Goal: Contribute content: Add original content to the website for others to see

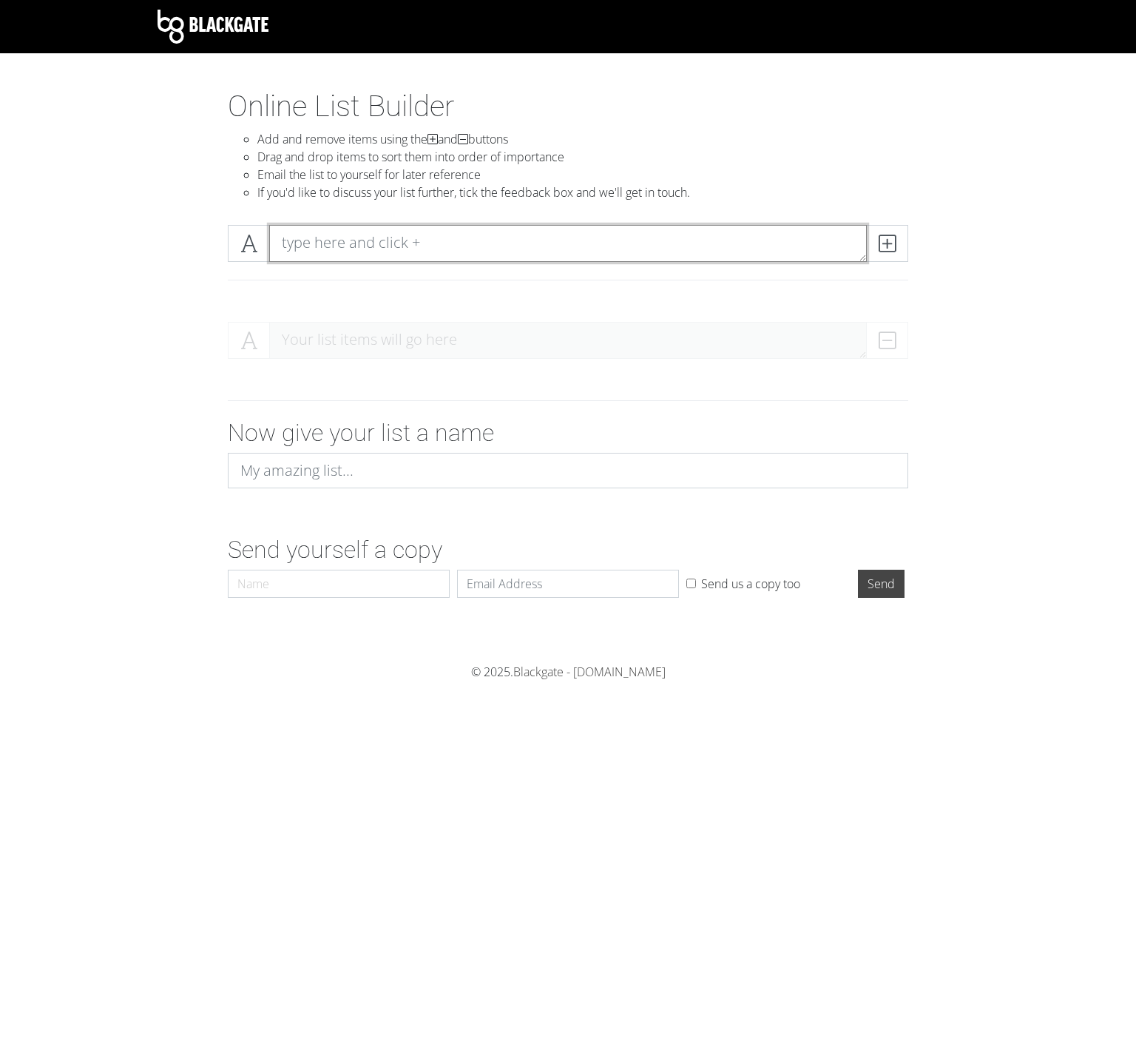
click at [359, 242] on textarea at bounding box center [568, 244] width 598 height 37
paste textarea ""The Boy in the Iceberg""
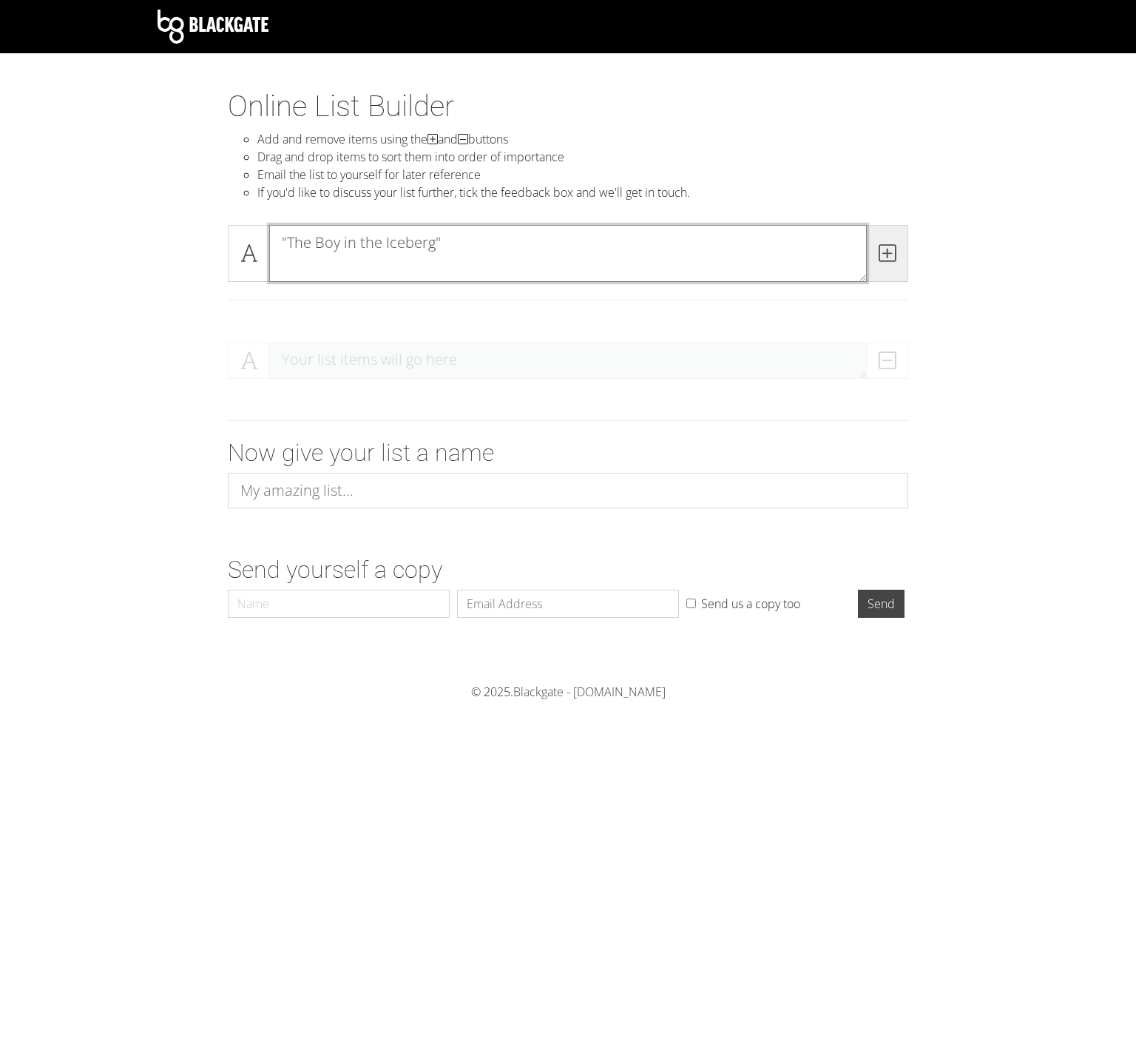
type textarea ""The Boy in the Iceberg""
click at [888, 241] on span at bounding box center [887, 253] width 42 height 57
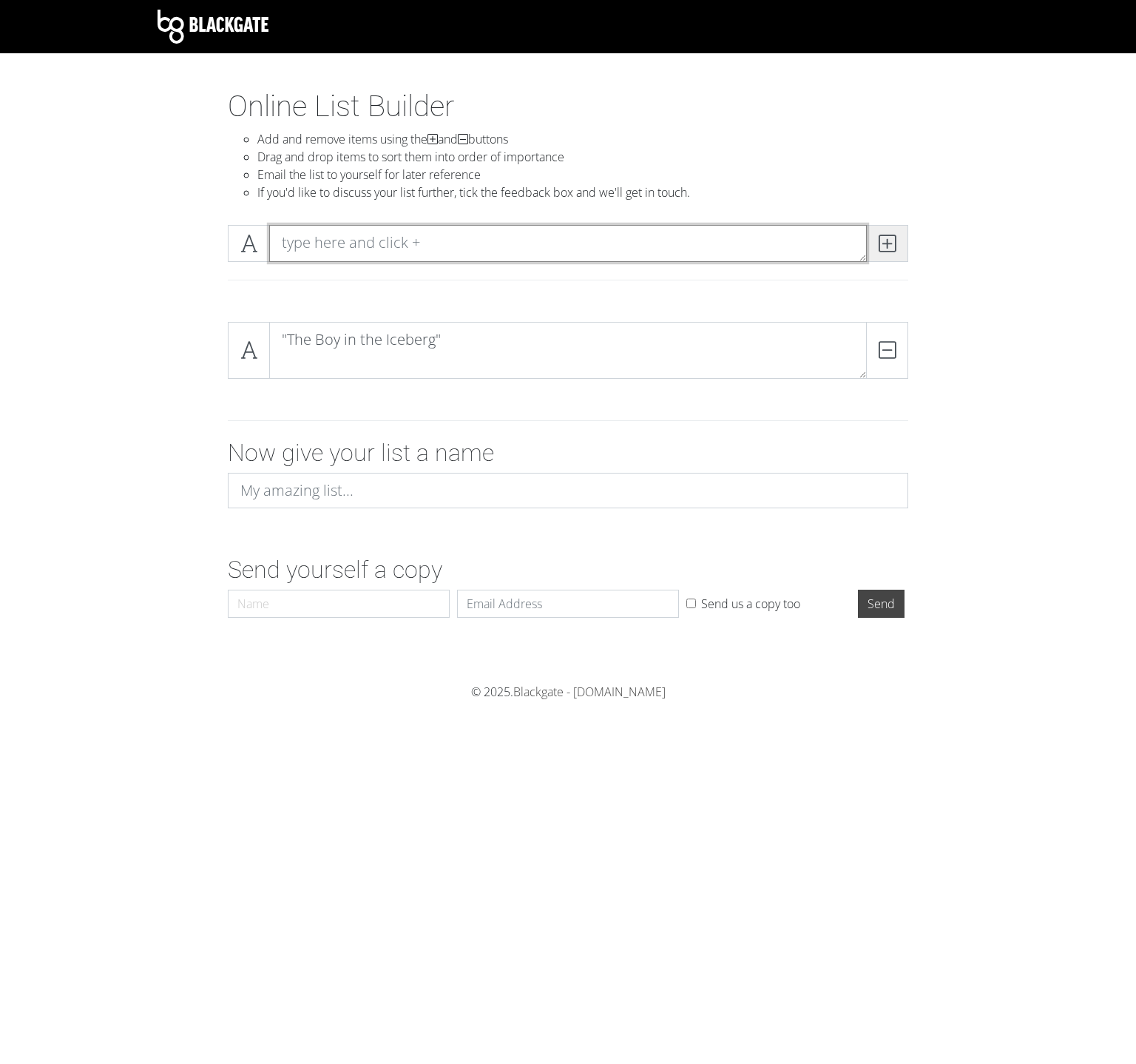
scroll to position [0, 0]
click at [397, 251] on textarea at bounding box center [568, 244] width 598 height 37
paste textarea ""The Boy in the Iceberg""
click at [480, 240] on textarea ""The Boy in the Iceberg"" at bounding box center [568, 244] width 598 height 37
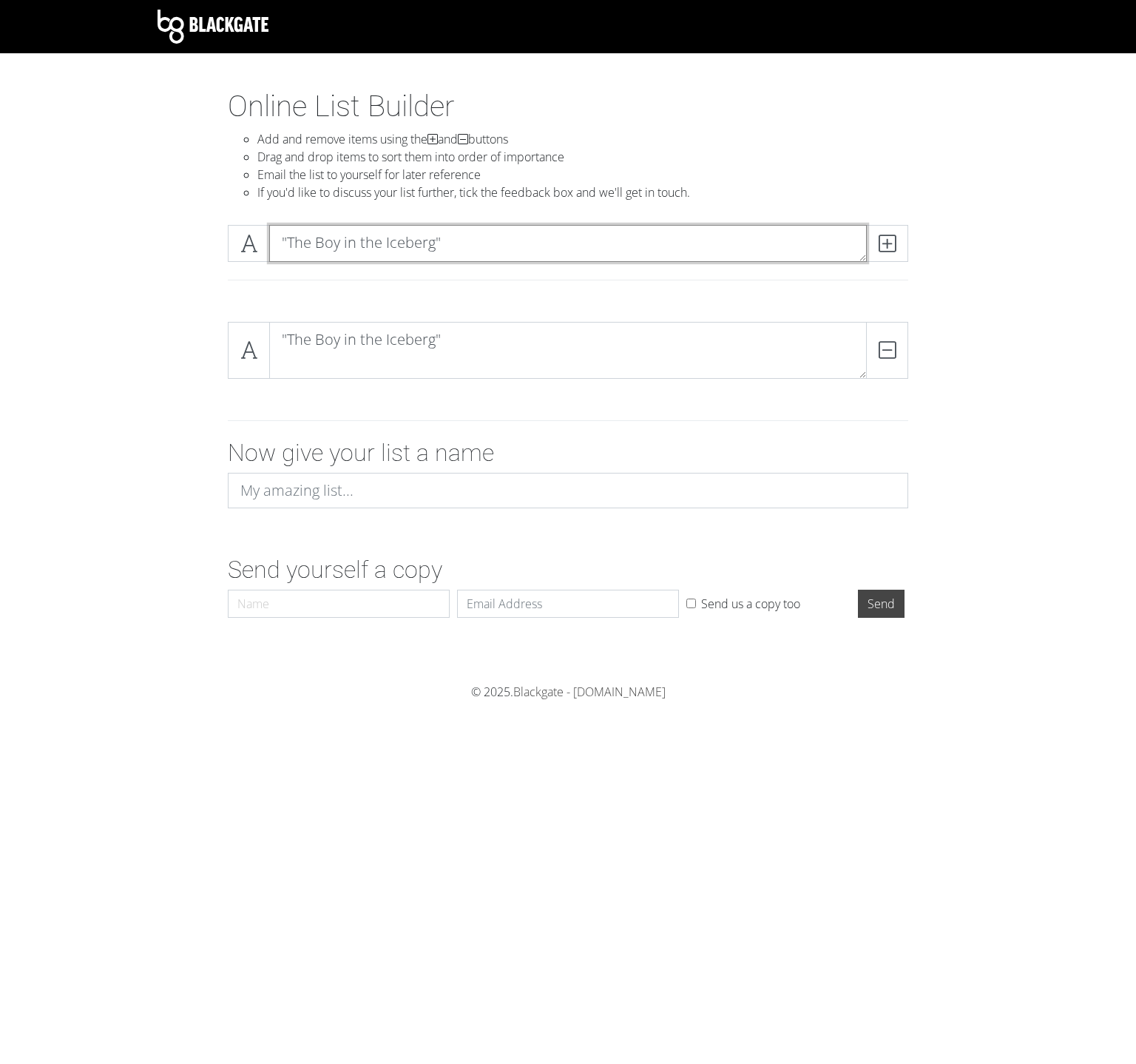
click at [480, 240] on textarea ""The Boy in the Iceberg"" at bounding box center [568, 244] width 598 height 37
paste textarea "Avatar Returns"
click at [935, 285] on div ""The Avatar Returns"" at bounding box center [568, 261] width 844 height 97
click at [672, 284] on div at bounding box center [568, 280] width 703 height 12
click at [791, 235] on textarea ""The Avatar Returns"" at bounding box center [568, 244] width 598 height 37
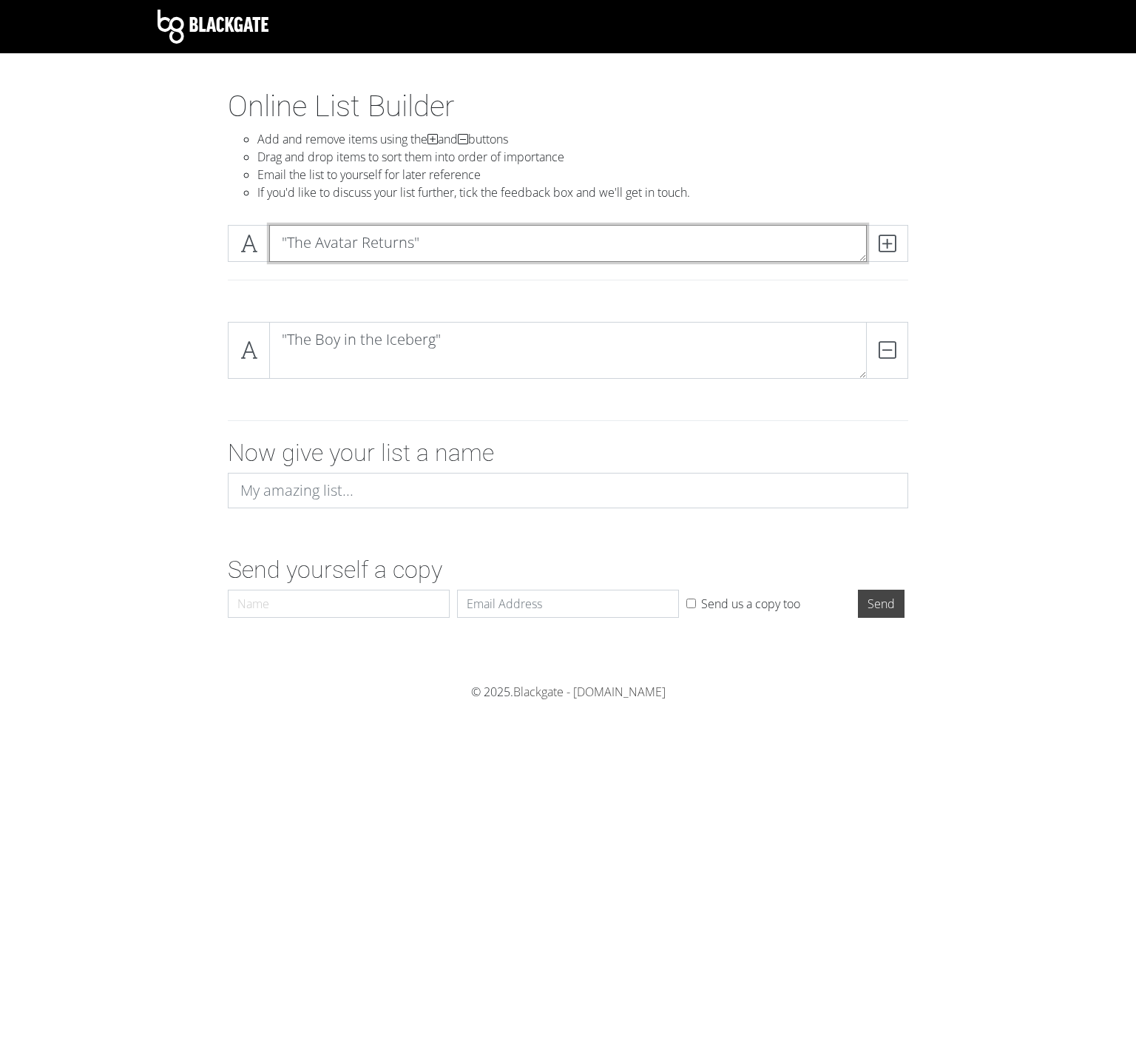
scroll to position [1, 0]
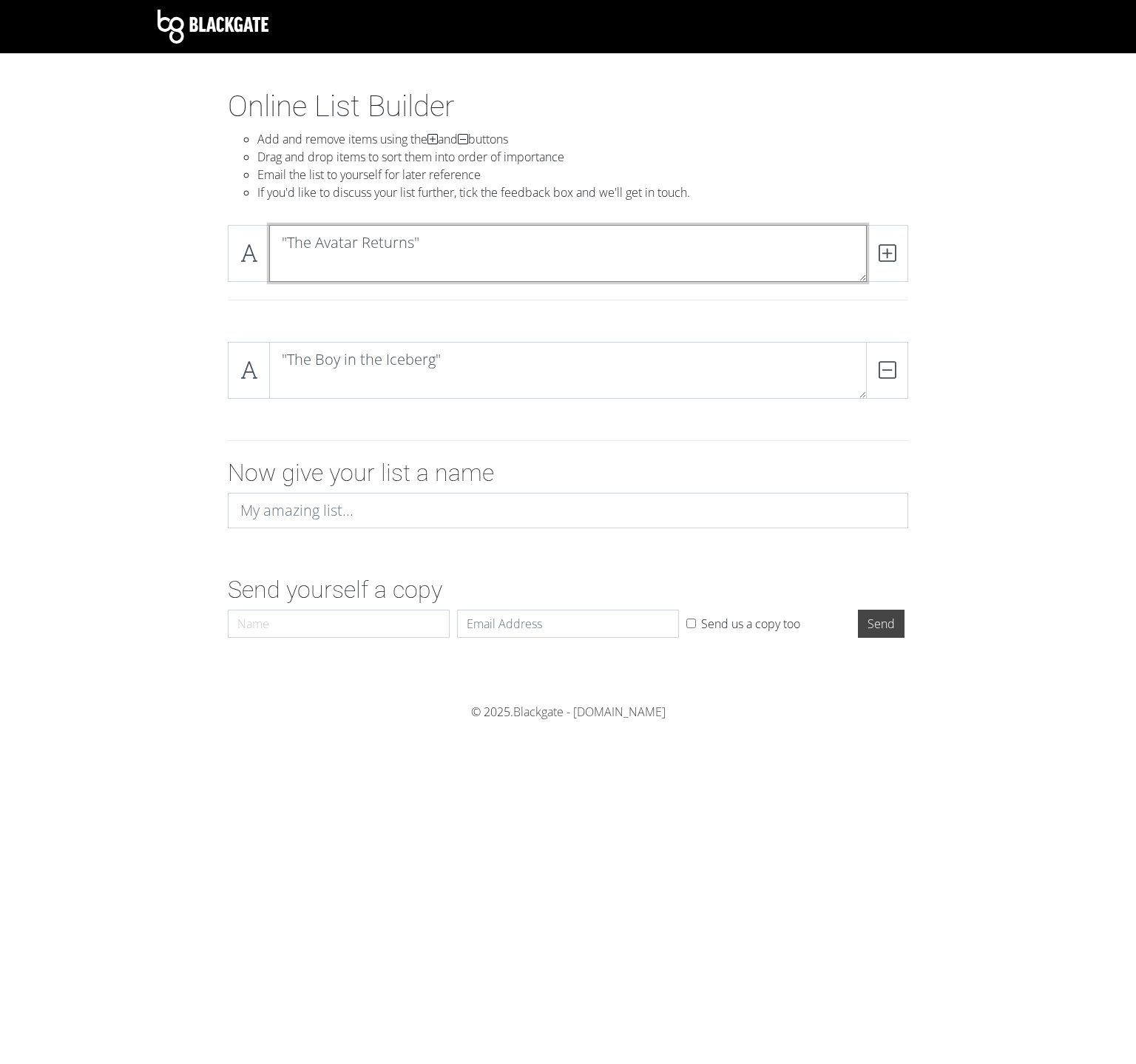
type textarea ""The Avatar Returns""
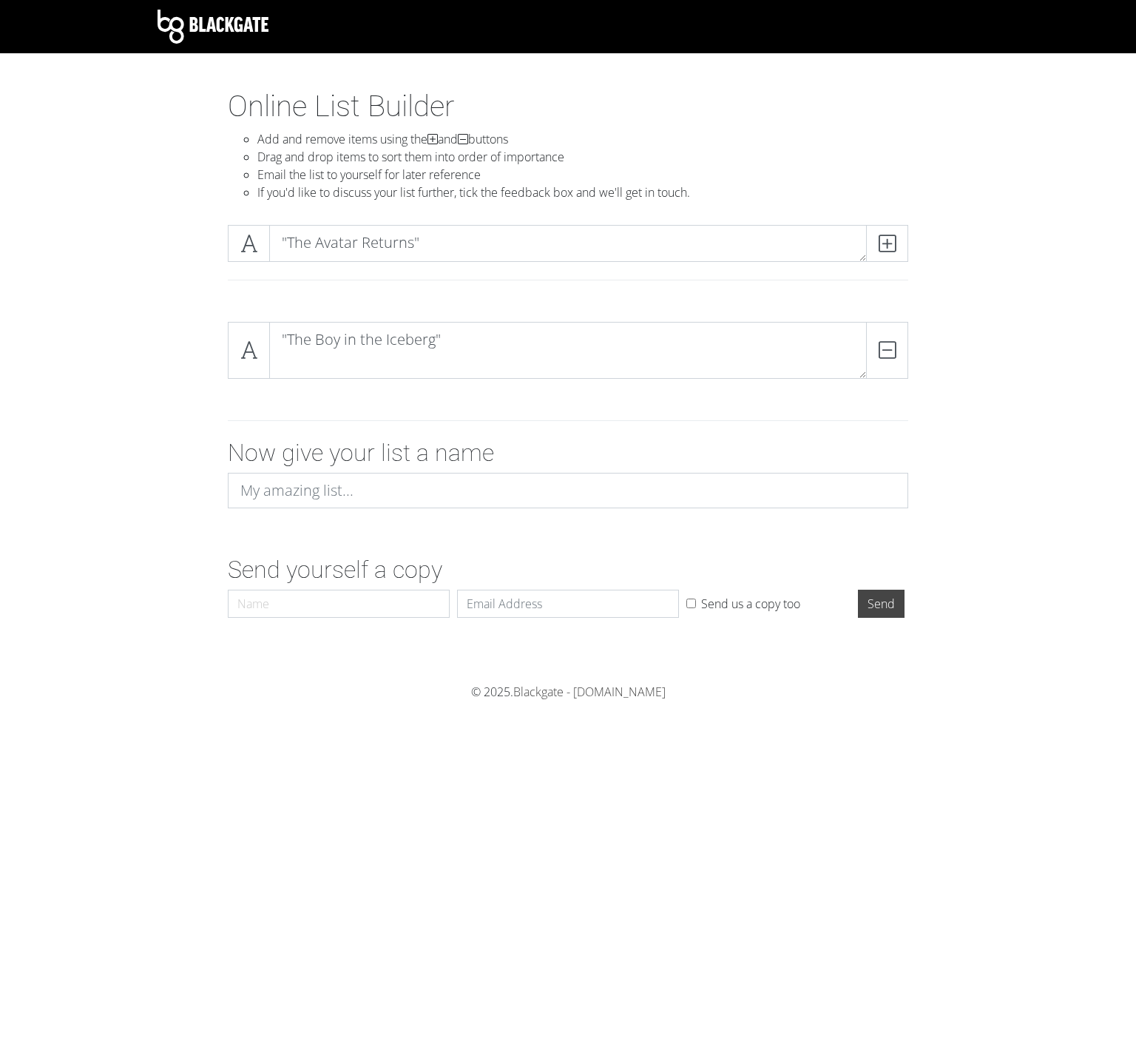
click at [1000, 314] on form ""The Boy in the Iceberg" DELETE Now give your list a name Send yourself a copy …" at bounding box center [568, 467] width 1136 height 314
click at [893, 249] on icon at bounding box center [887, 243] width 17 height 15
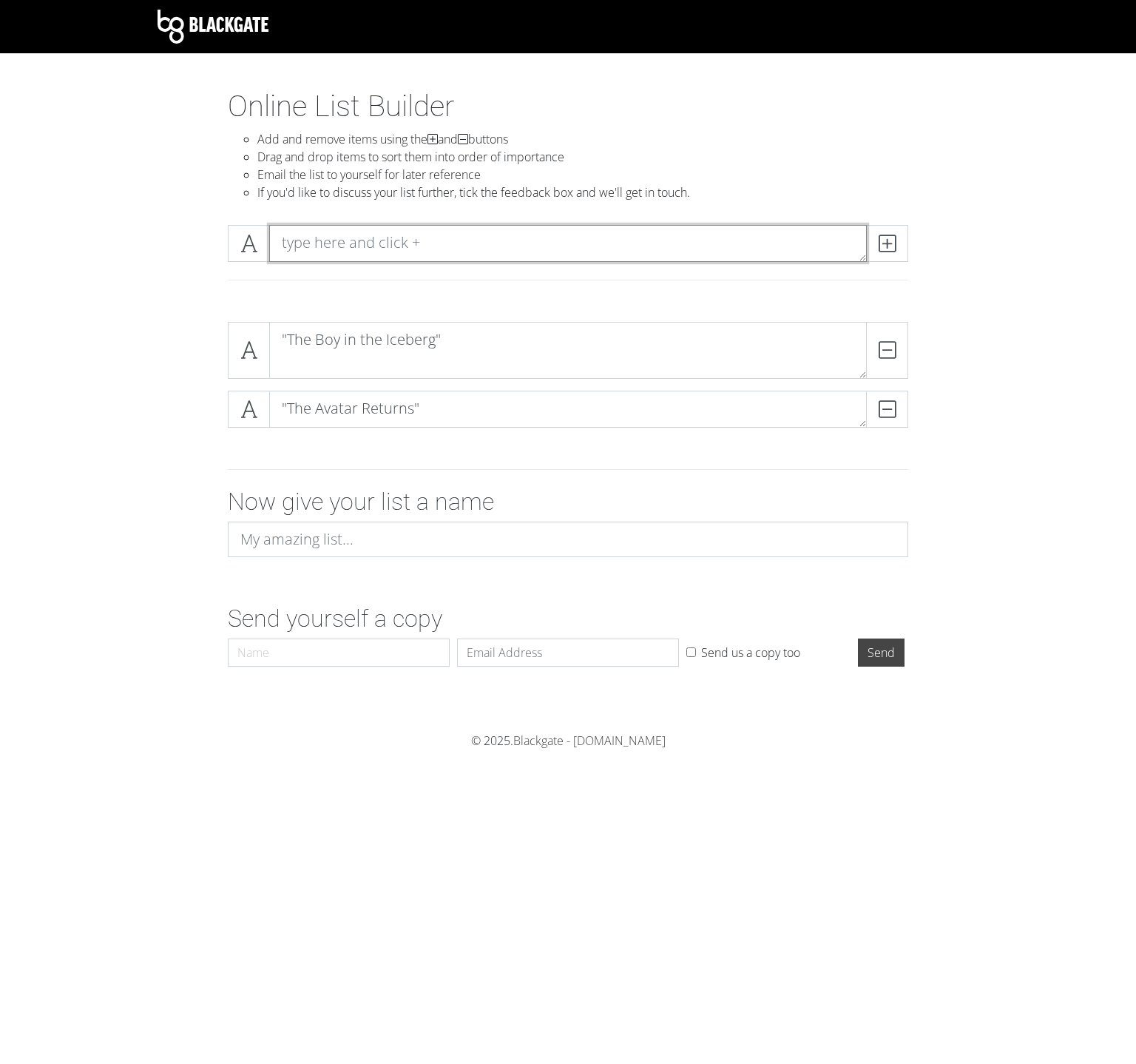
click at [407, 259] on textarea at bounding box center [568, 244] width 598 height 37
paste textarea ""The [DEMOGRAPHIC_DATA]""
type textarea ""The [DEMOGRAPHIC_DATA]""
click at [898, 245] on span at bounding box center [887, 244] width 42 height 37
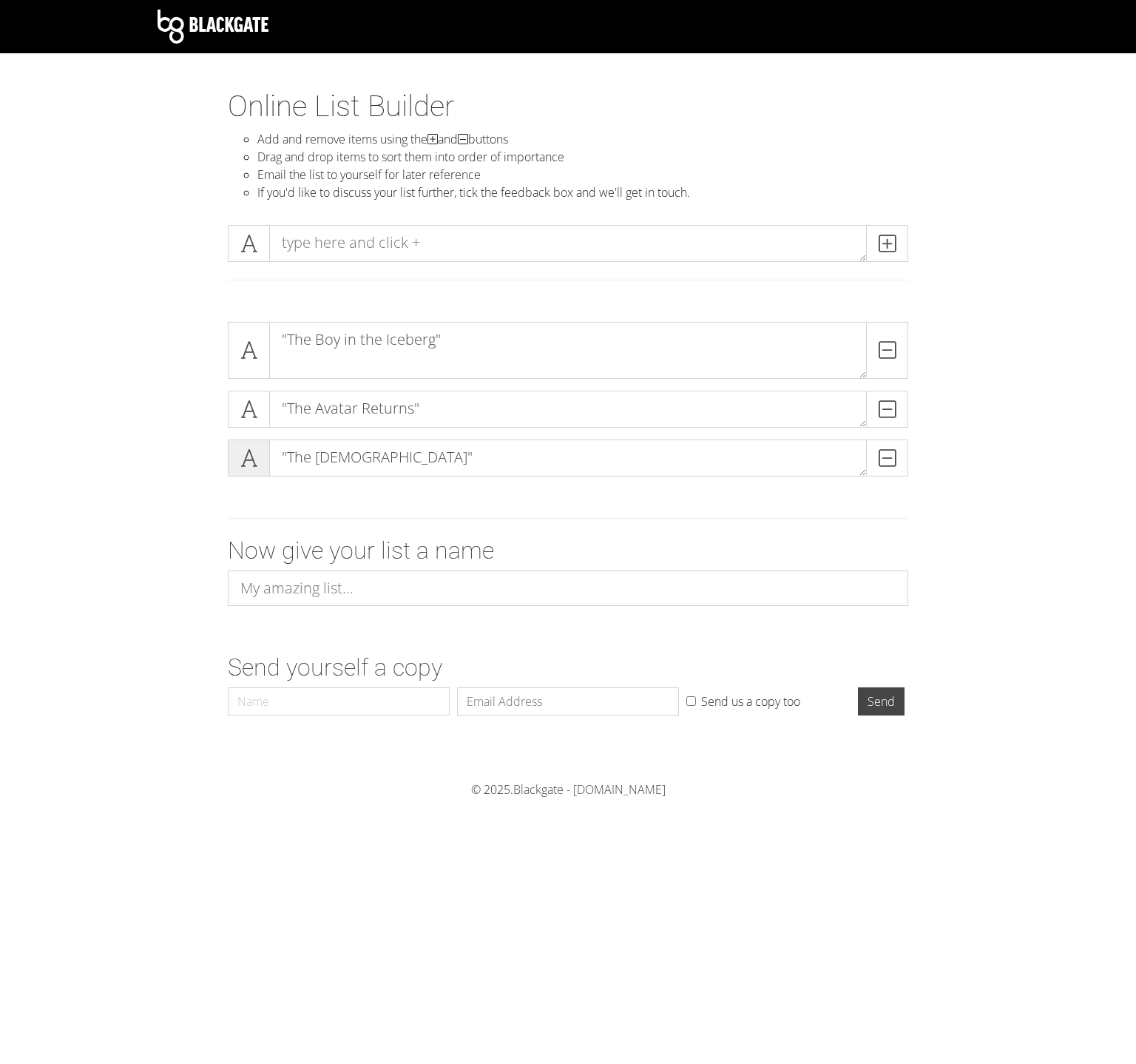
click at [263, 461] on span at bounding box center [249, 458] width 42 height 37
click at [259, 458] on span at bounding box center [249, 458] width 42 height 37
click at [251, 462] on icon at bounding box center [249, 458] width 17 height 15
click at [262, 465] on span at bounding box center [249, 458] width 42 height 37
click at [411, 245] on textarea at bounding box center [568, 244] width 598 height 37
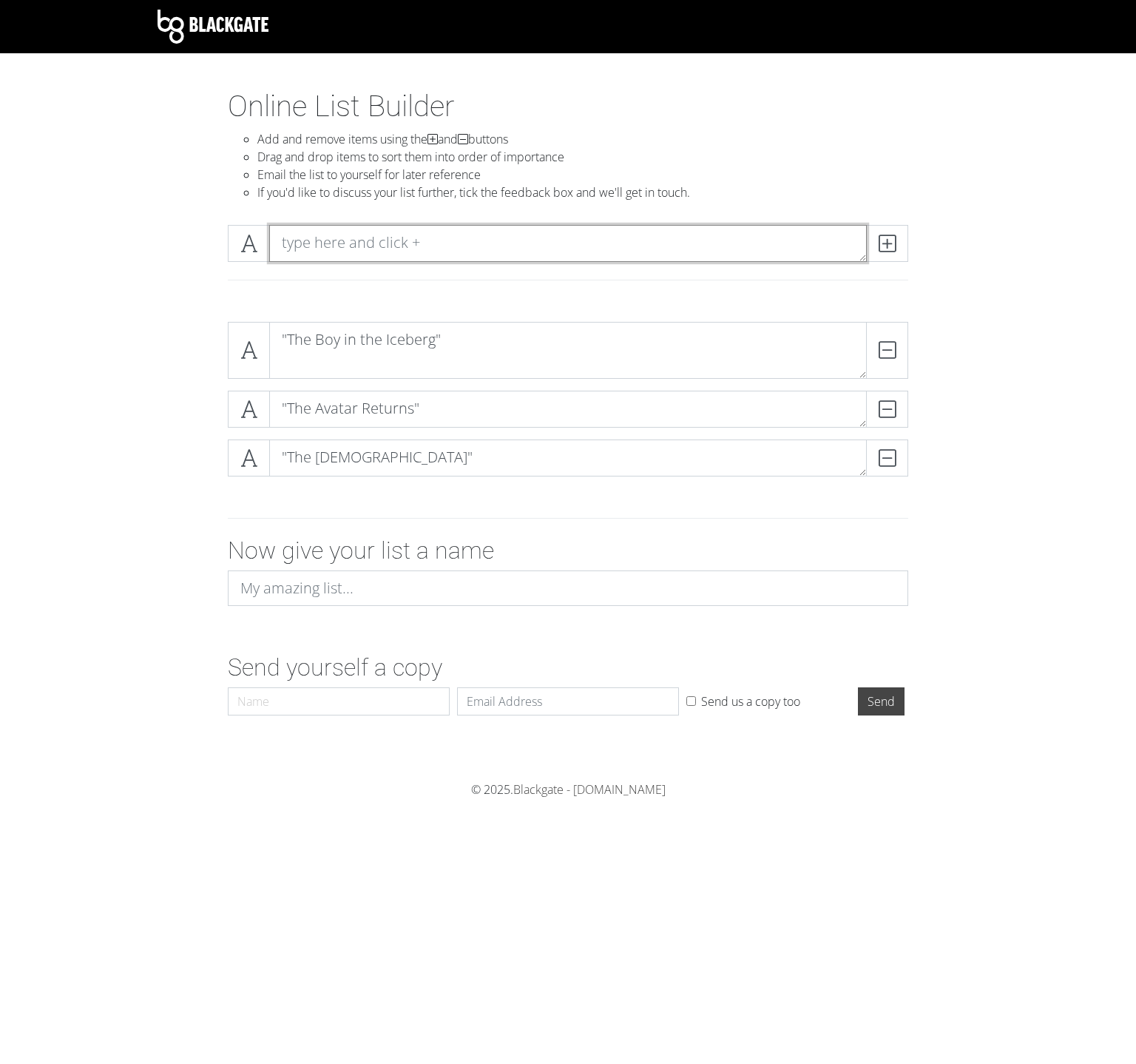
paste textarea ""The Warriors of Kyoshi""
type textarea ""The Warriors of Kyoshi""
click at [901, 251] on span at bounding box center [887, 244] width 42 height 37
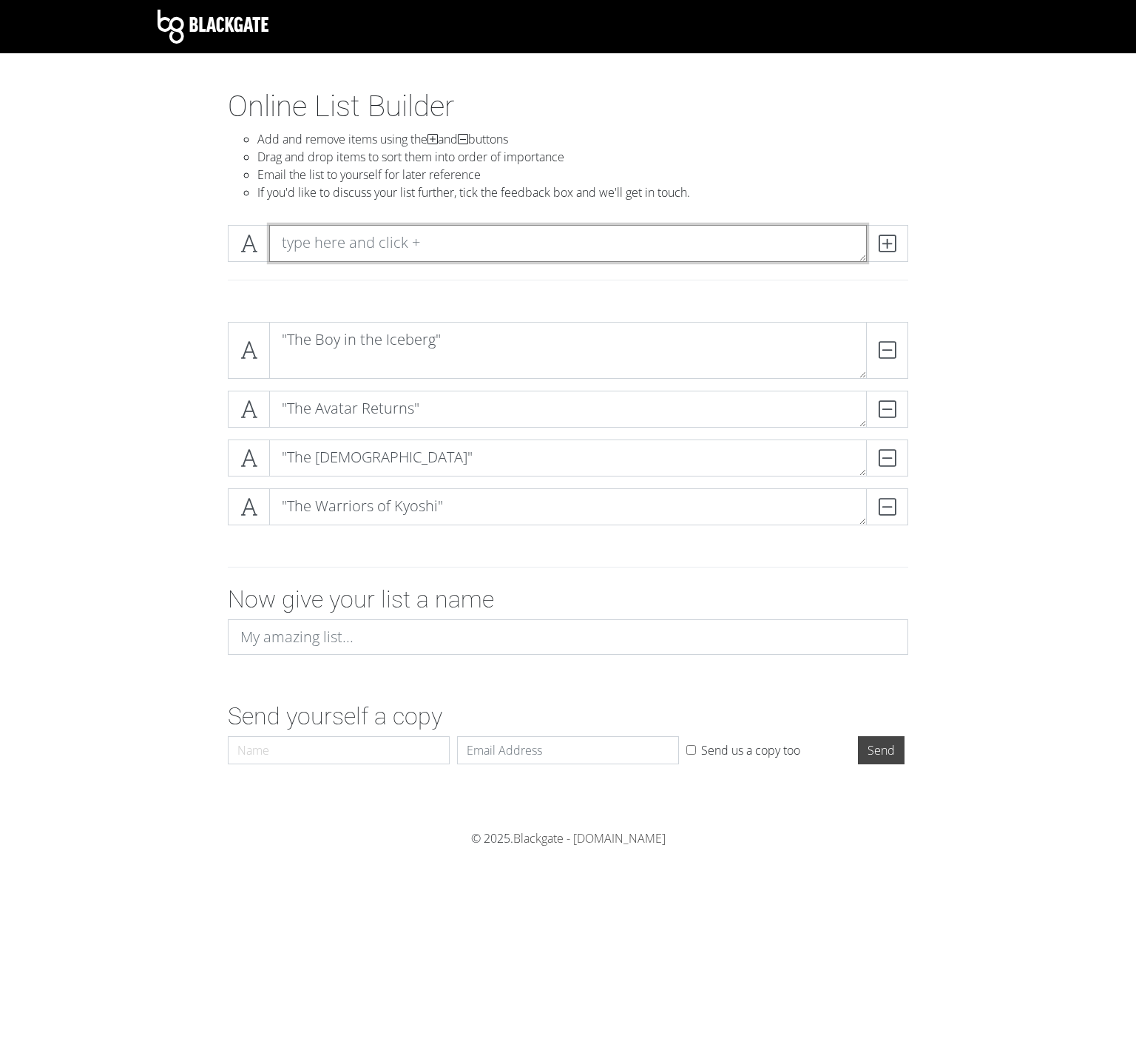
click at [443, 234] on textarea at bounding box center [568, 244] width 598 height 37
paste textarea ""The King of Omashu""
type textarea ""The King of Omashu""
click at [873, 253] on span at bounding box center [887, 244] width 42 height 37
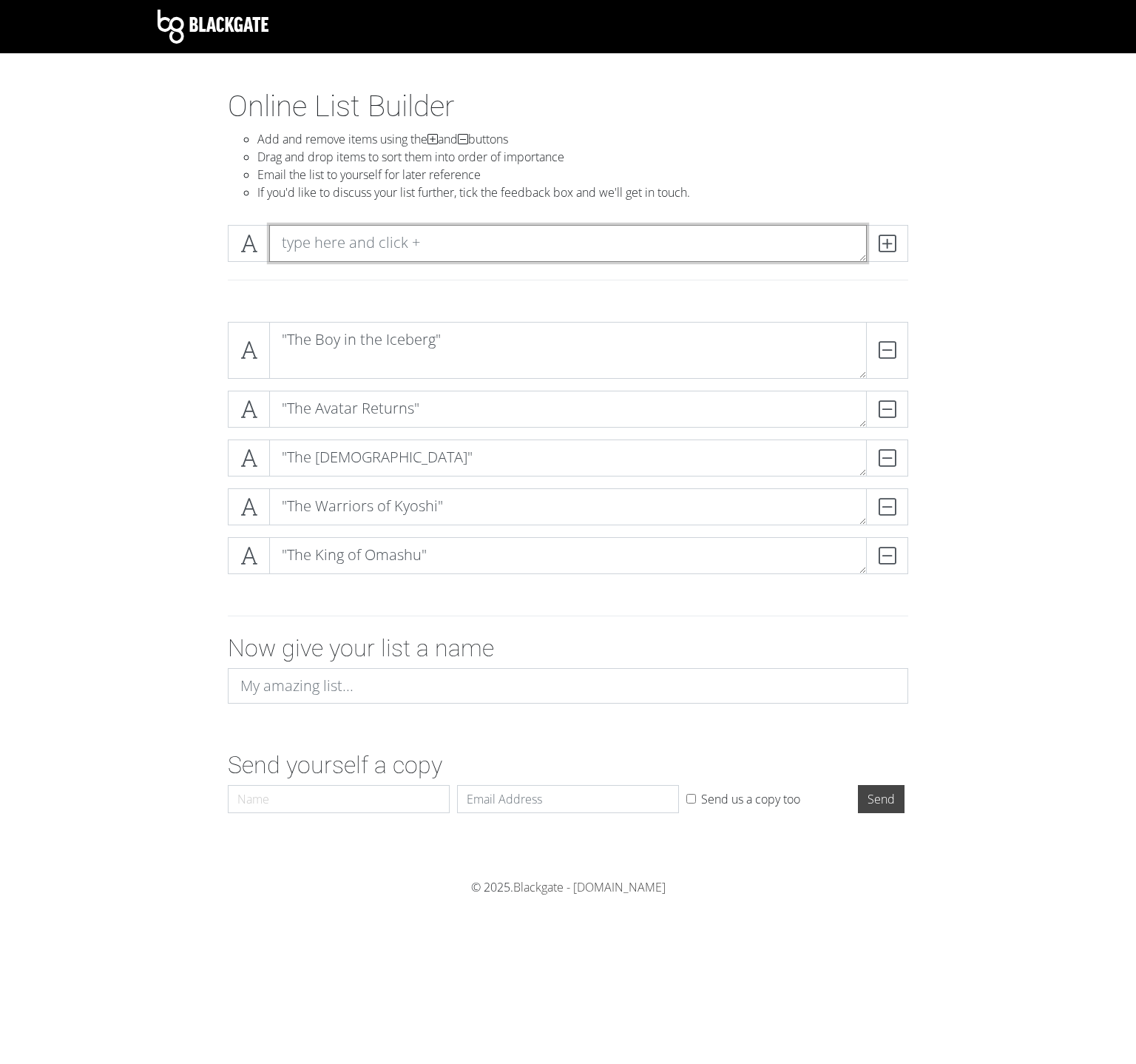
paste textarea ""The King of Omashu""
click at [561, 240] on textarea ""The King of Omashu"" at bounding box center [568, 244] width 598 height 37
paste textarea "Imprisoned"
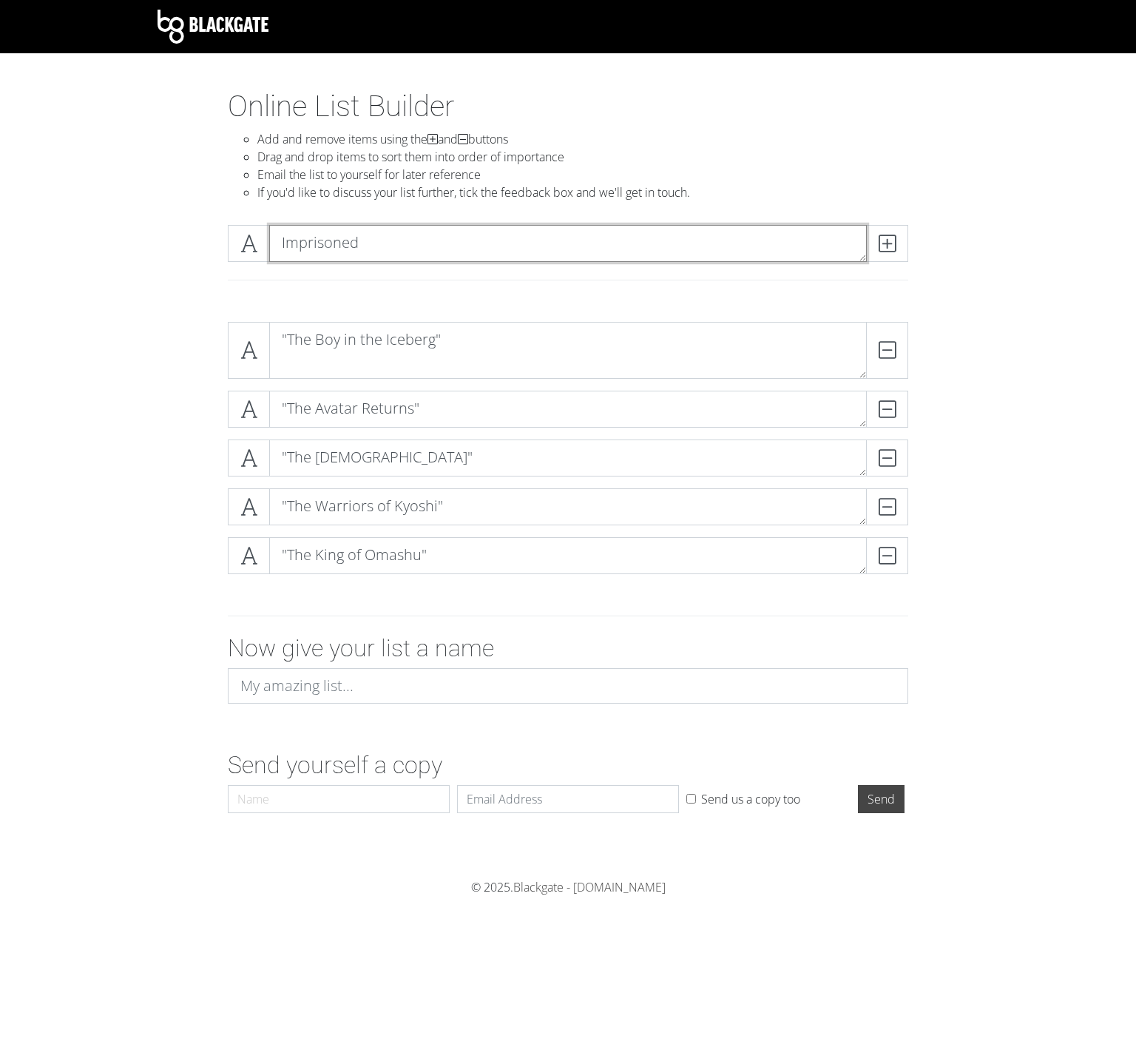
scroll to position [1, 0]
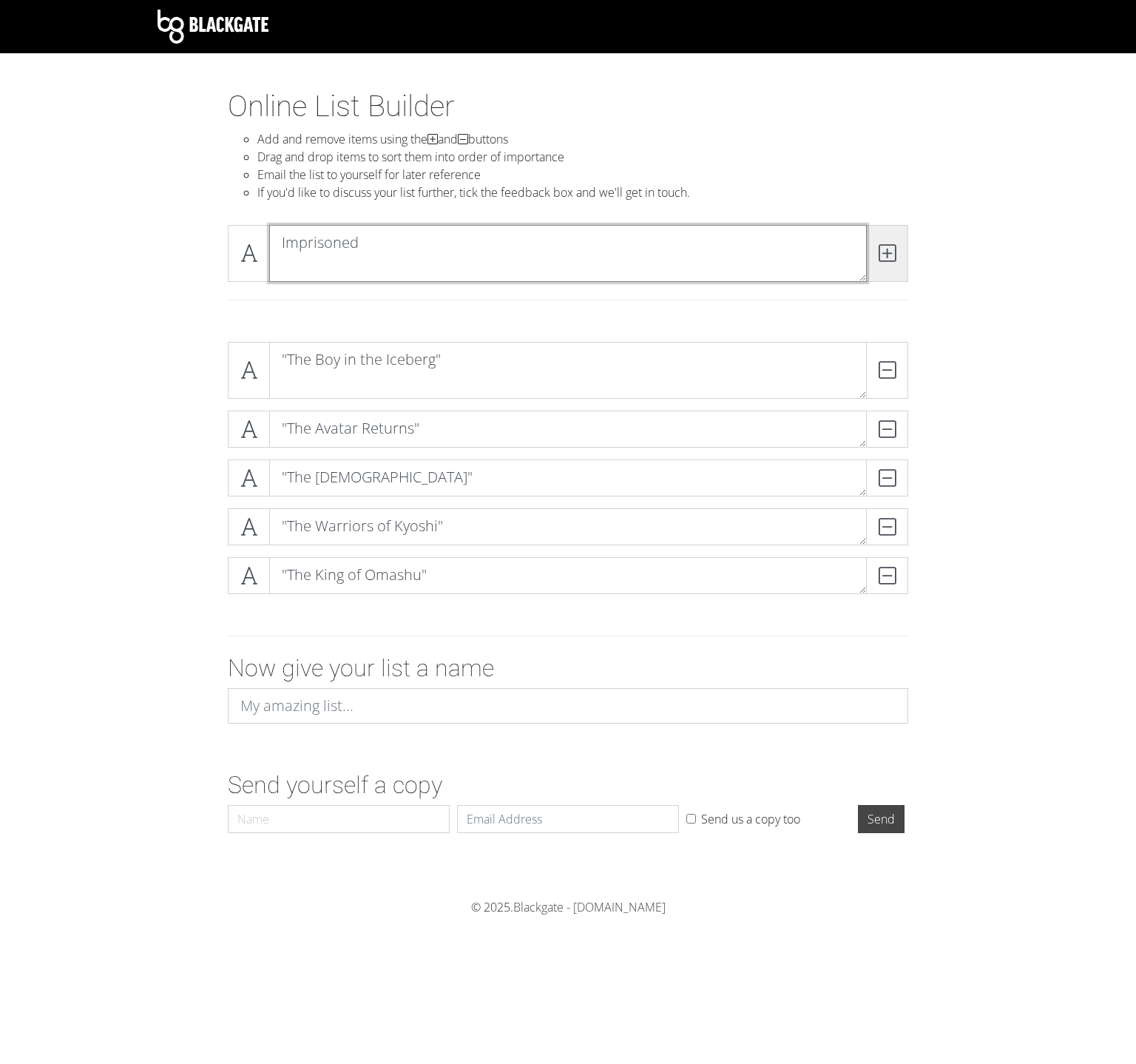
type textarea "Imprisoned"
click at [890, 273] on span at bounding box center [887, 253] width 42 height 57
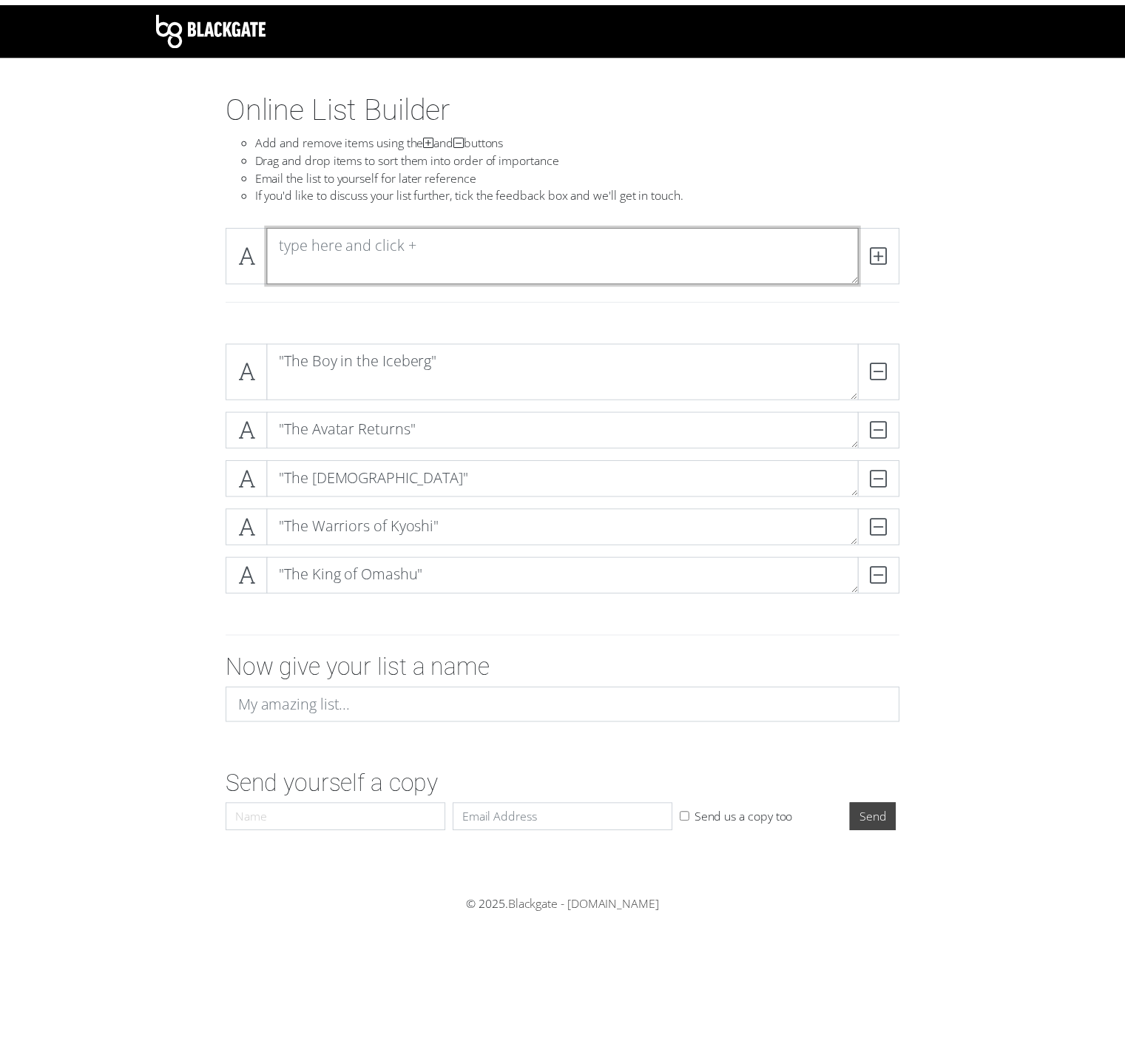
scroll to position [0, 0]
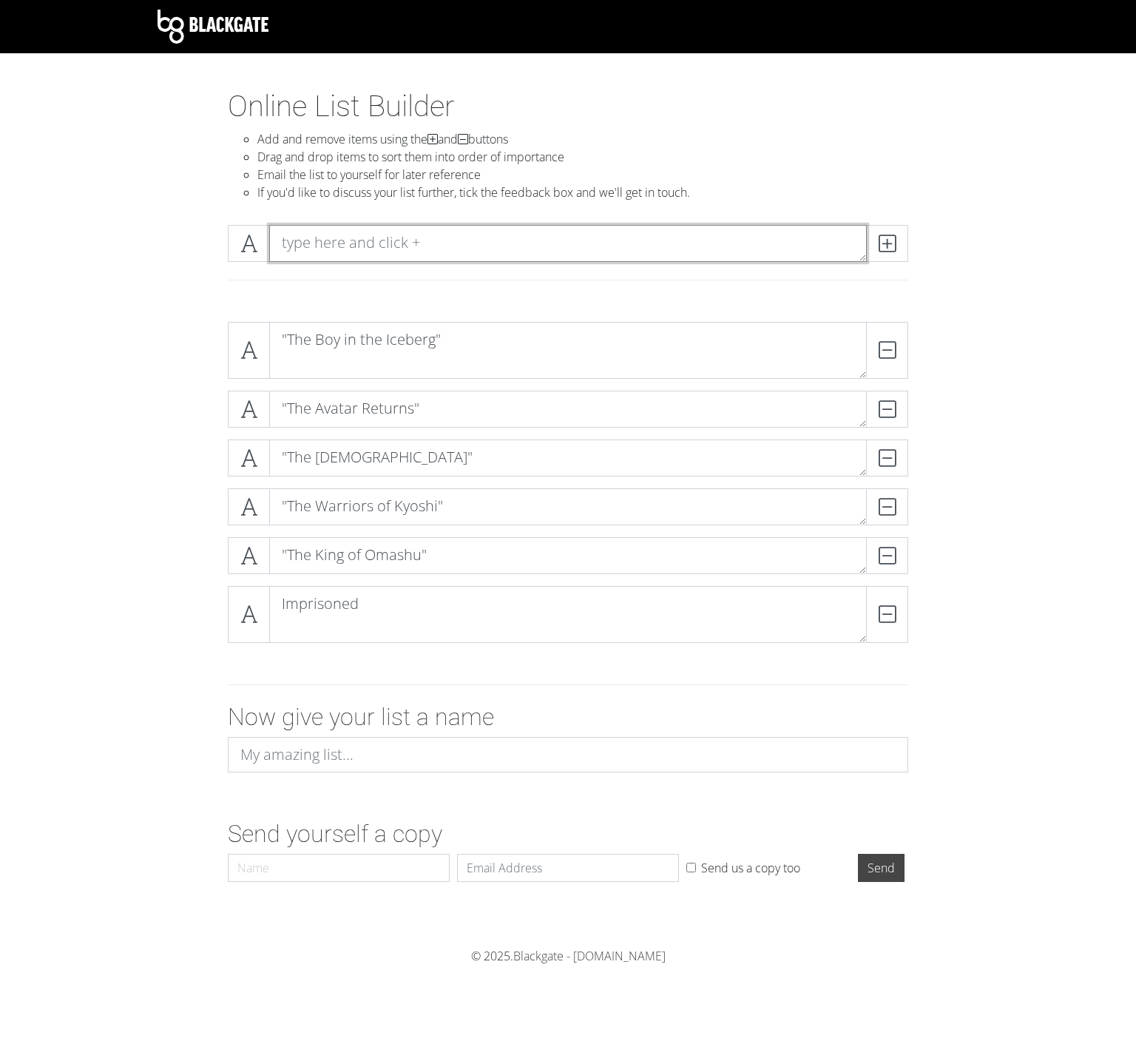
paste textarea ""Winter Solstice, Part 1: The Spirit World""
type textarea ""Winter Solstice, Part 1: The Spirit World""
click at [902, 245] on span at bounding box center [887, 244] width 42 height 37
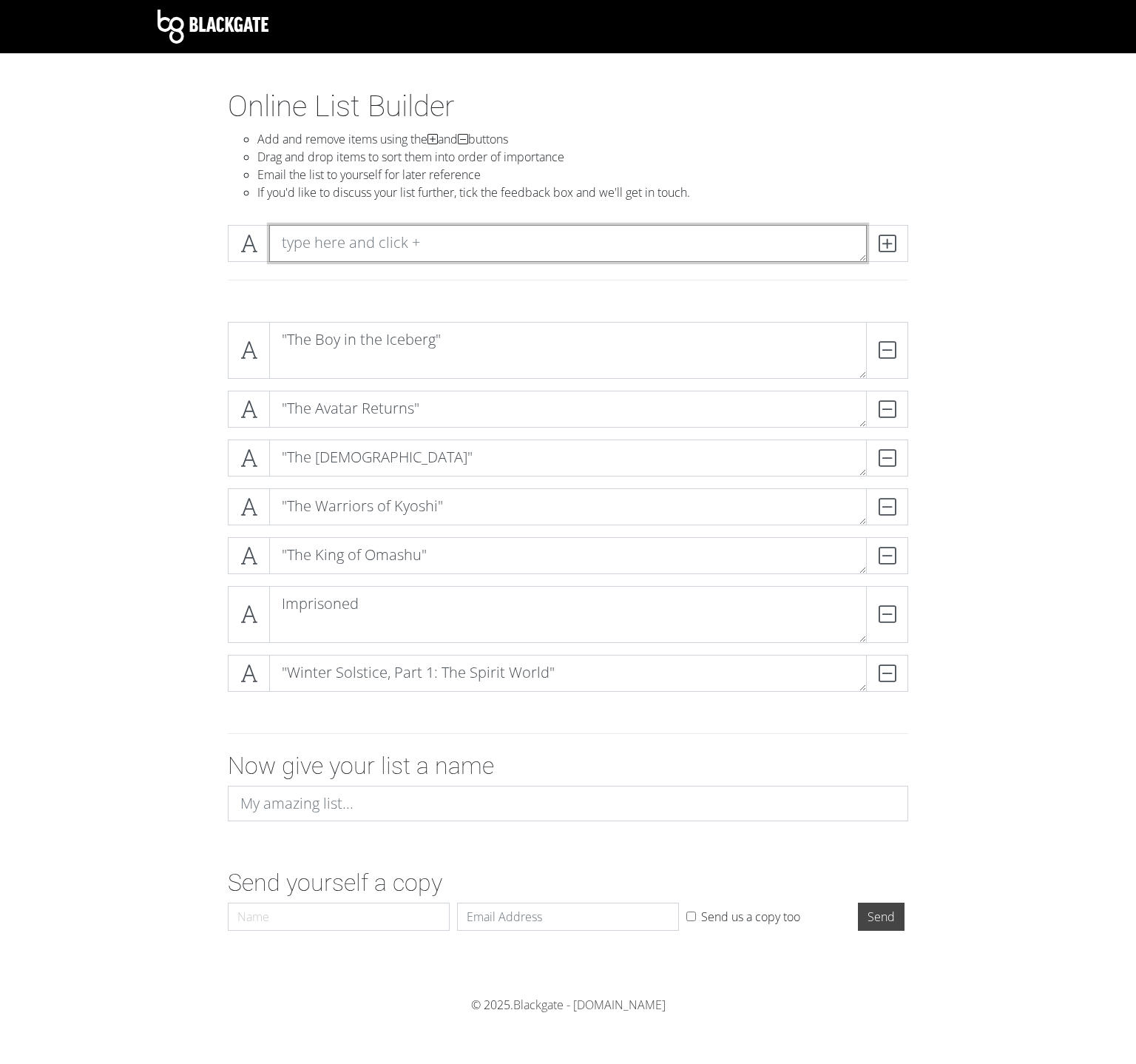
paste textarea ""Winter Solstice, Part 2: Avatar Roku""
type textarea ""Winter Solstice, Part 2: Avatar Roku""
click at [883, 245] on icon at bounding box center [887, 243] width 17 height 15
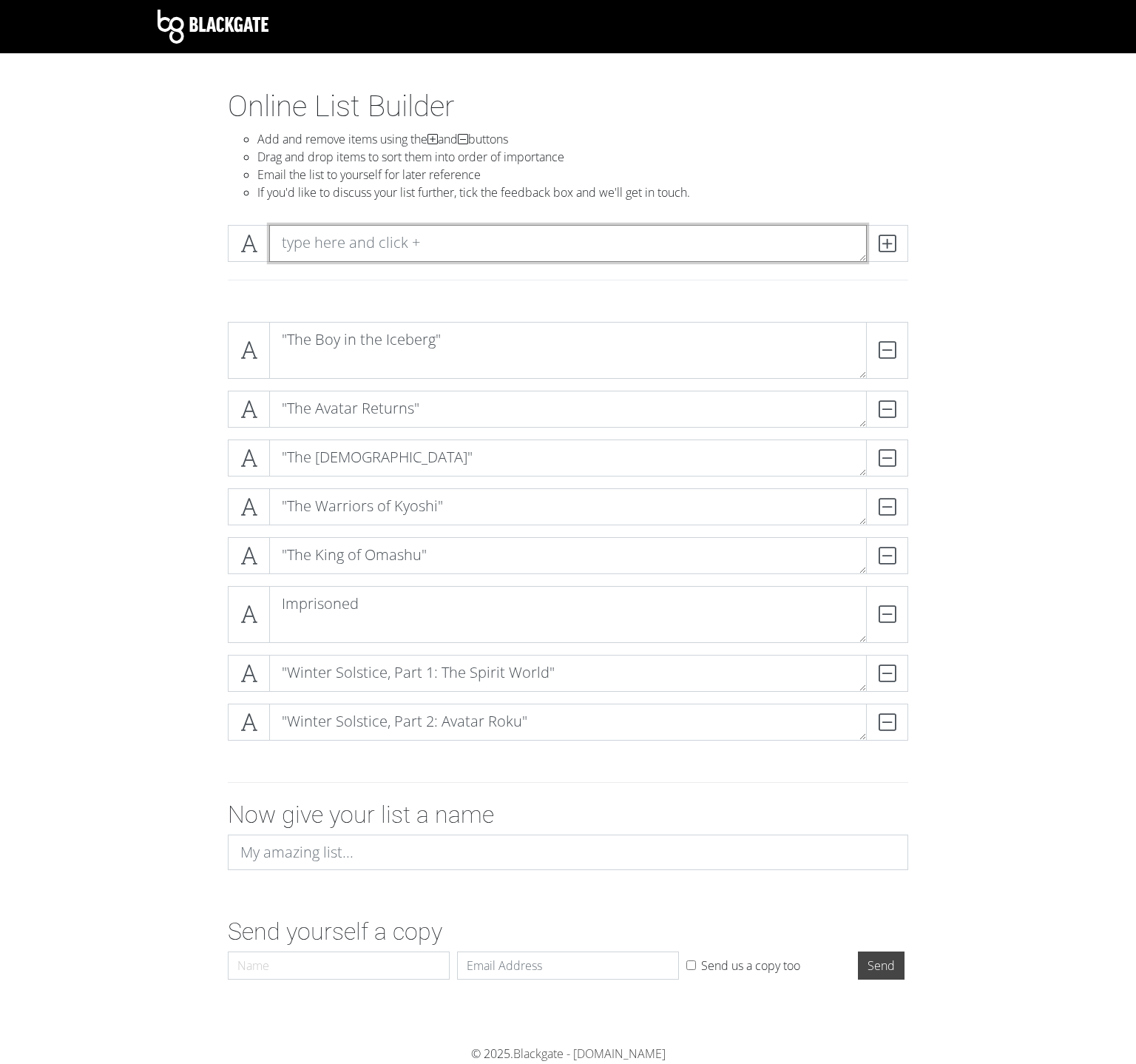
paste textarea ""The Waterbending Scroll""
click at [855, 241] on textarea ""The Waterbending Scroll"" at bounding box center [568, 244] width 598 height 37
type textarea ""The Waterbending Scroll""
click at [903, 244] on span at bounding box center [887, 244] width 42 height 37
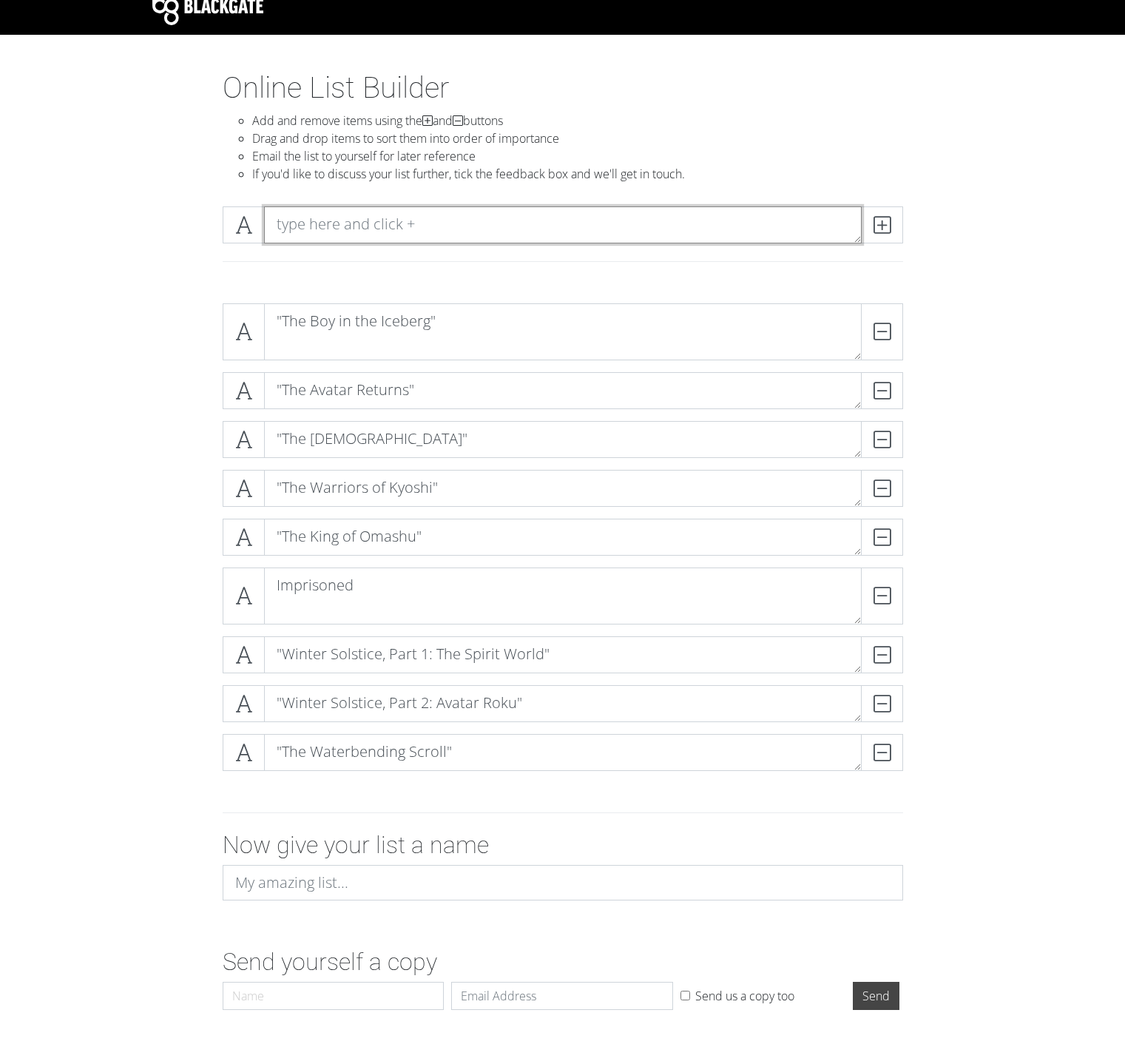
scroll to position [44, 0]
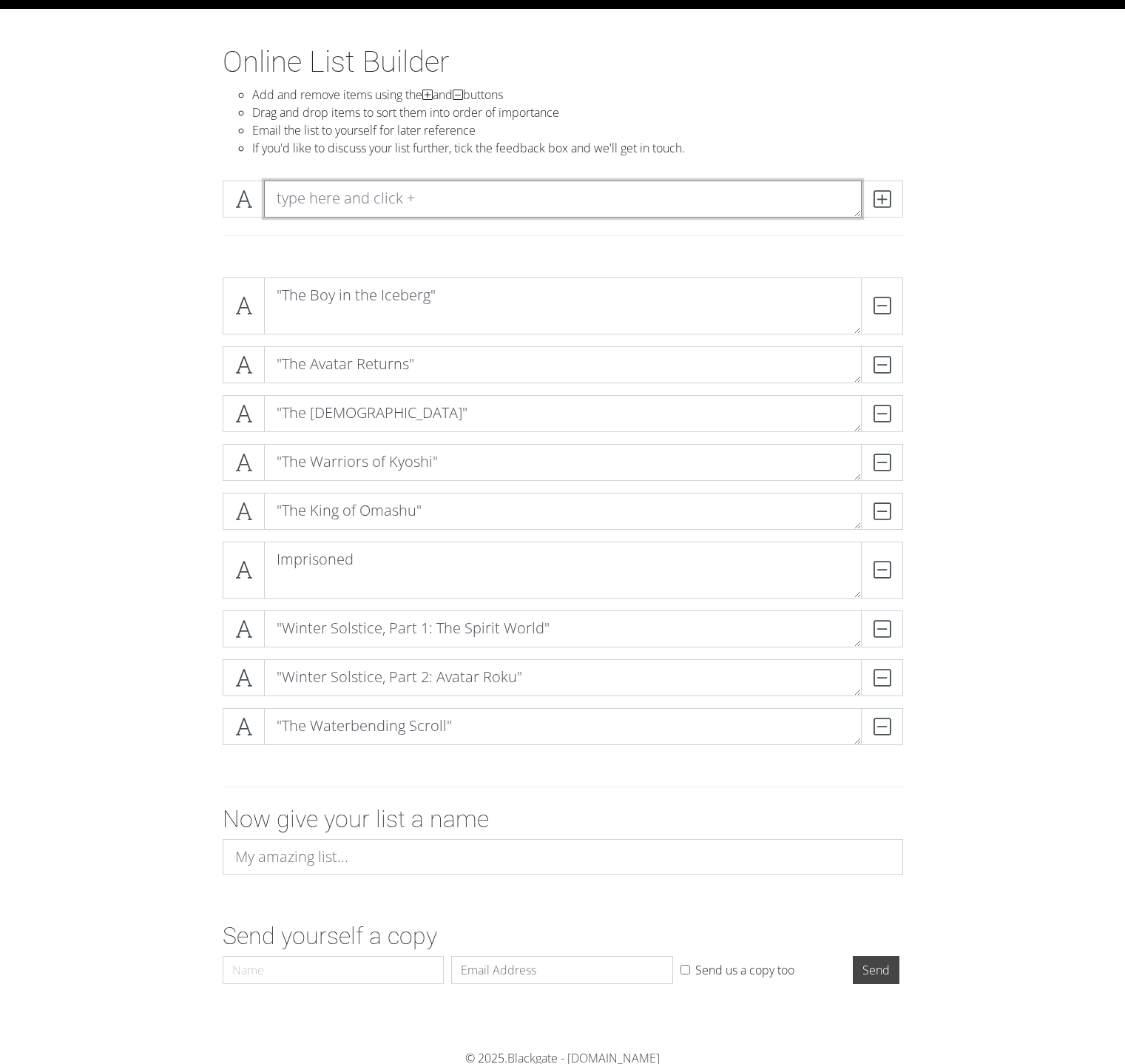
paste textarea "Jet"
type textarea "Jet"
drag, startPoint x: 893, startPoint y: 177, endPoint x: 892, endPoint y: 185, distance: 8.1
click at [892, 185] on div "Jet" at bounding box center [563, 217] width 844 height 97
click at [892, 185] on span at bounding box center [882, 199] width 42 height 37
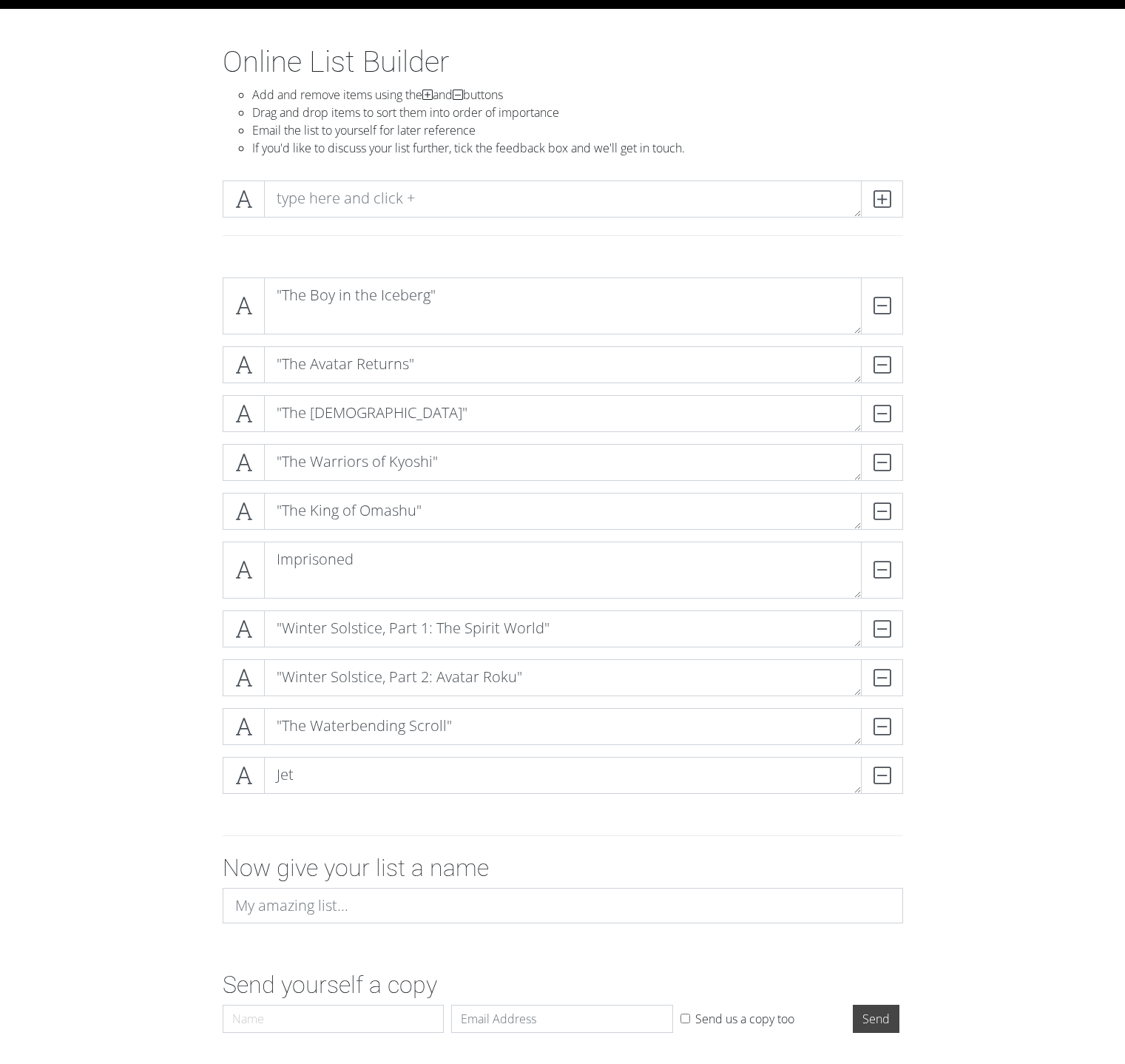
click at [421, 218] on div at bounding box center [562, 205] width 688 height 49
click at [423, 205] on textarea at bounding box center [563, 199] width 598 height 37
paste textarea ""The Great Divide""
type textarea ""The Great Divide""
click at [875, 193] on icon at bounding box center [882, 199] width 17 height 15
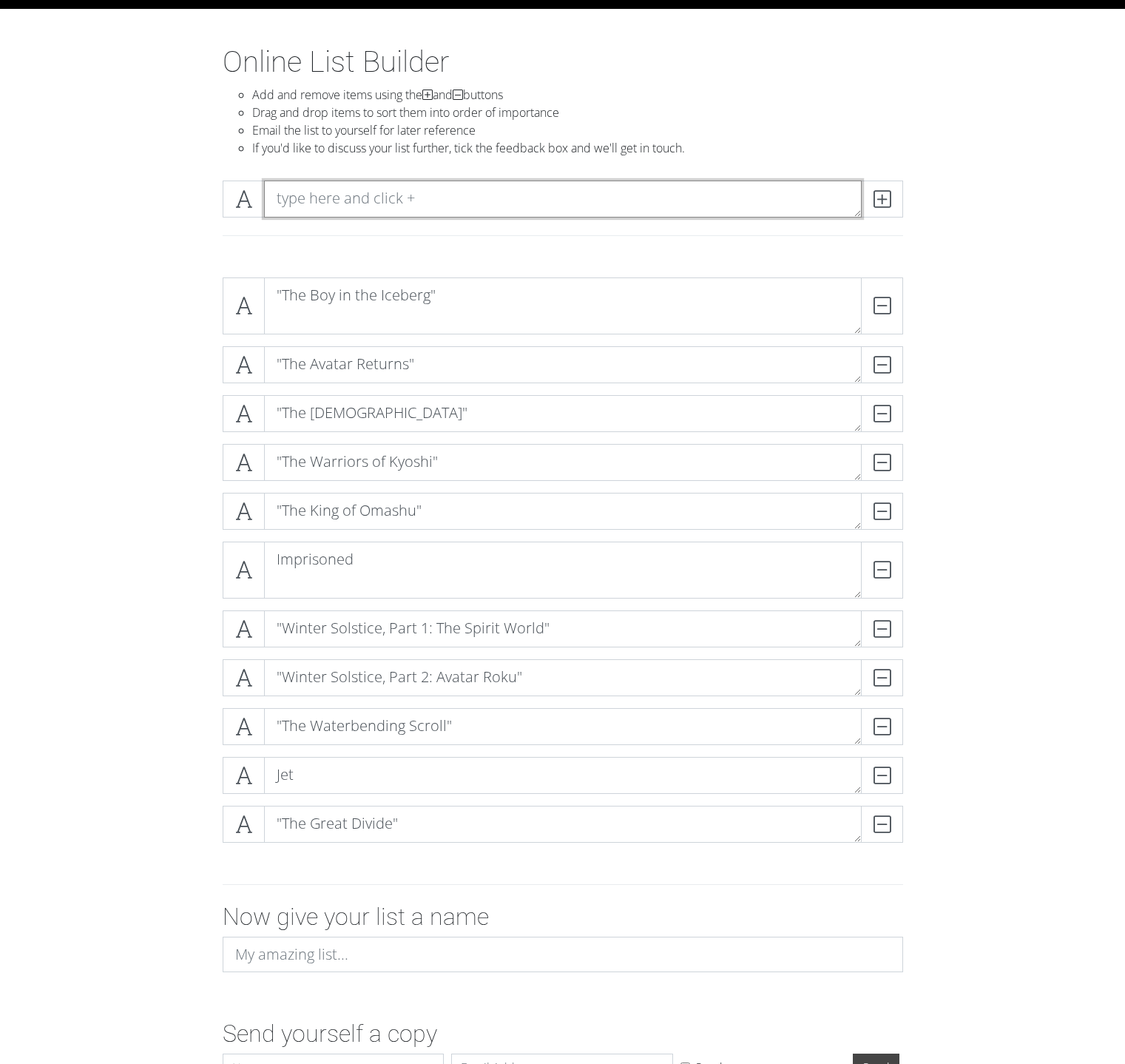
click at [556, 213] on textarea at bounding box center [563, 199] width 598 height 37
paste textarea ""The Storm""
type textarea ""The Storm""
drag, startPoint x: 889, startPoint y: 202, endPoint x: 910, endPoint y: 253, distance: 55.2
click at [875, 207] on span at bounding box center [882, 199] width 42 height 37
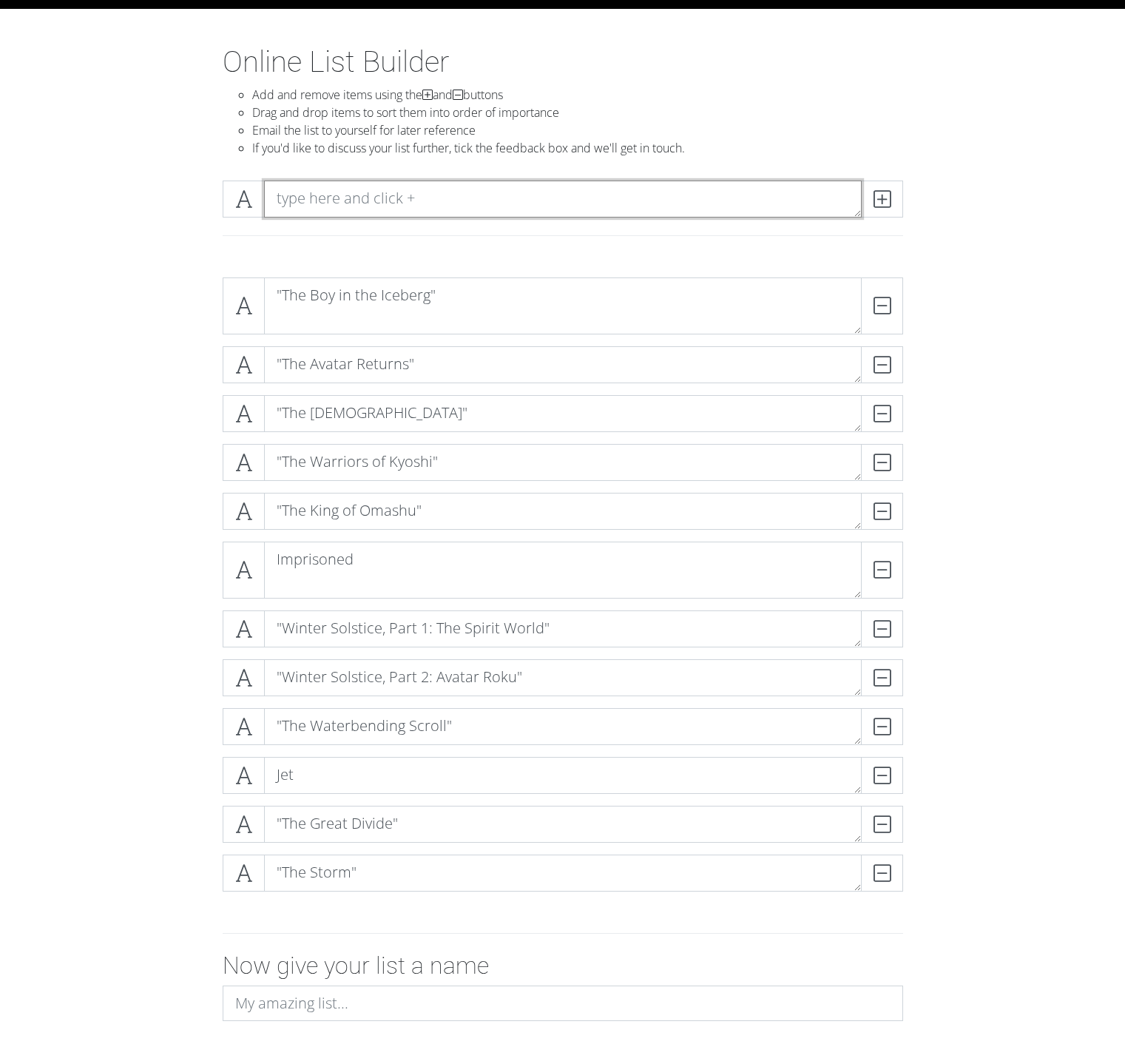
paste textarea ""The Blue Spirit""
type textarea ""The Blue Spirit""
click at [866, 196] on span at bounding box center [882, 199] width 42 height 37
click at [538, 194] on textarea at bounding box center [563, 199] width 598 height 37
paste textarea ""The Fortuneteller""
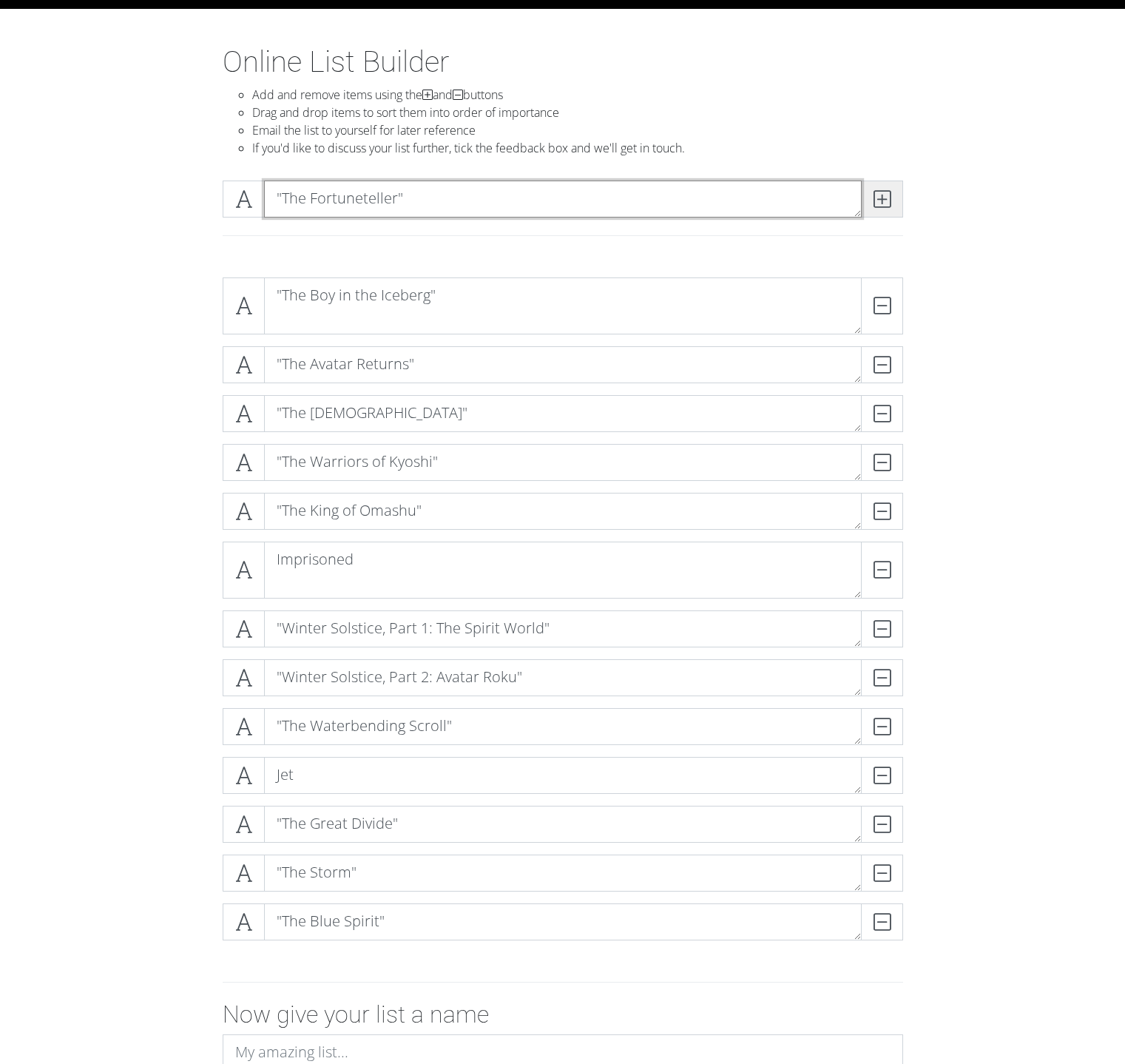
type textarea ""The Fortuneteller""
click at [896, 198] on span at bounding box center [882, 199] width 42 height 37
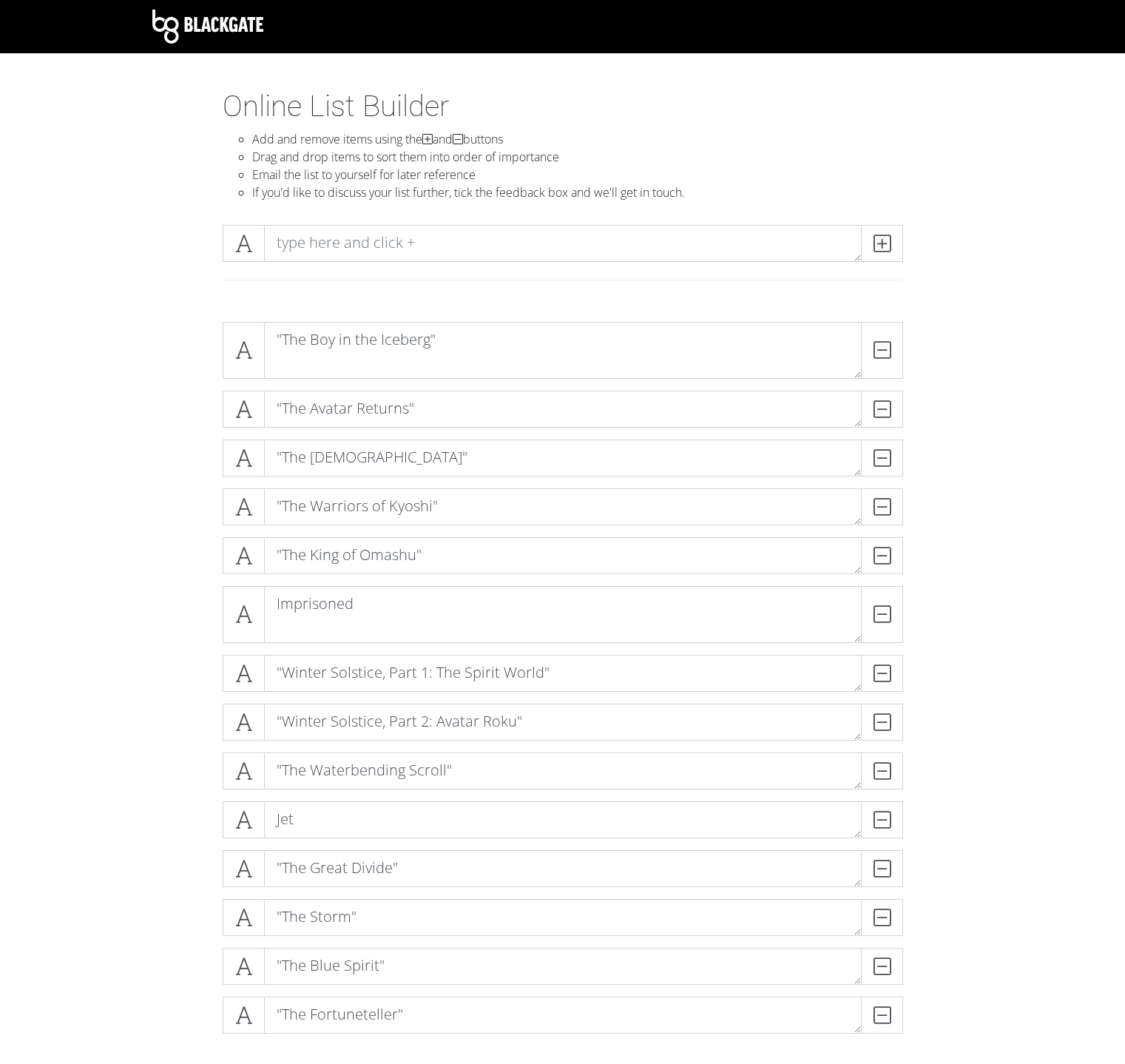
scroll to position [9, 0]
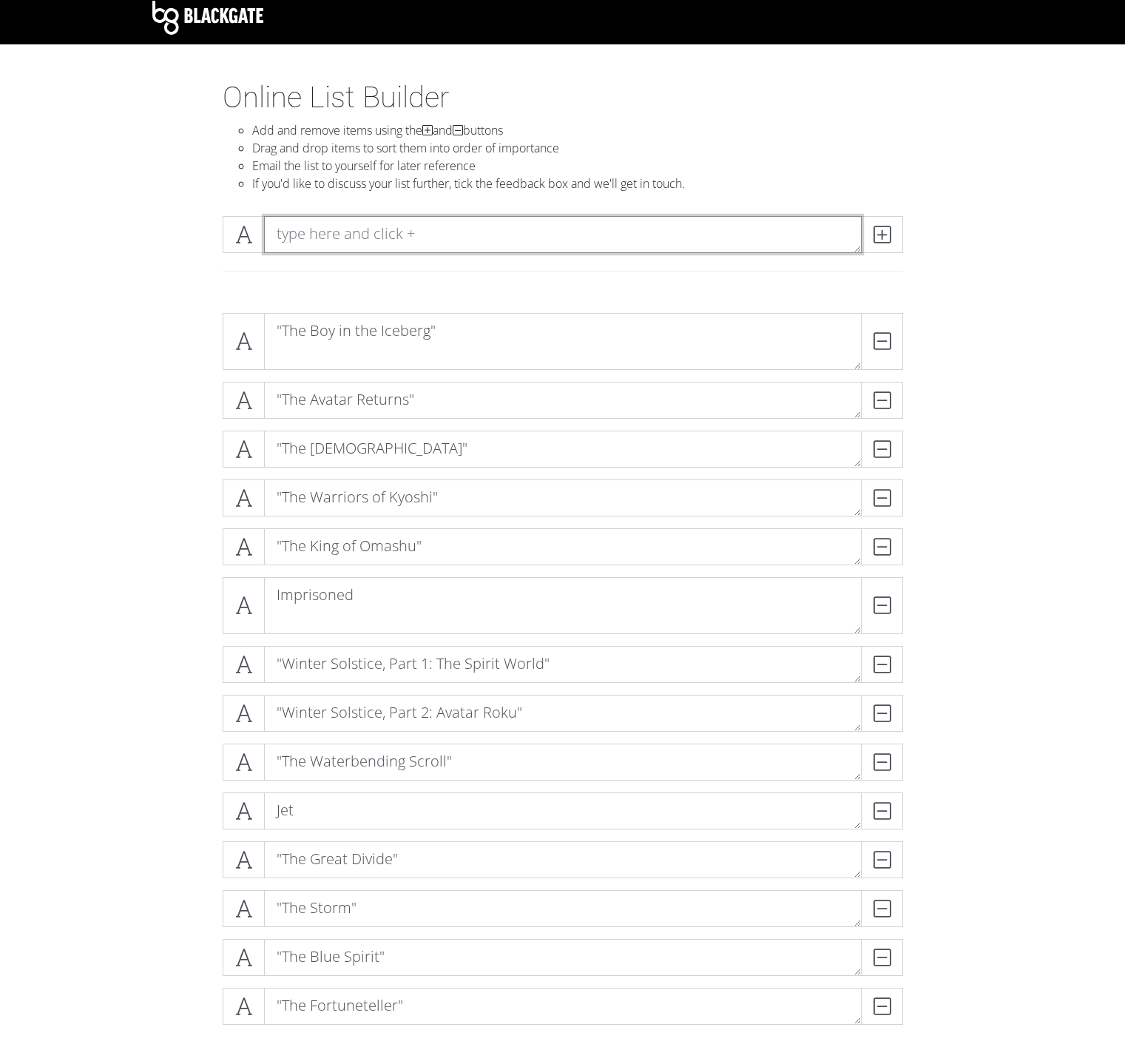
paste textarea ""Bato of the Water Tribe""
type textarea ""Bato of the Water Tribe""
click at [911, 241] on div ""Bato of the Water Tribe"" at bounding box center [563, 252] width 844 height 97
click at [903, 238] on div ""Bato of the Water Tribe"" at bounding box center [562, 235] width 688 height 37
click at [874, 233] on icon at bounding box center [882, 234] width 17 height 15
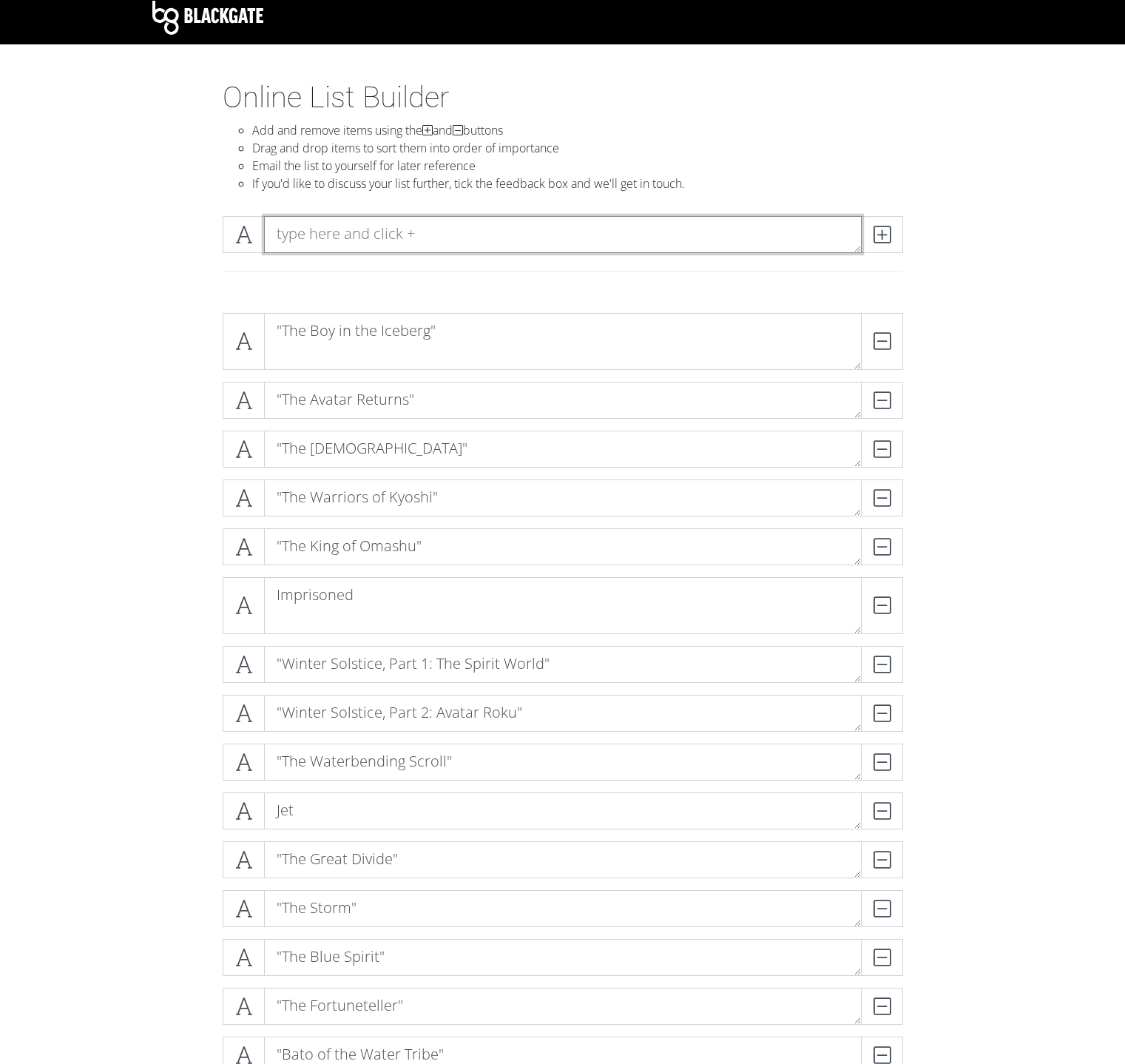
paste textarea ""The Deserter""
type textarea ""The Deserter""
drag, startPoint x: 880, startPoint y: 249, endPoint x: 884, endPoint y: 241, distance: 8.9
click at [880, 248] on span at bounding box center [882, 235] width 42 height 37
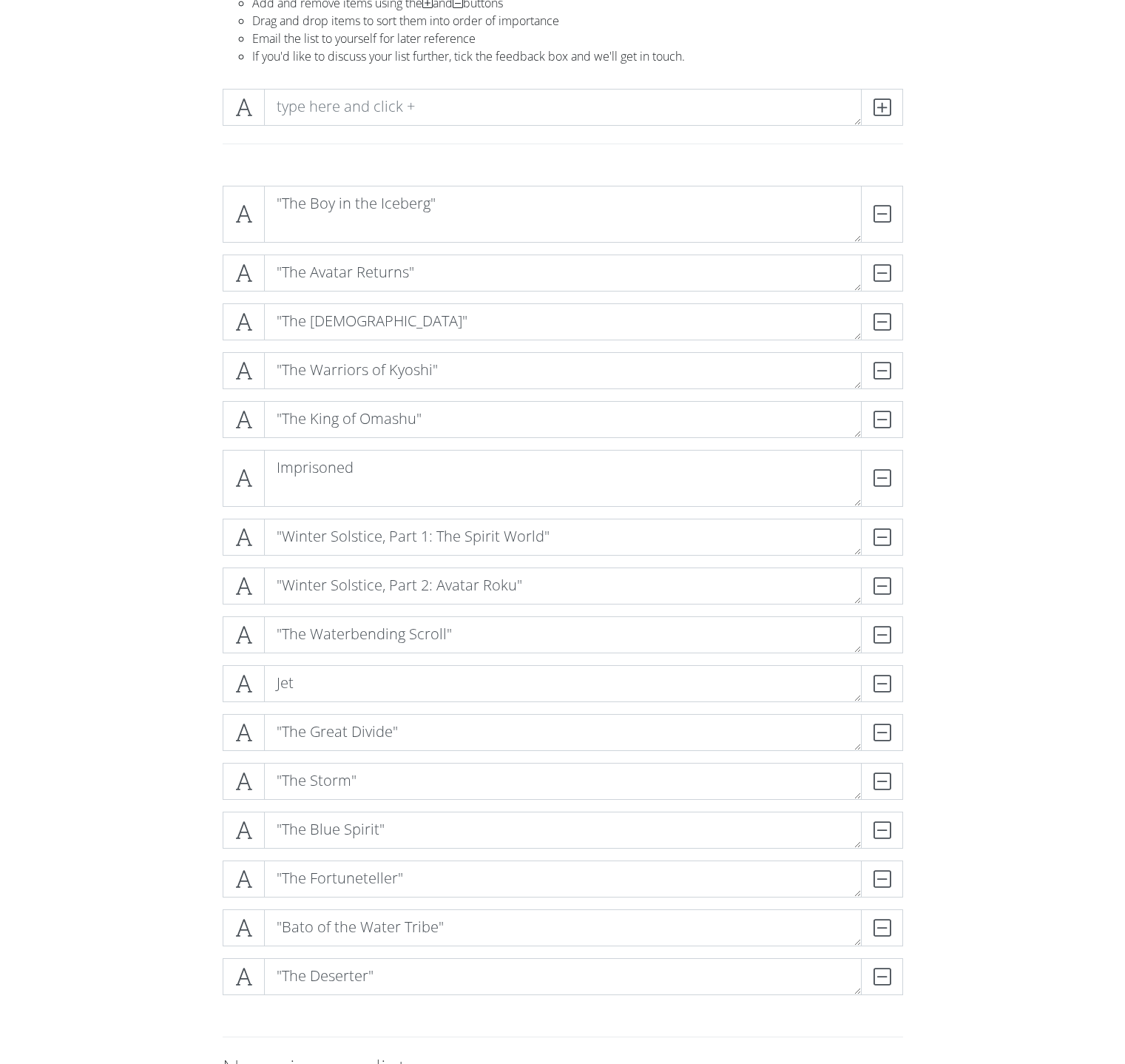
scroll to position [117, 0]
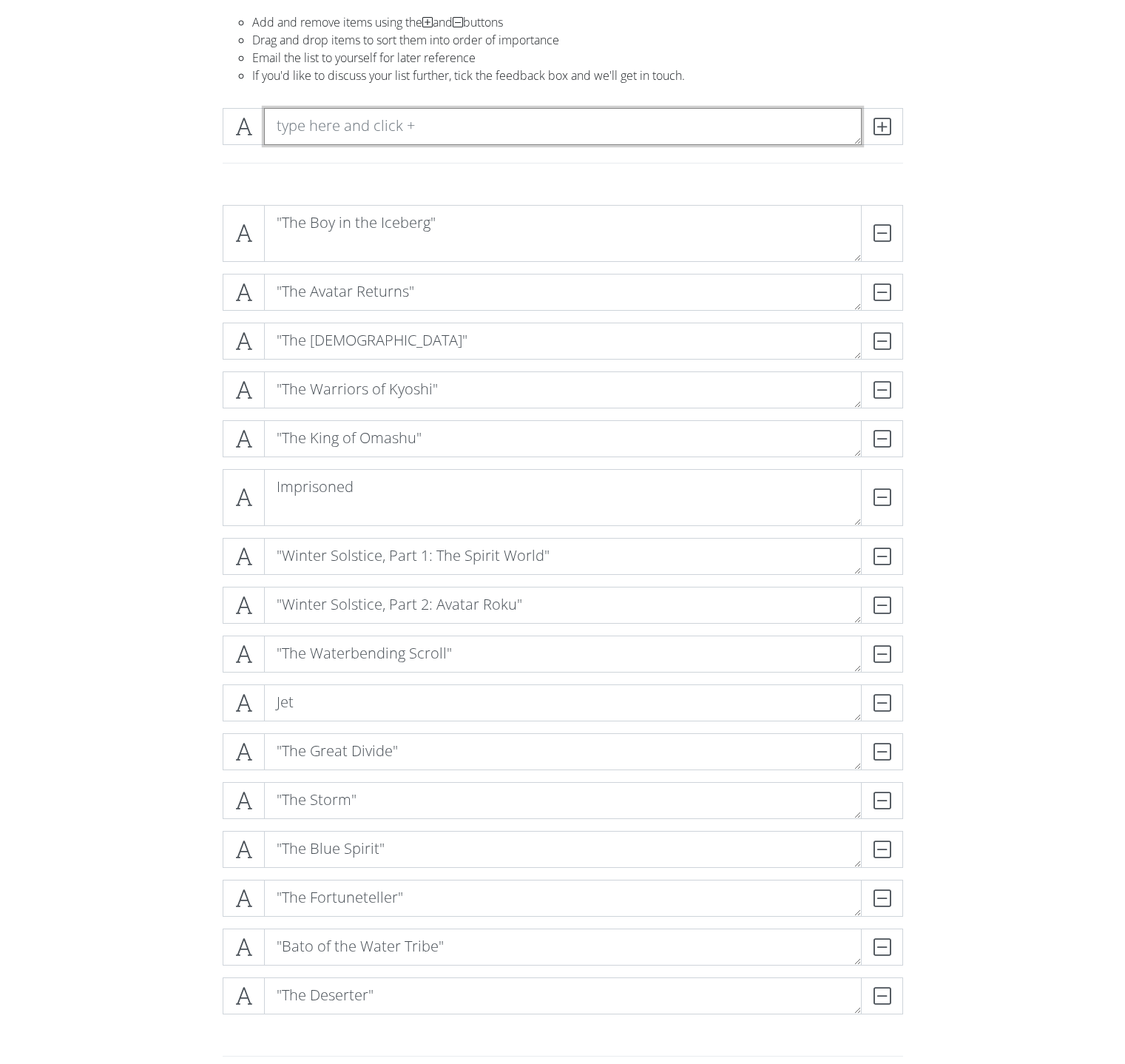
paste textarea ""The Northern Air Temple""
type textarea ""The Northern Air Temple""
click at [886, 134] on icon at bounding box center [882, 126] width 17 height 15
paste textarea ""The Waterbending Master""
type textarea ""The Waterbending Master""
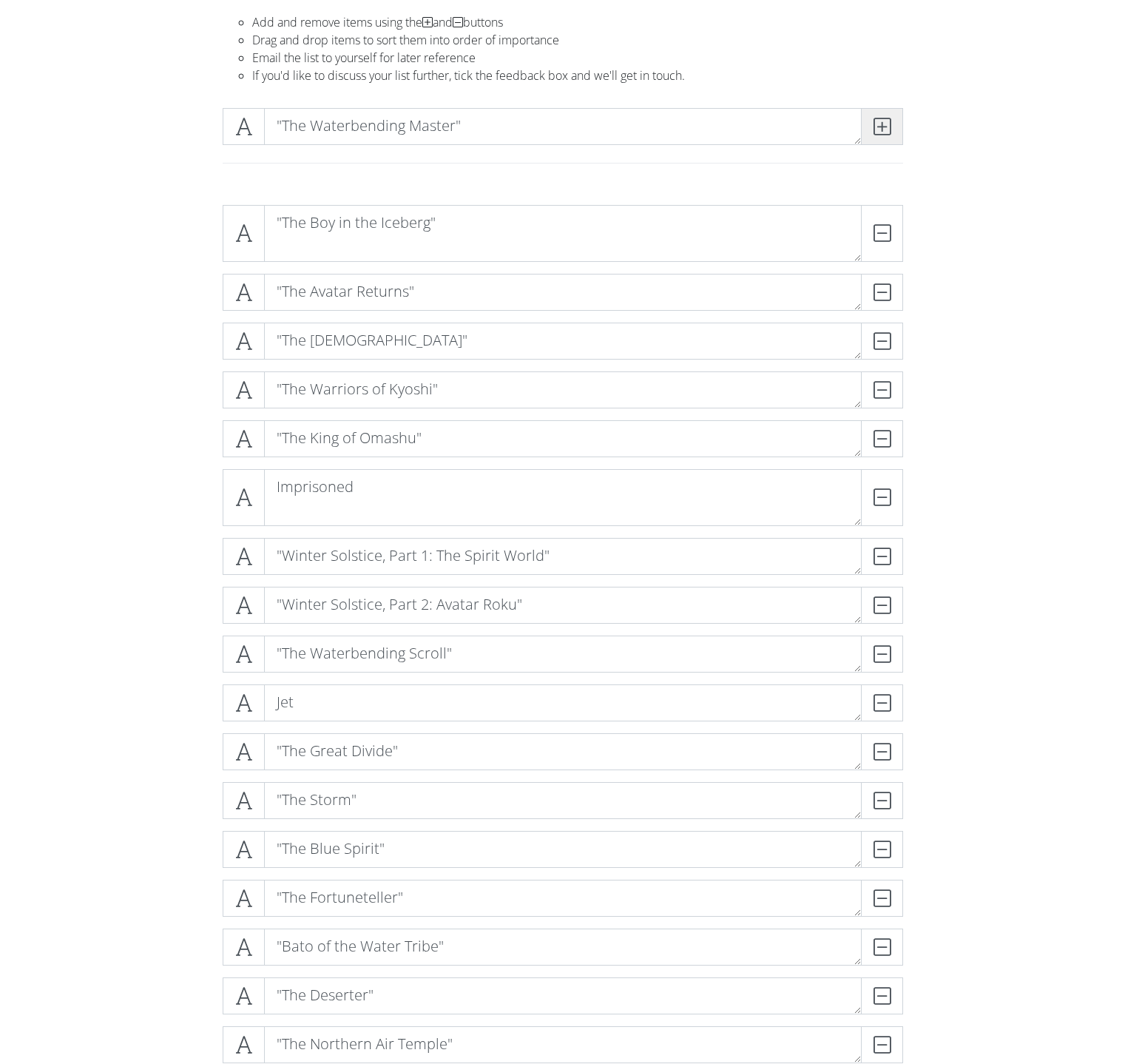
click at [892, 124] on span at bounding box center [882, 126] width 42 height 37
paste textarea ""The Siege of the North""
drag, startPoint x: 302, startPoint y: 125, endPoint x: 369, endPoint y: 126, distance: 67.0
click at [303, 125] on textarea ""The Siege of the North"" at bounding box center [563, 126] width 598 height 37
type textarea ""The Siege of the North""
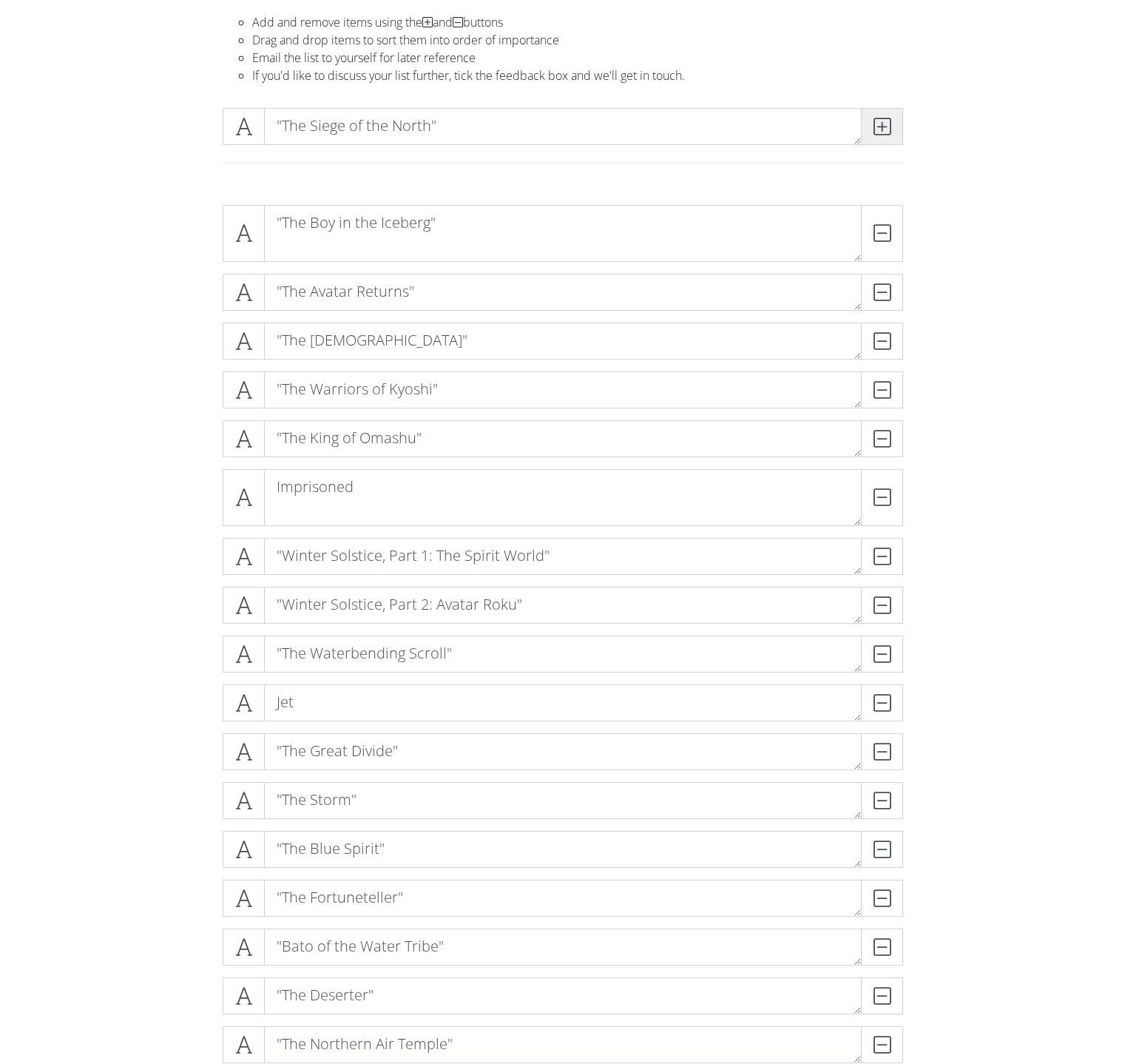
click at [866, 118] on span at bounding box center [882, 126] width 42 height 37
paste textarea ""The Avatar State""
type textarea ""The Avatar State""
click at [878, 130] on icon at bounding box center [882, 126] width 17 height 15
click at [510, 140] on textarea at bounding box center [563, 126] width 598 height 37
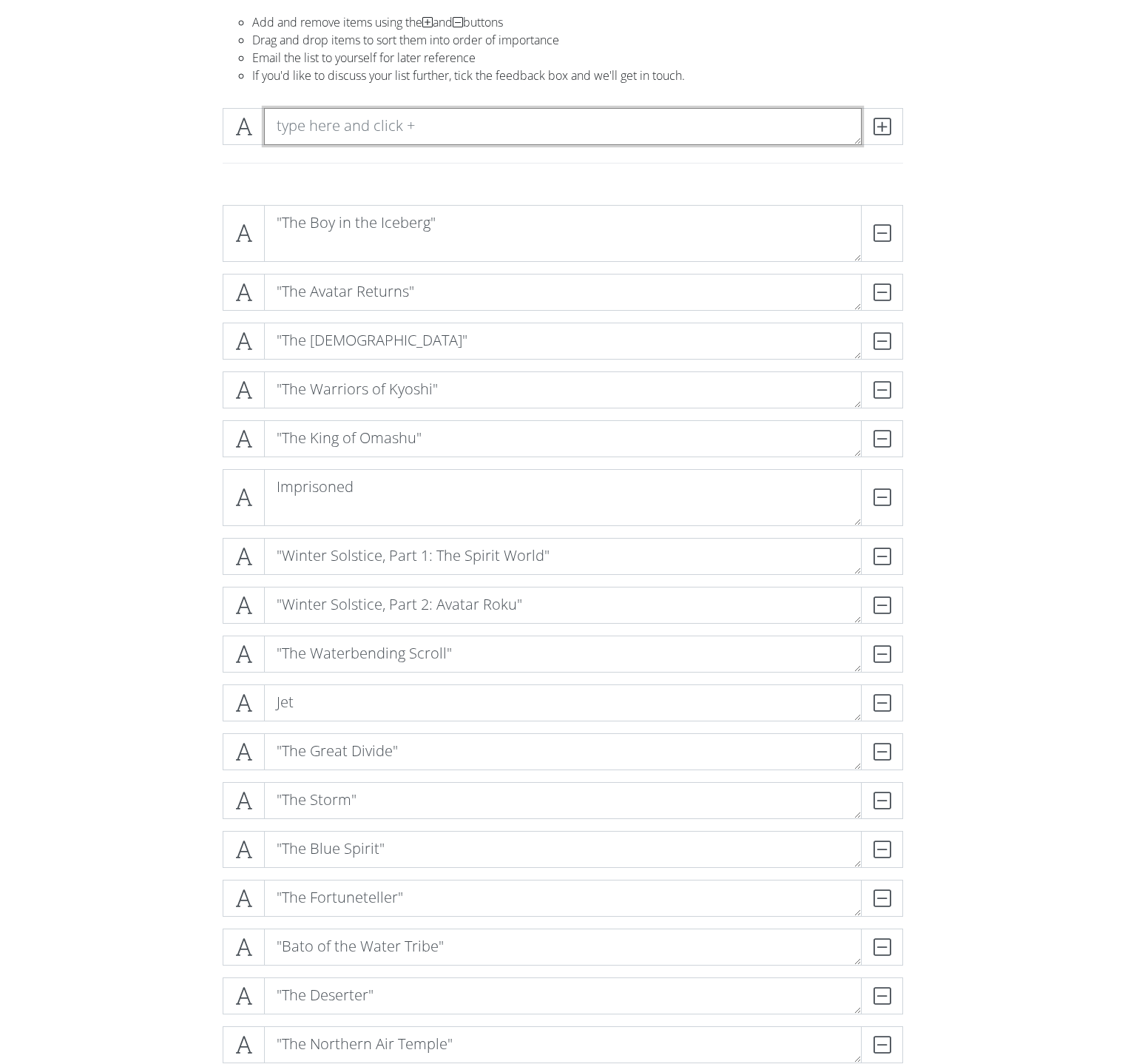
paste textarea ""The Cave of Two Lovers""
type textarea ""The Cave of Two Lovers""
click at [884, 115] on span at bounding box center [882, 126] width 42 height 37
paste textarea ""Return to [GEOGRAPHIC_DATA]""
type textarea ""Return to [GEOGRAPHIC_DATA]""
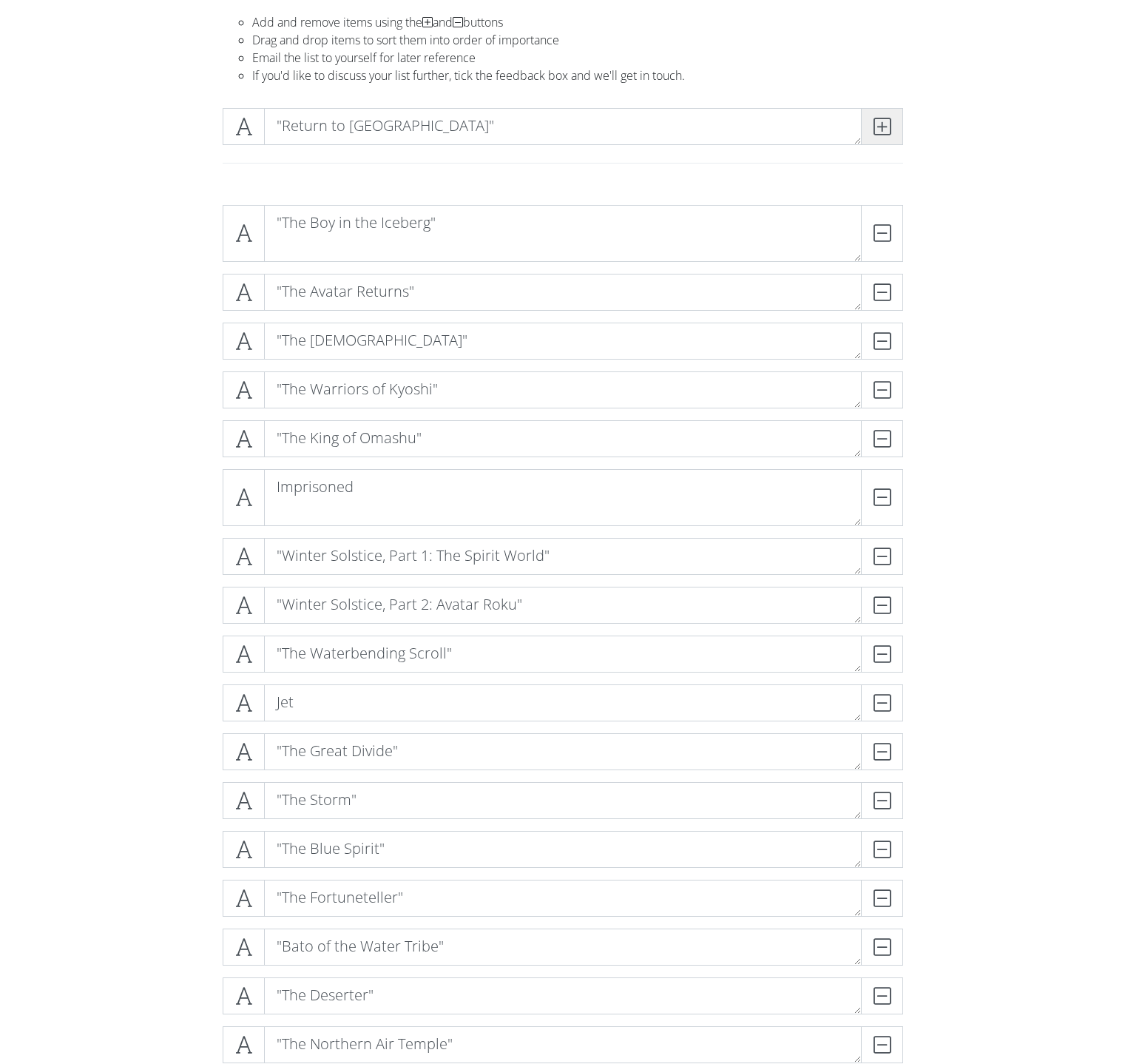
click at [877, 123] on icon at bounding box center [882, 126] width 17 height 15
paste textarea ""The Swamp""
type textarea ""The Swamp""
click at [878, 130] on icon at bounding box center [882, 126] width 17 height 15
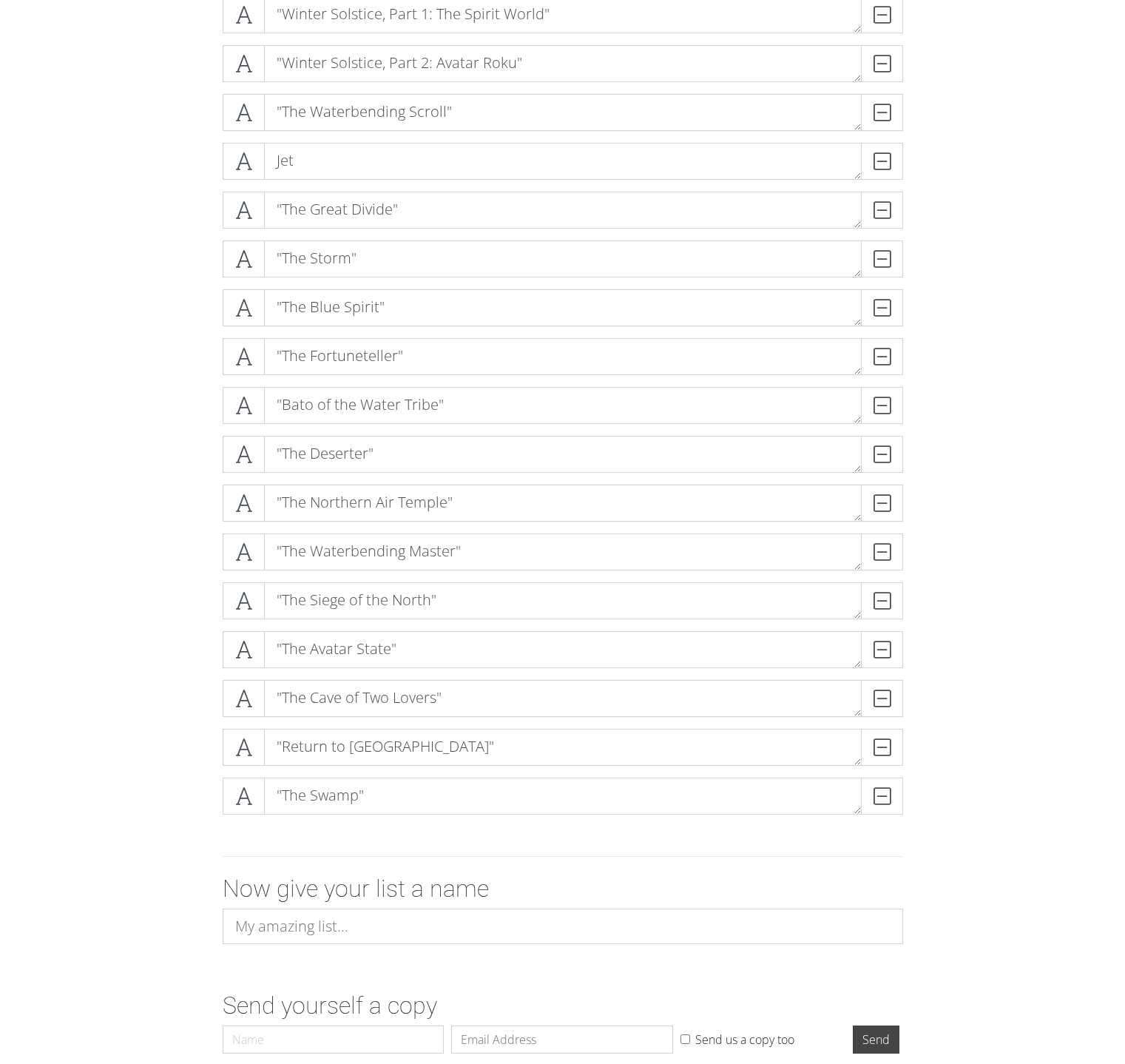
scroll to position [0, 0]
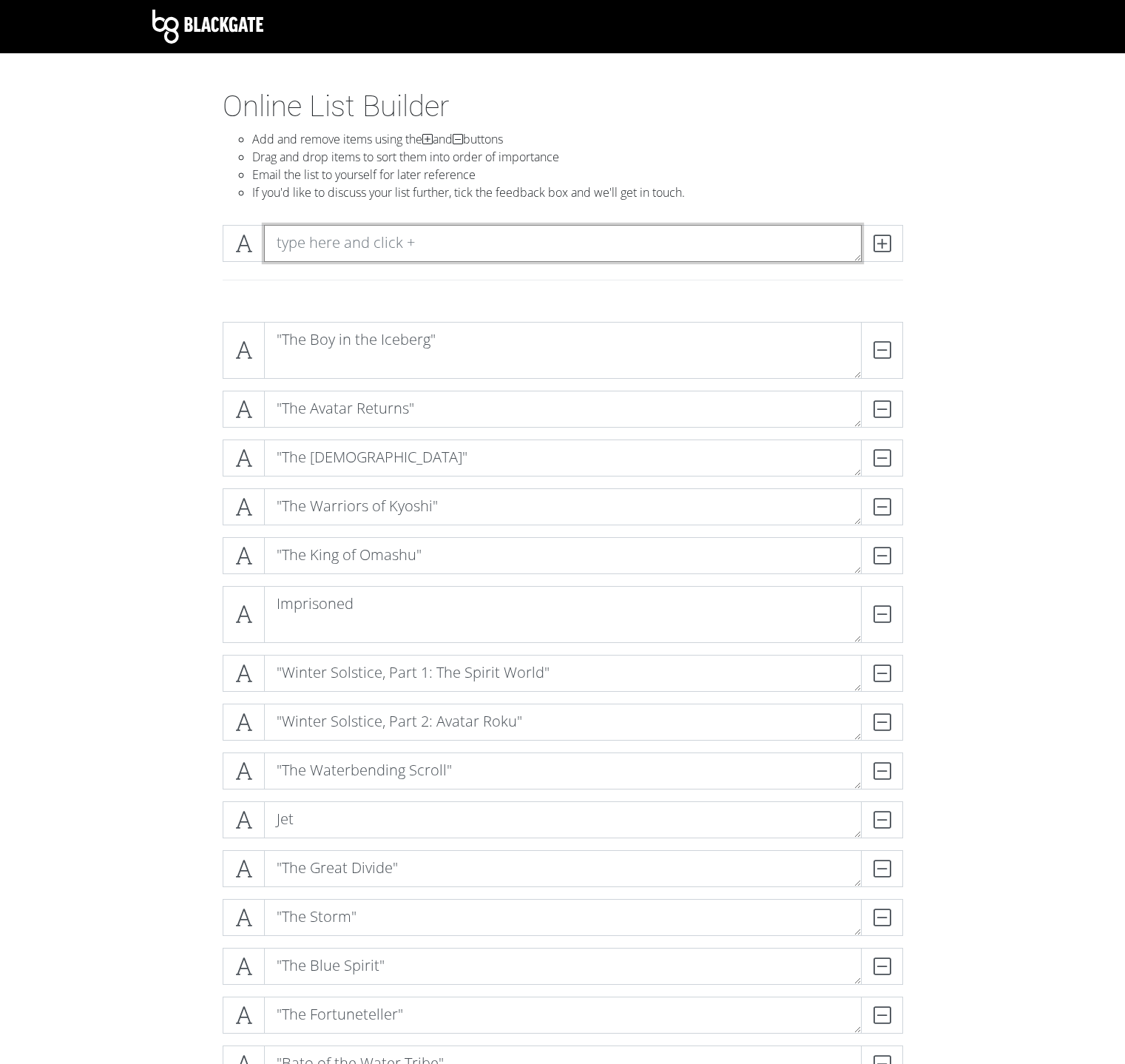
paste textarea ""Avatar Day""
type textarea ""Avatar Day""
click at [882, 229] on span at bounding box center [882, 244] width 42 height 37
paste textarea ""The Blind Bandit""
click at [849, 250] on textarea ""The Blind Bandit"" at bounding box center [563, 244] width 598 height 37
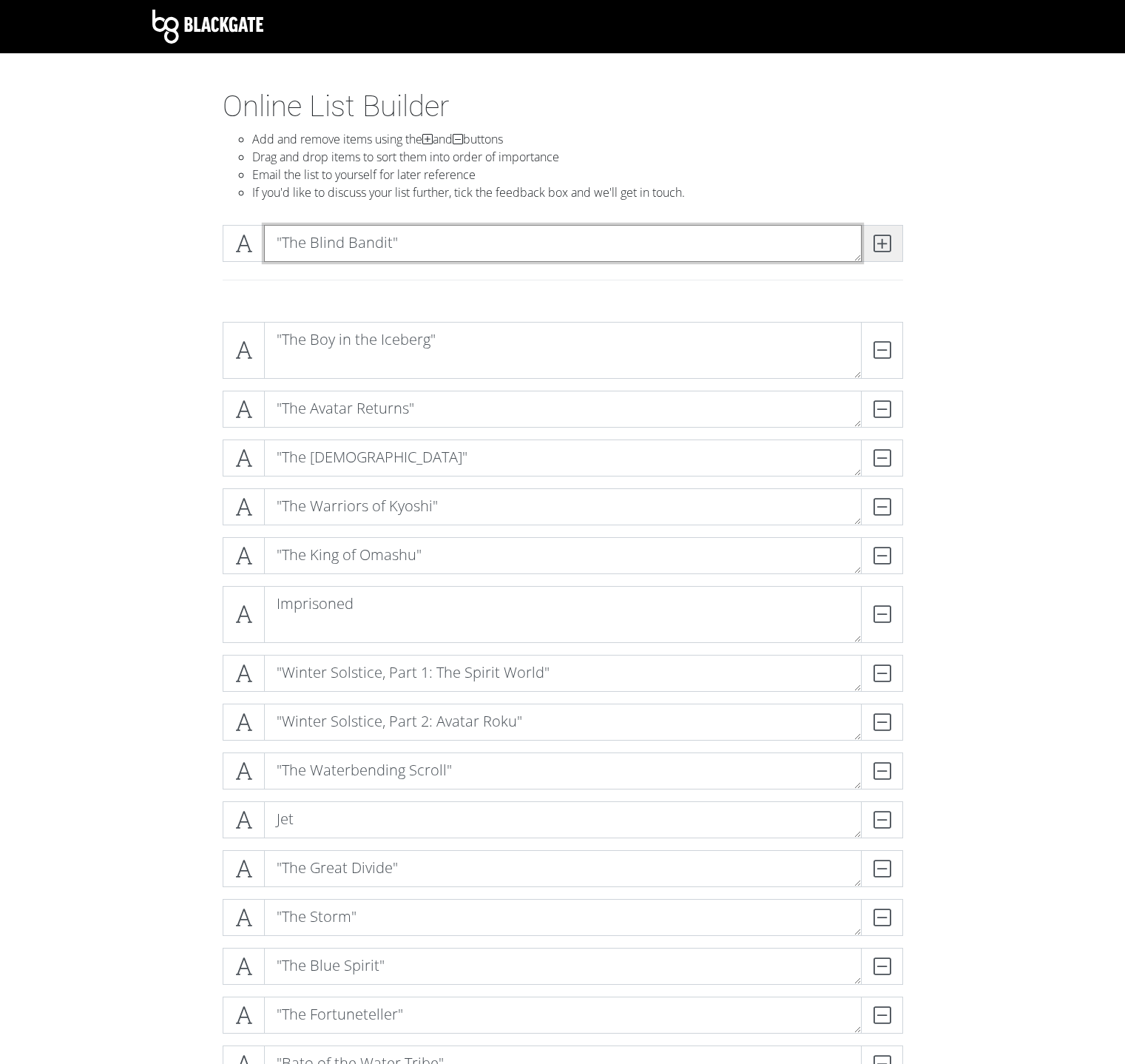
type textarea ""The Blind Bandit""
click at [867, 247] on span at bounding box center [882, 244] width 42 height 37
paste textarea ""Zuko Alone""
click at [853, 239] on textarea ""Zuko Alone"" at bounding box center [563, 244] width 598 height 37
type textarea ""Zuko Alone""
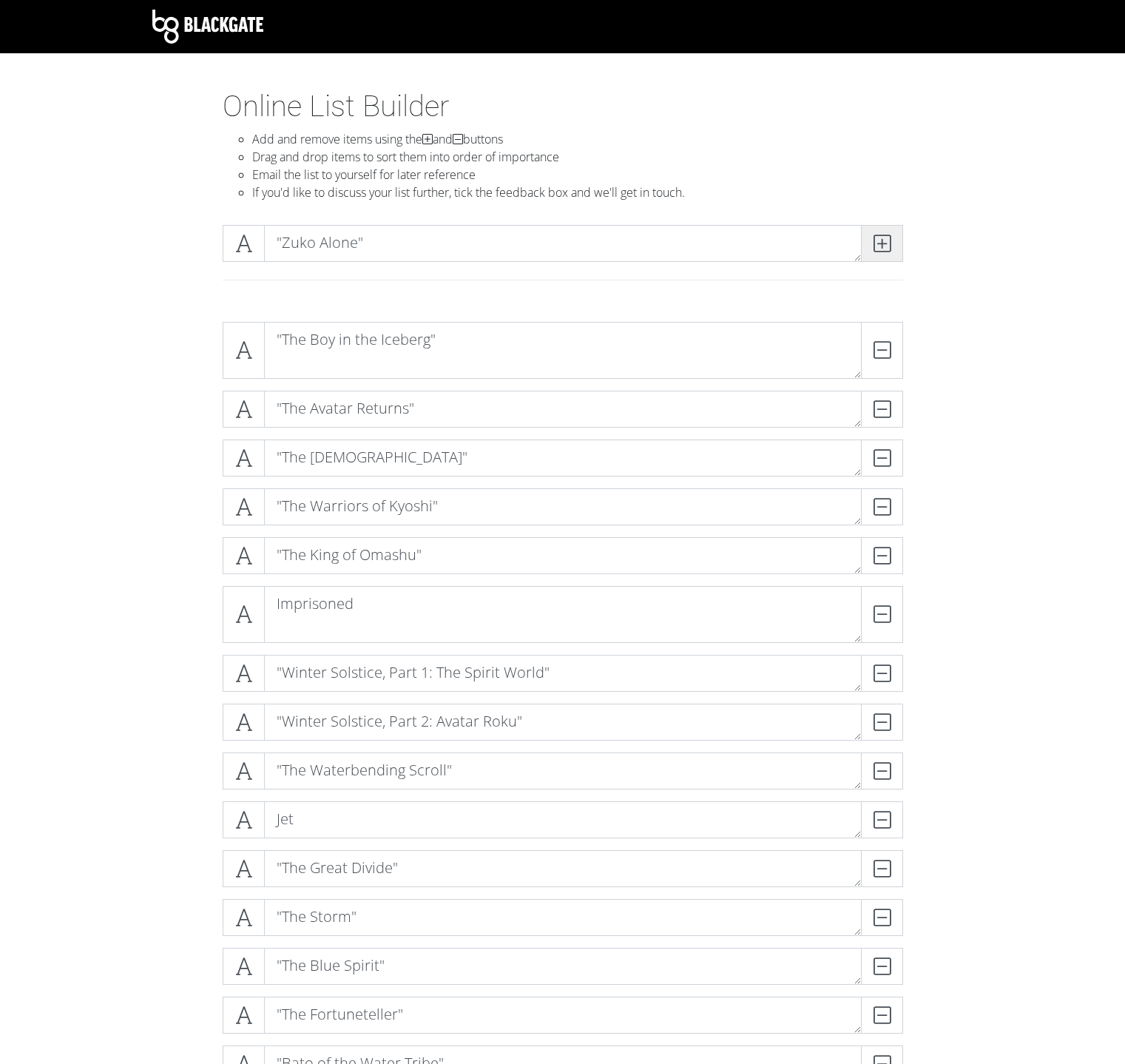
click at [865, 240] on span at bounding box center [882, 244] width 42 height 37
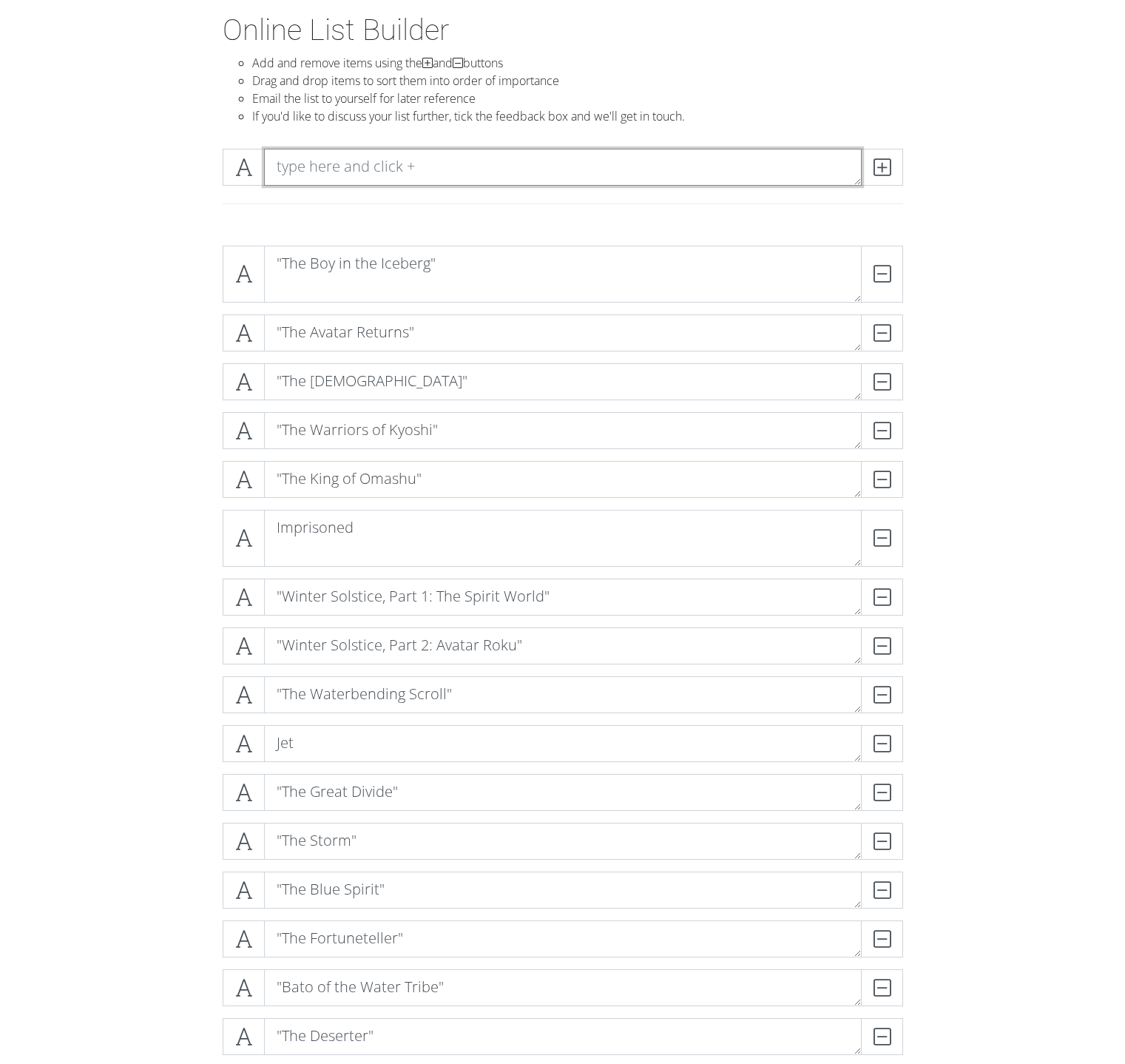
click at [357, 171] on textarea at bounding box center [563, 168] width 598 height 37
paste textarea ""The Chase""
type textarea ""The Chase""
click at [882, 164] on icon at bounding box center [882, 167] width 17 height 15
paste textarea ""Bitter Work""
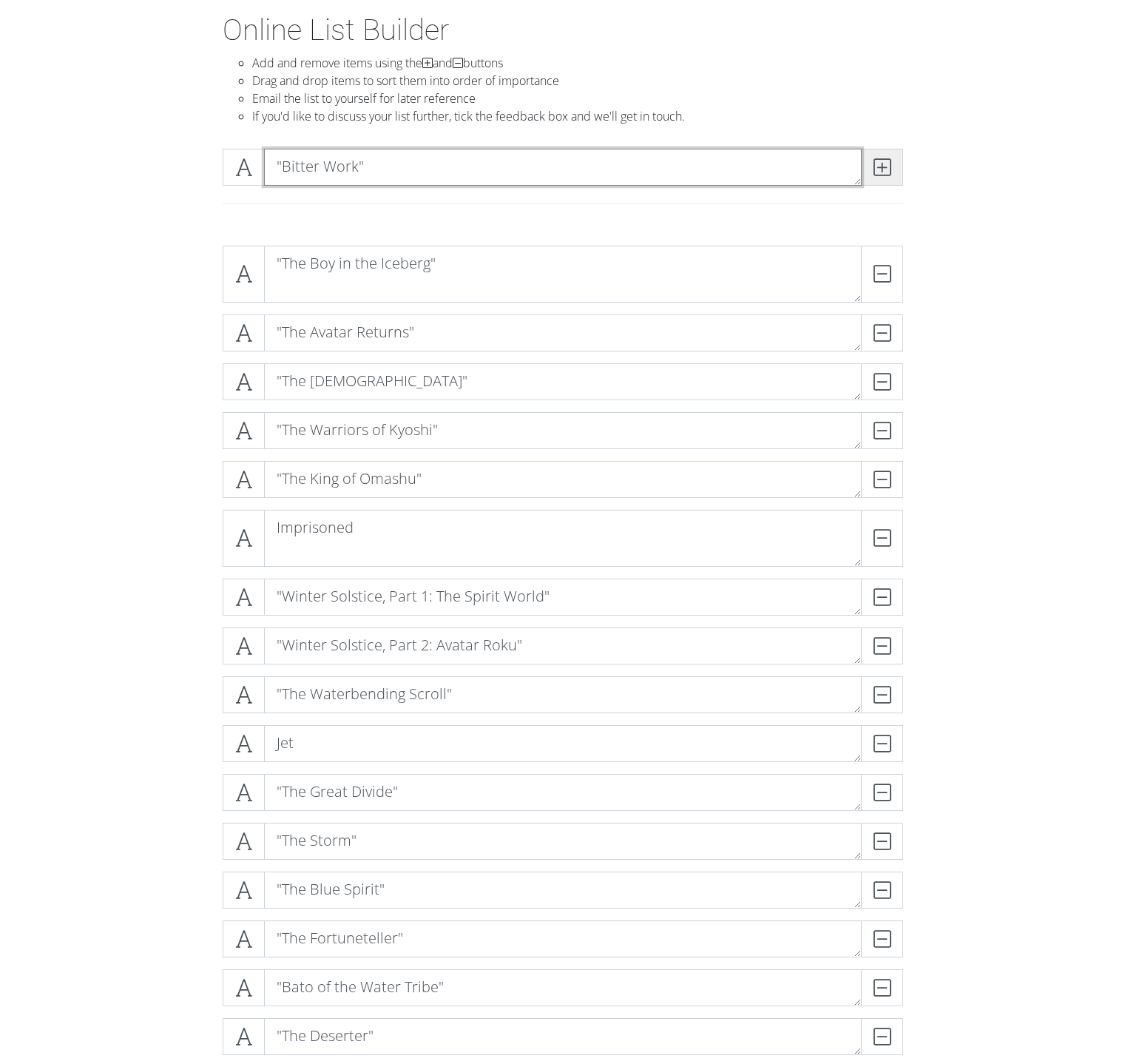
type textarea ""Bitter Work""
click at [889, 165] on icon at bounding box center [882, 167] width 17 height 15
click at [423, 178] on textarea at bounding box center [563, 168] width 598 height 37
paste textarea ""The Library""
type textarea ""The Library""
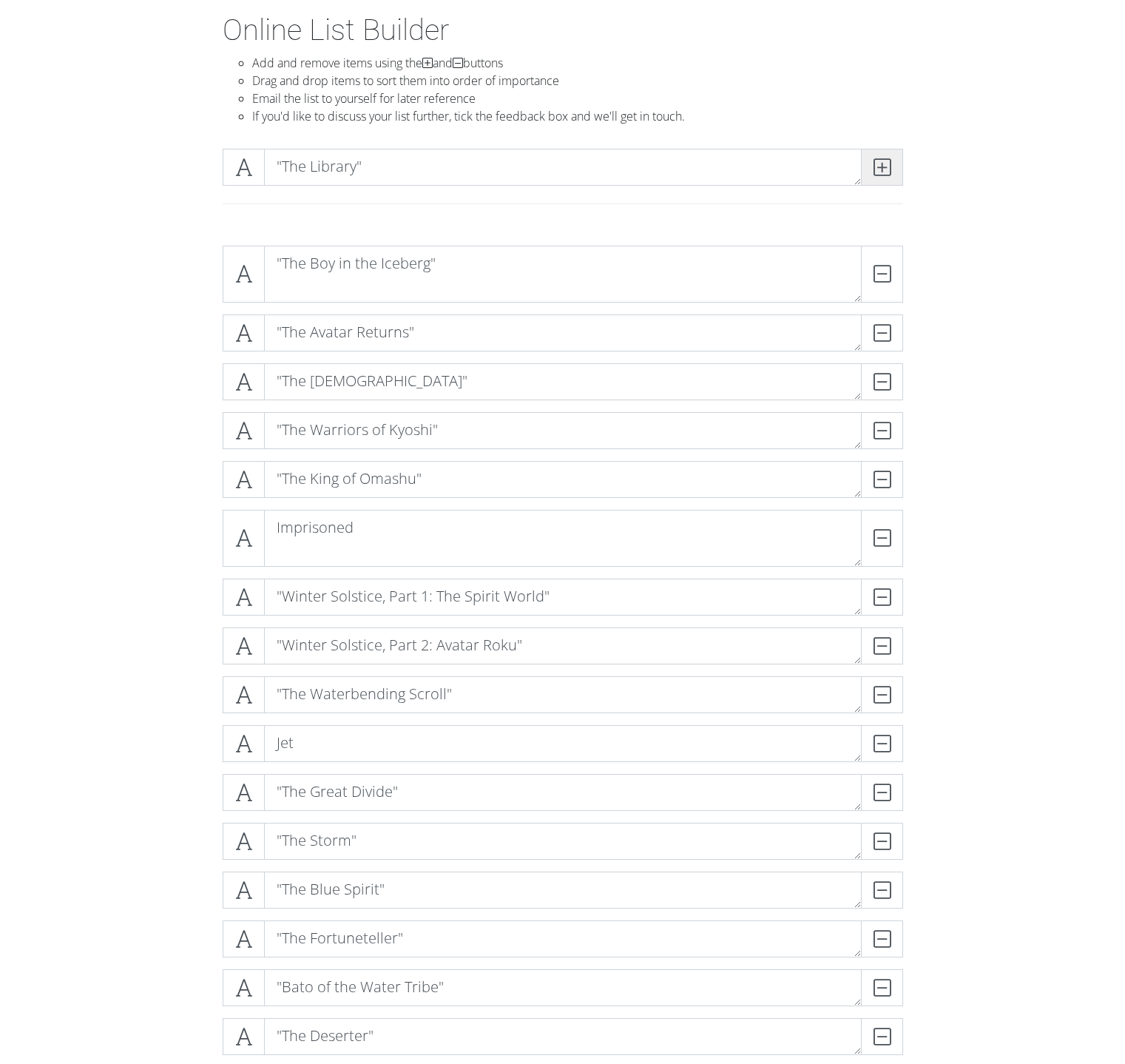
click at [878, 150] on span at bounding box center [882, 168] width 42 height 37
paste textarea ""The Desert""
type textarea ""The Desert""
click at [866, 171] on span at bounding box center [882, 168] width 42 height 37
paste textarea "The Serpent's Pass""
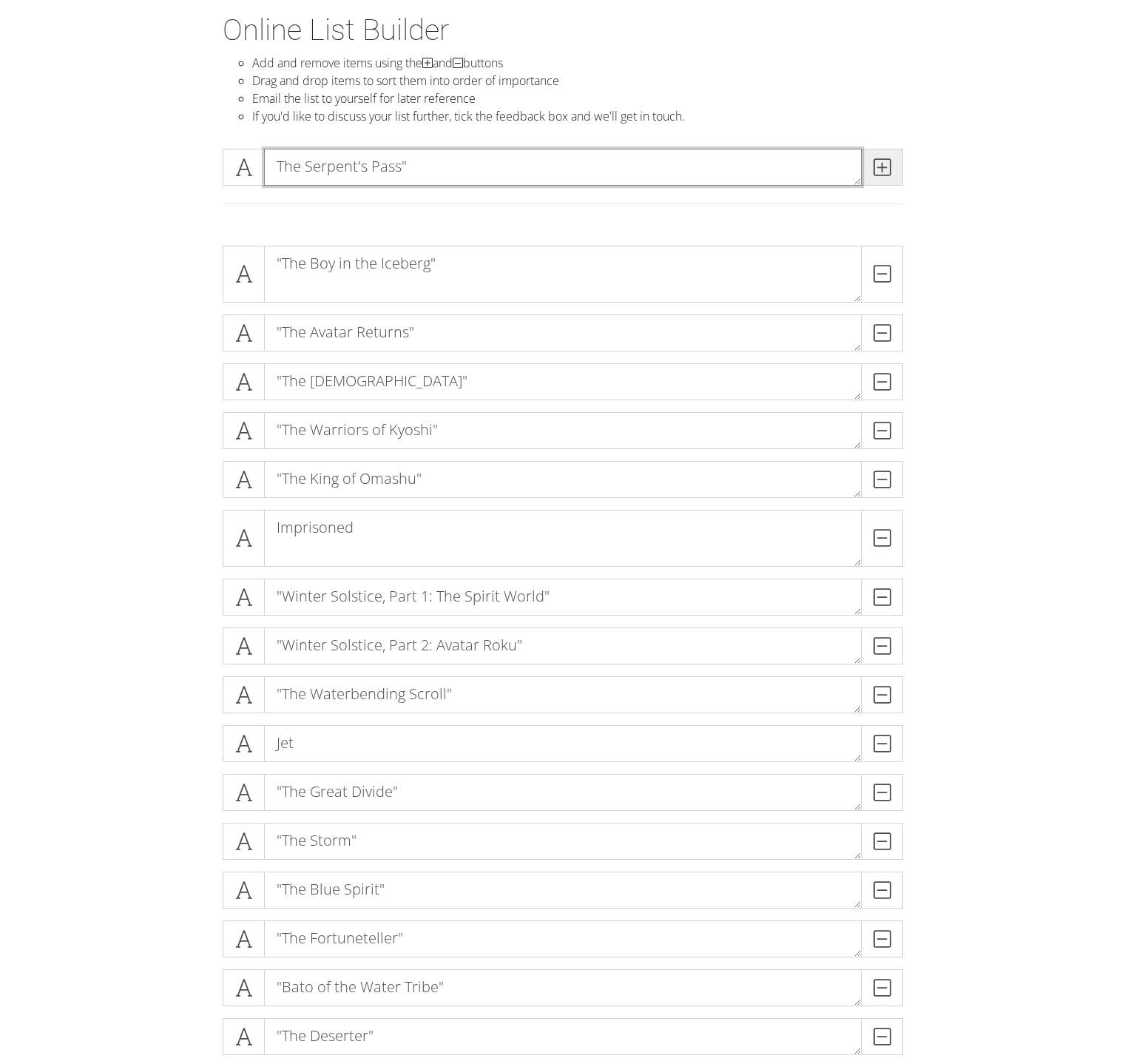
type textarea "The Serpent's Pass""
click at [884, 169] on icon at bounding box center [882, 167] width 17 height 15
click at [654, 157] on textarea at bounding box center [563, 168] width 598 height 37
paste textarea "The Drill""
type textarea "The Drill""
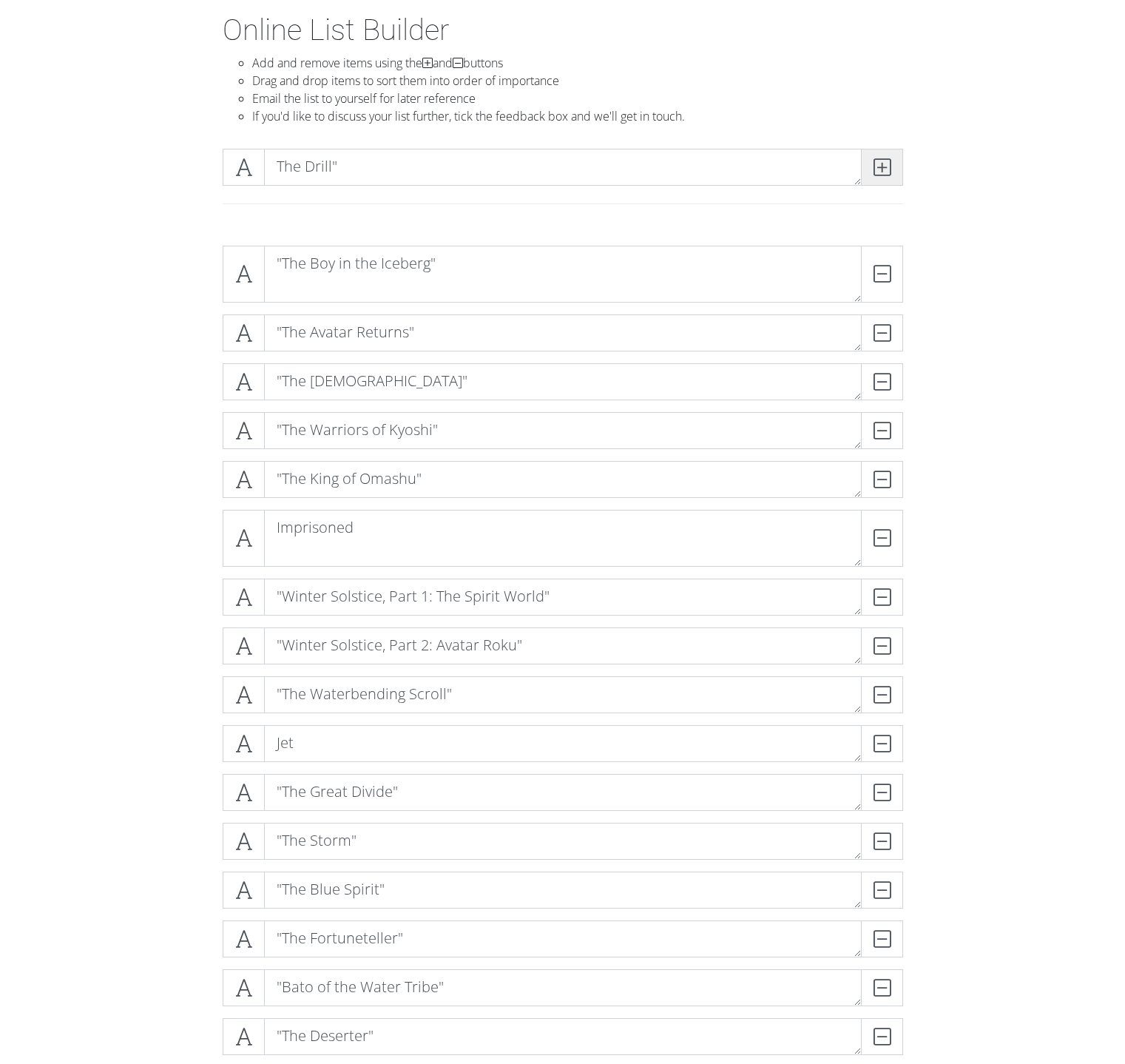
click at [863, 177] on span at bounding box center [882, 168] width 42 height 37
click at [485, 153] on textarea at bounding box center [563, 168] width 598 height 37
paste textarea "City of Walls and Secrets""
type textarea "City of Walls and Secrets""
click at [893, 166] on span at bounding box center [882, 168] width 42 height 37
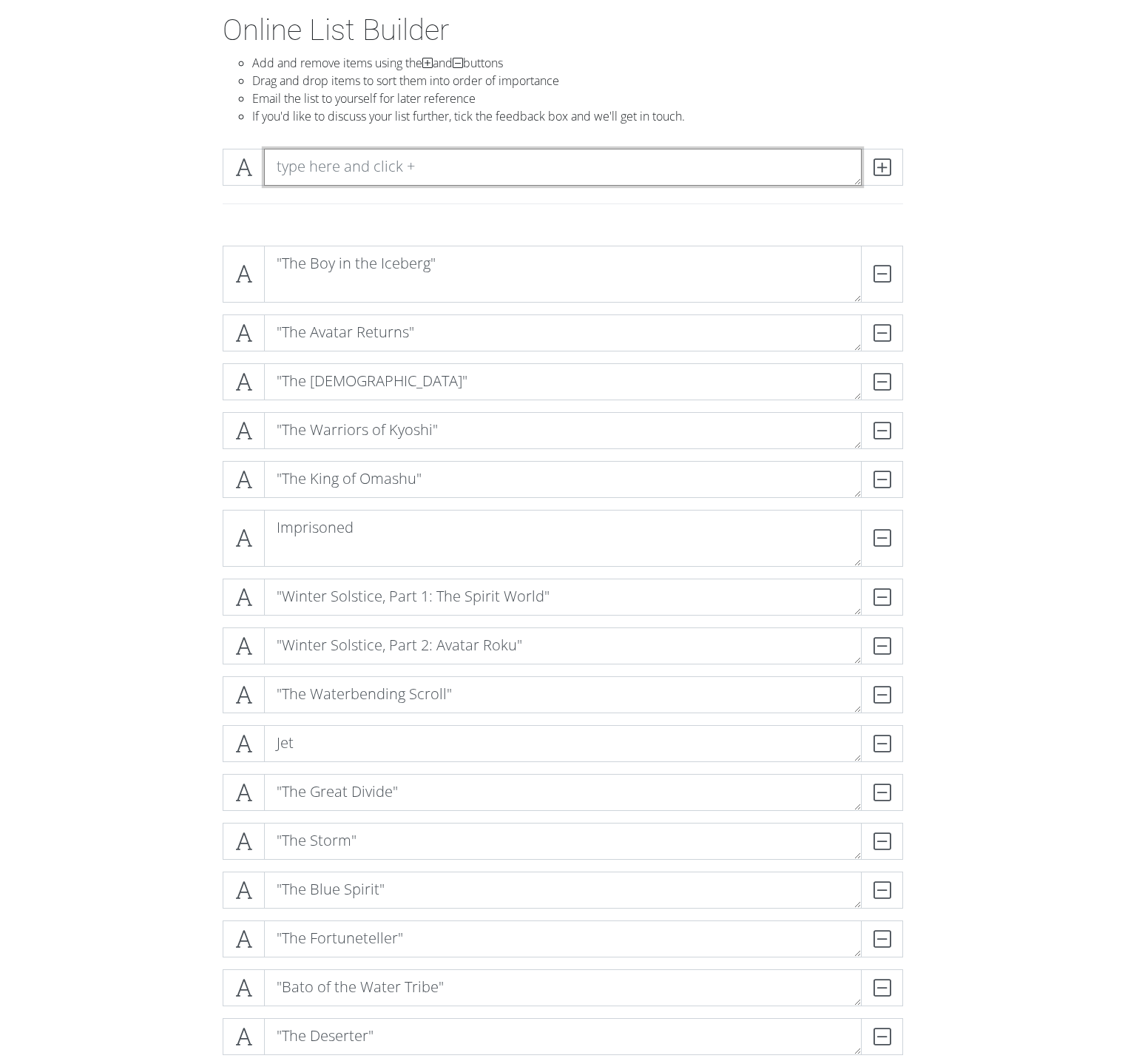
click at [684, 178] on textarea at bounding box center [563, 168] width 598 height 37
paste textarea "The Tales of Ba Sing Se""
type textarea "The Tales of Ba Sing Se""
click at [868, 169] on span at bounding box center [882, 168] width 42 height 37
click at [552, 179] on textarea at bounding box center [563, 168] width 598 height 37
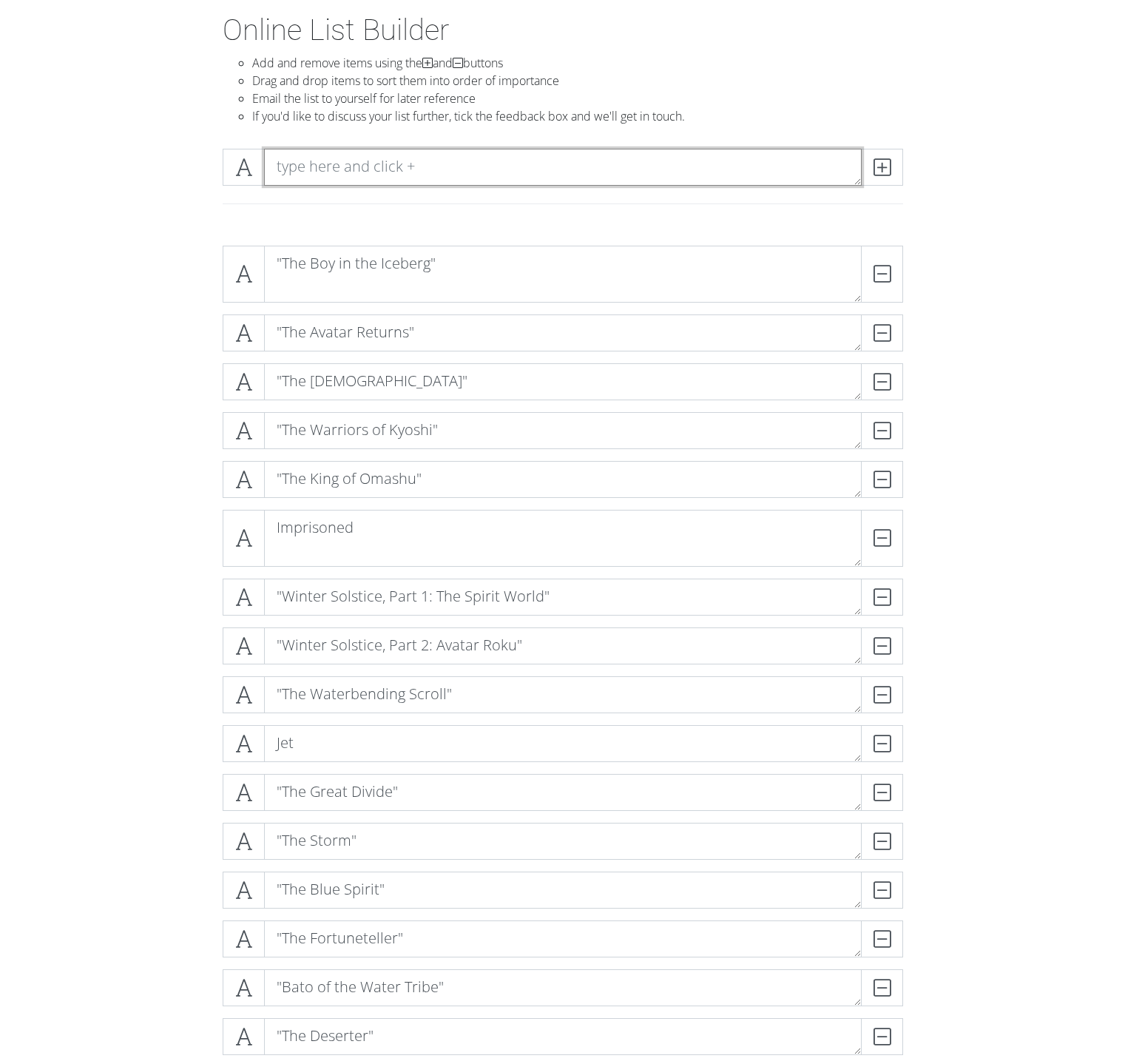
paste textarea ""Appa's Lost Days""
click at [856, 166] on textarea ""Appa's Lost Days"" at bounding box center [563, 168] width 598 height 37
type textarea ""Appa's Lost Days""
click at [874, 166] on icon at bounding box center [882, 167] width 17 height 15
paste textarea ""[GEOGRAPHIC_DATA]""
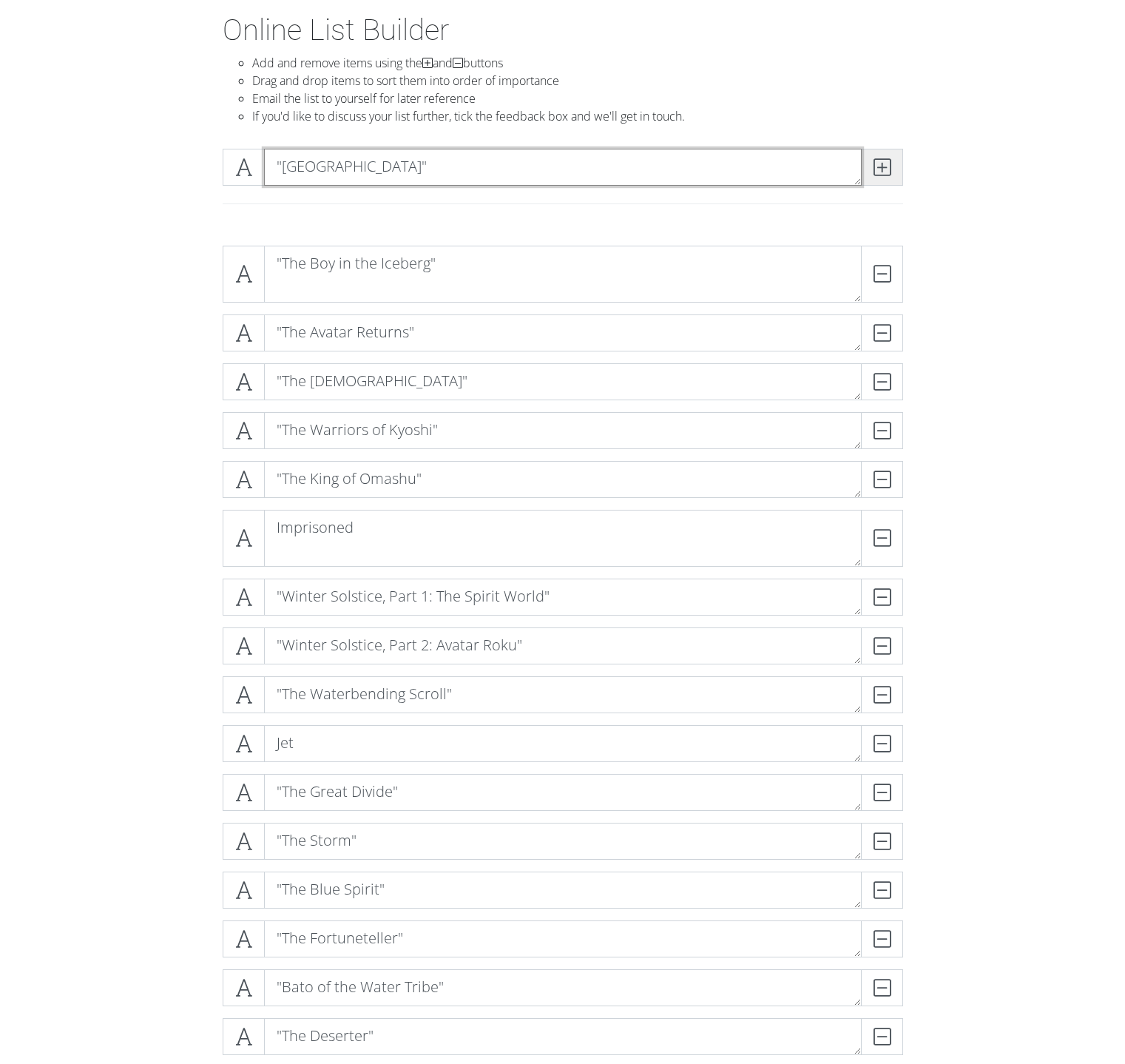
type textarea ""[GEOGRAPHIC_DATA]""
click at [882, 178] on span at bounding box center [882, 168] width 42 height 37
paste textarea ""The Earth King""
type textarea ""The Earth King""
click at [892, 165] on span at bounding box center [882, 168] width 42 height 37
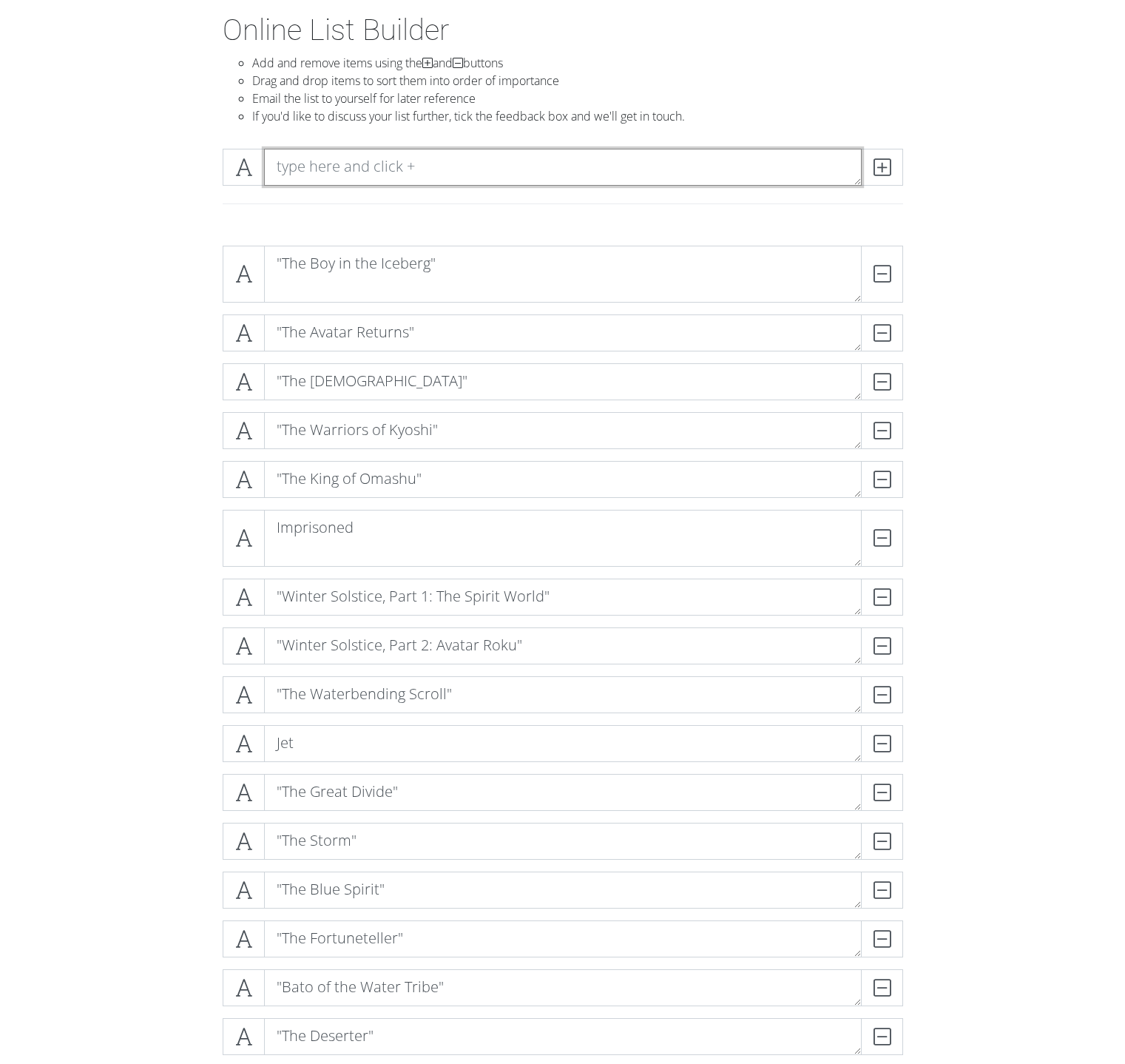
click at [797, 163] on textarea at bounding box center [563, 168] width 598 height 37
paste textarea ""The Guru""
type textarea ""The Guru""
click at [895, 168] on span at bounding box center [882, 168] width 42 height 37
paste textarea "he Crossroads of Destiny""
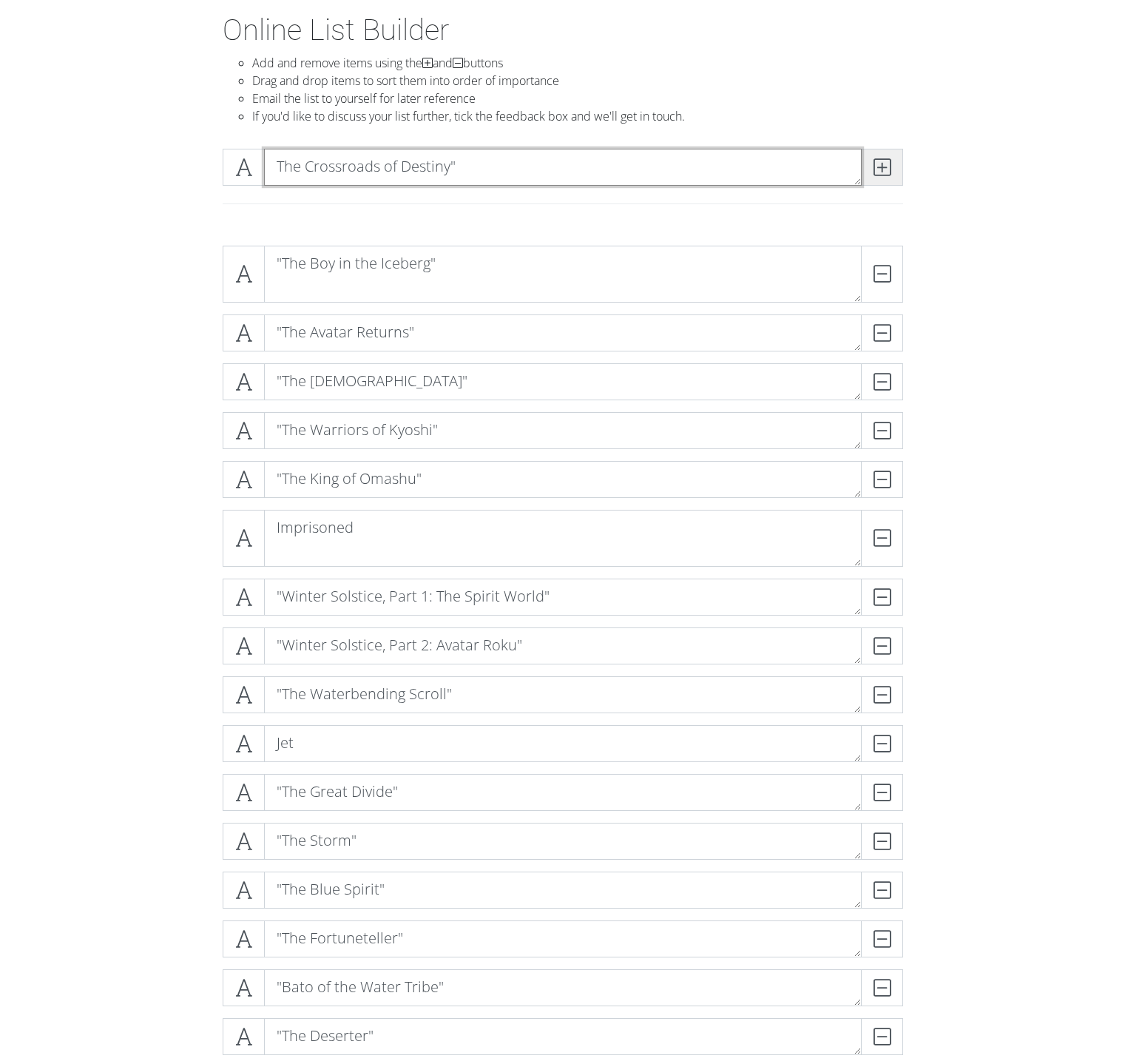
type textarea "The Crossroads of Destiny""
click at [871, 169] on span at bounding box center [882, 168] width 42 height 37
paste textarea ""The Awakening""
type textarea ""The Awakening""
click at [871, 165] on span at bounding box center [882, 168] width 42 height 37
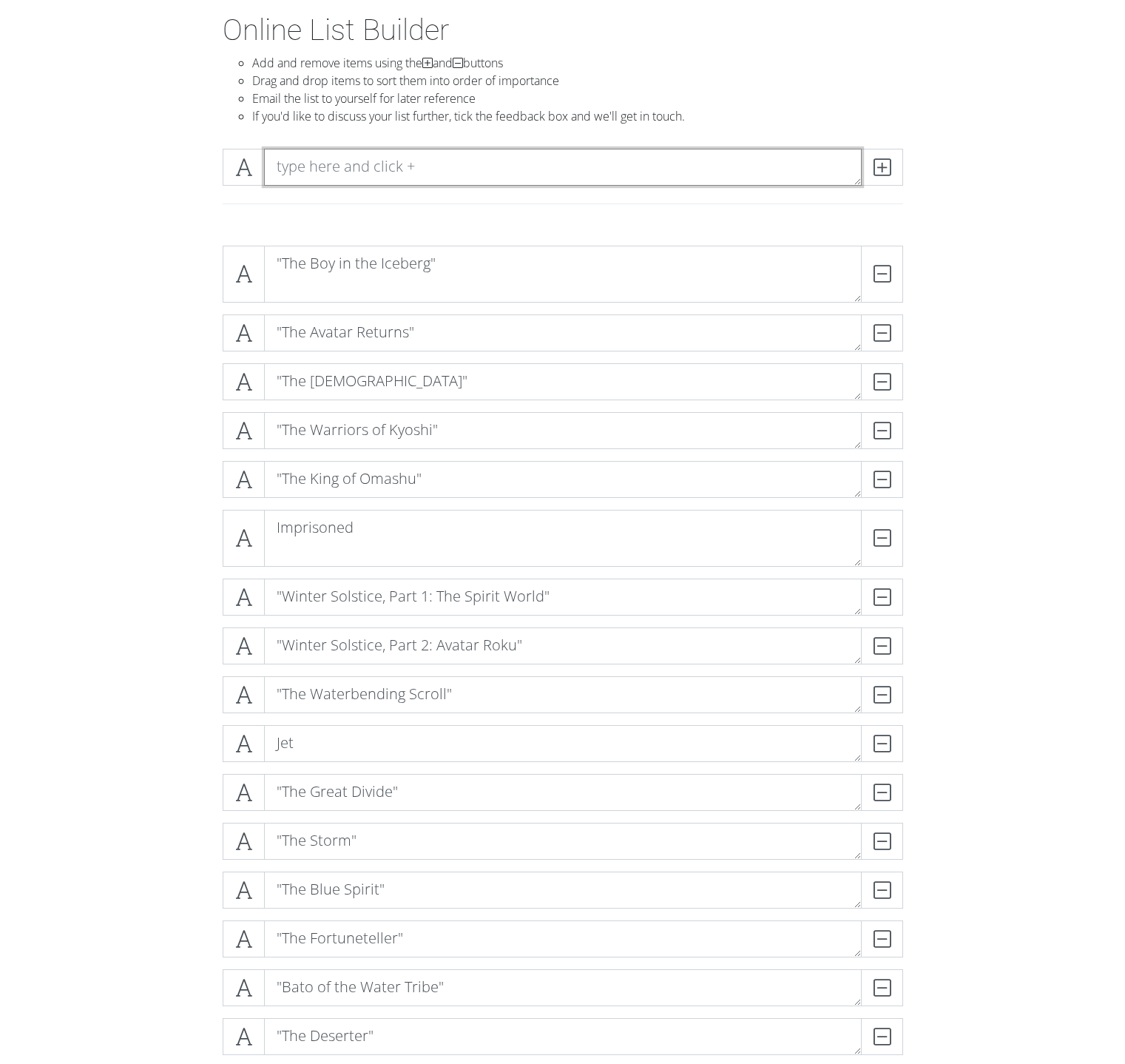
paste textarea ""The Headband""
type textarea ""The Headband""
click at [899, 169] on span at bounding box center [882, 168] width 42 height 37
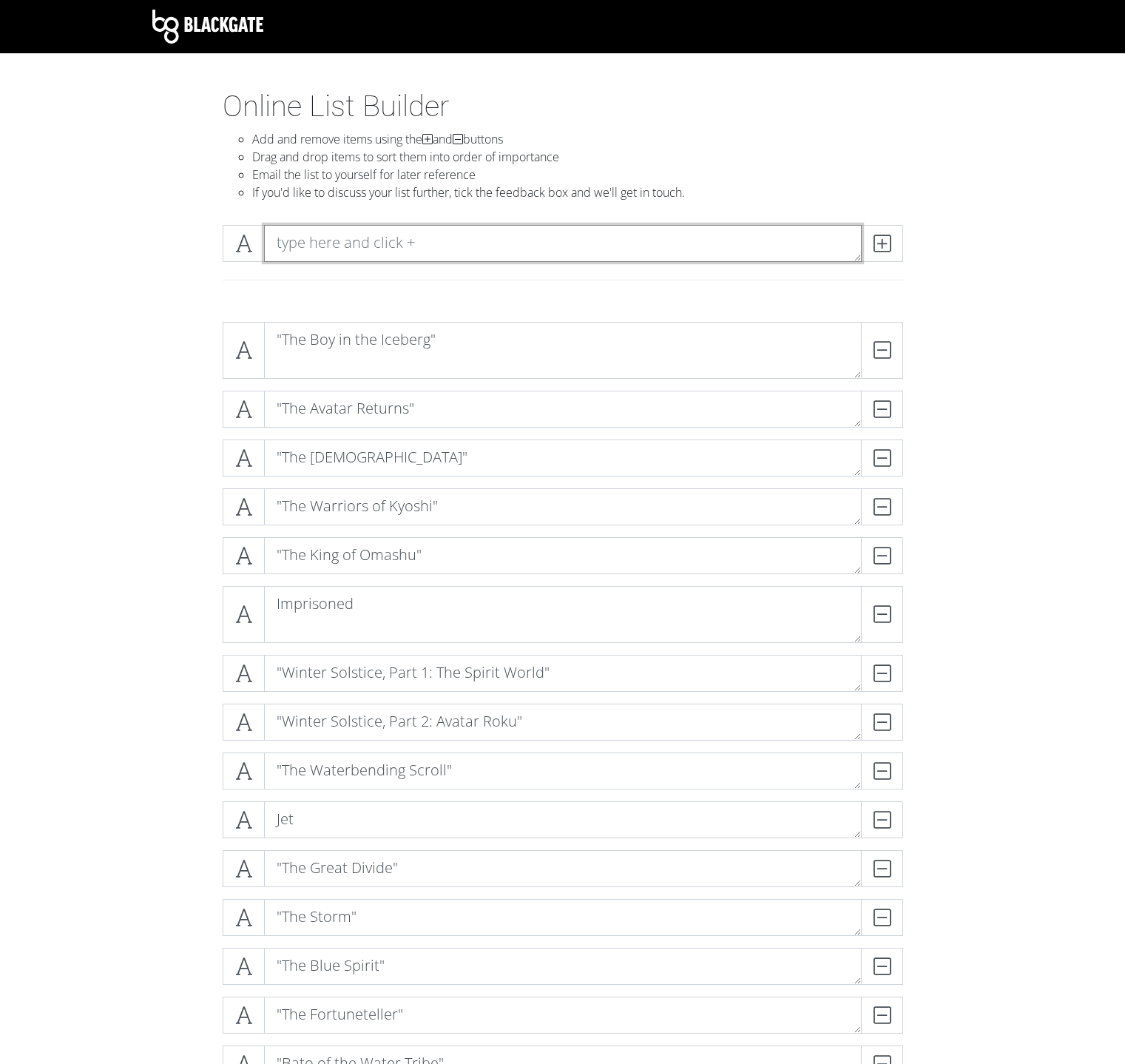
paste textarea ""The Painted [DEMOGRAPHIC_DATA]""
type textarea ""The Painted [DEMOGRAPHIC_DATA]""
click at [869, 239] on span at bounding box center [882, 244] width 42 height 37
paste textarea ""Sokka's Master""
type textarea ""Sokka's Master""
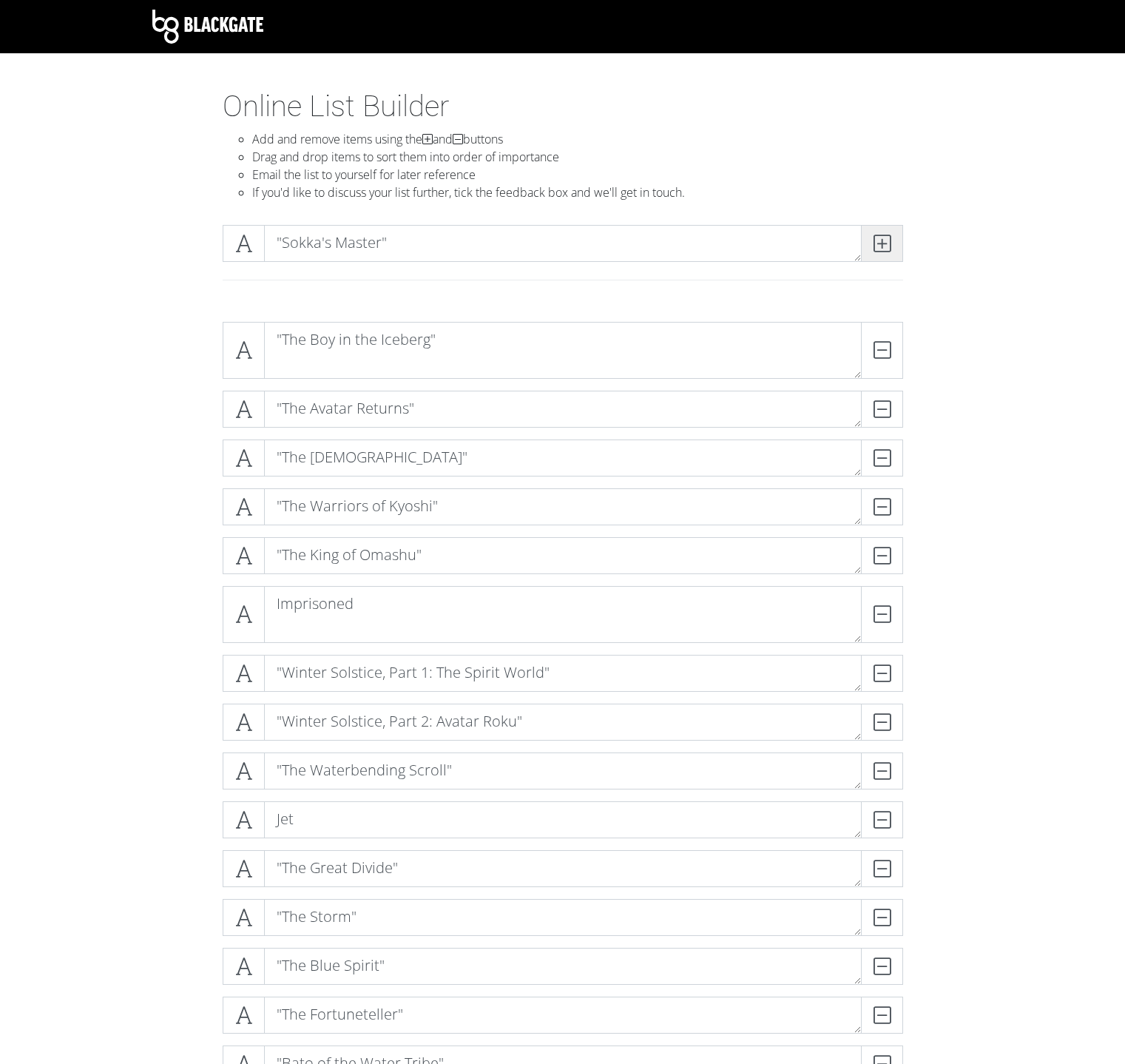
click at [892, 241] on span at bounding box center [882, 244] width 42 height 37
click at [583, 237] on textarea at bounding box center [563, 244] width 598 height 37
paste textarea ""The Beach""
type textarea ""The Beach""
click at [874, 248] on icon at bounding box center [882, 243] width 17 height 15
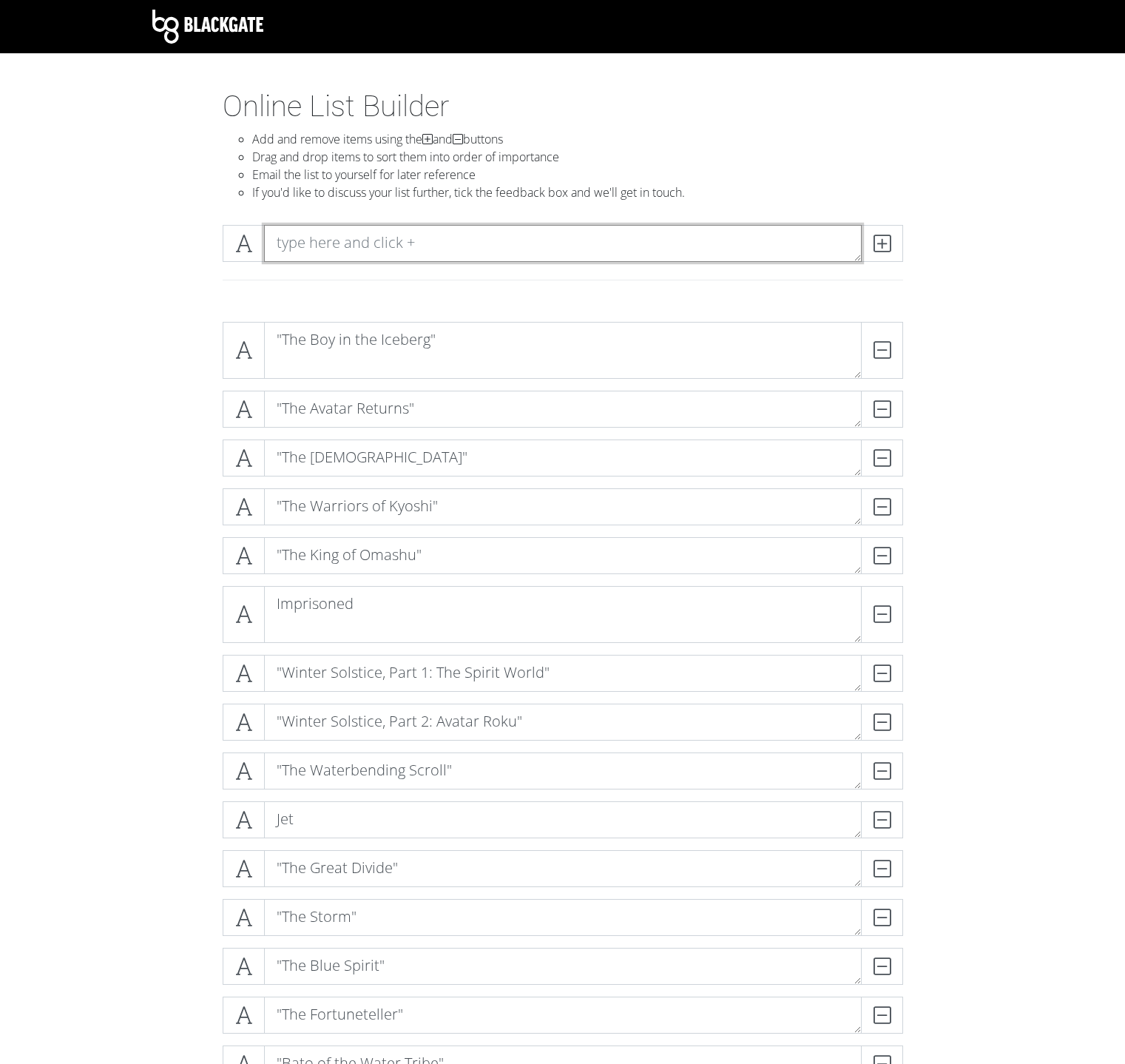
click at [419, 237] on textarea at bounding box center [563, 244] width 598 height 37
paste textarea "The Avatar and the Fire Lord""
type textarea "The Avatar and the Fire Lord""
click at [895, 239] on span at bounding box center [882, 244] width 42 height 37
click at [775, 252] on textarea at bounding box center [563, 244] width 598 height 37
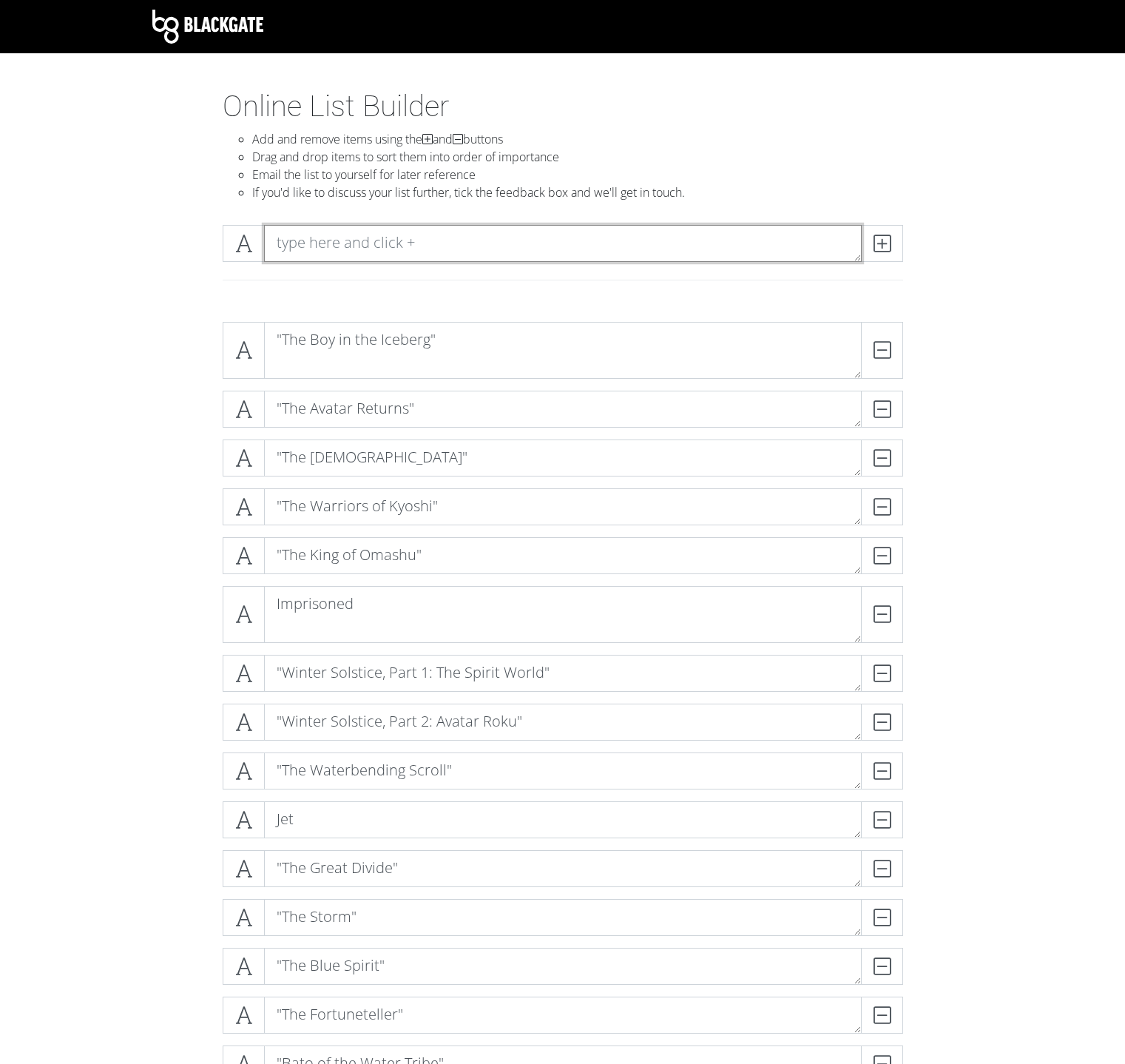
paste textarea ""The Runaway""
type textarea ""The Runaway""
click at [879, 245] on icon at bounding box center [882, 243] width 17 height 15
paste textarea ""The Puppetmaster""
type textarea ""The Puppetmaster""
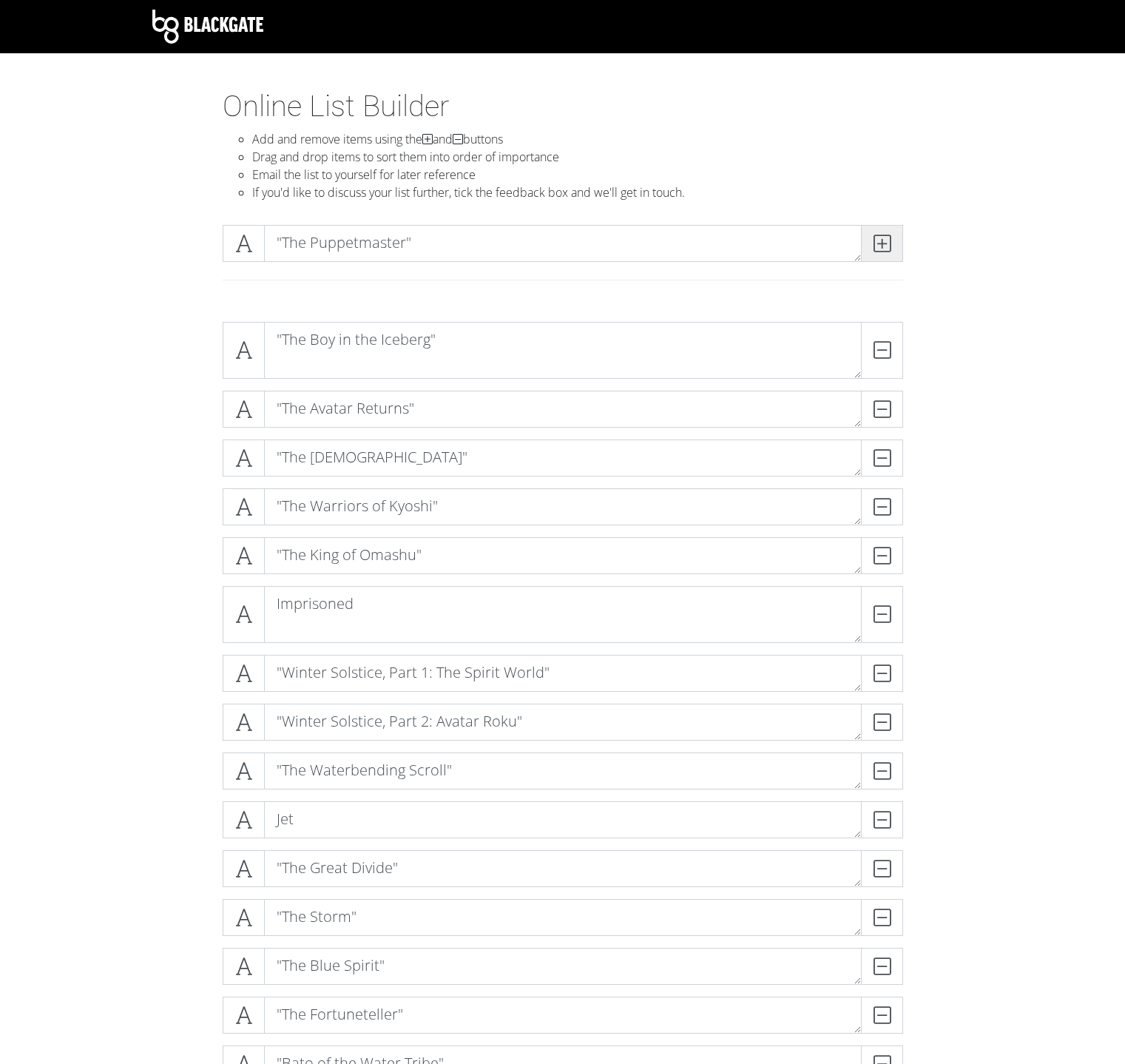
click at [868, 239] on span at bounding box center [882, 244] width 42 height 37
click at [675, 245] on textarea at bounding box center [563, 244] width 598 height 37
paste textarea ""Nightmares and Daydreams""
type textarea ""Nightmares and Daydreams""
click at [891, 244] on span at bounding box center [882, 244] width 42 height 37
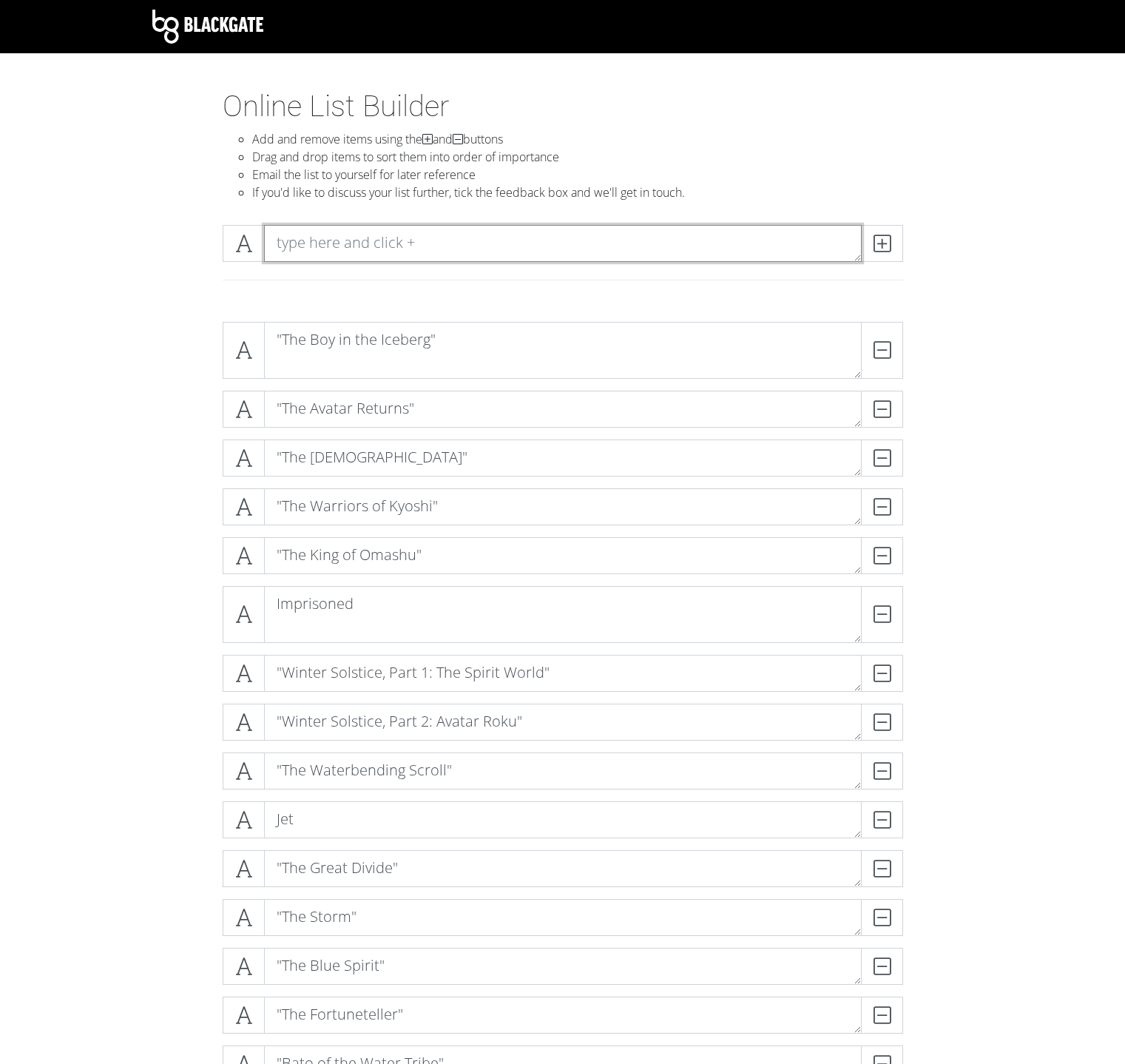
paste textarea "The Day of Black Sun, Part 1: The Invasion""
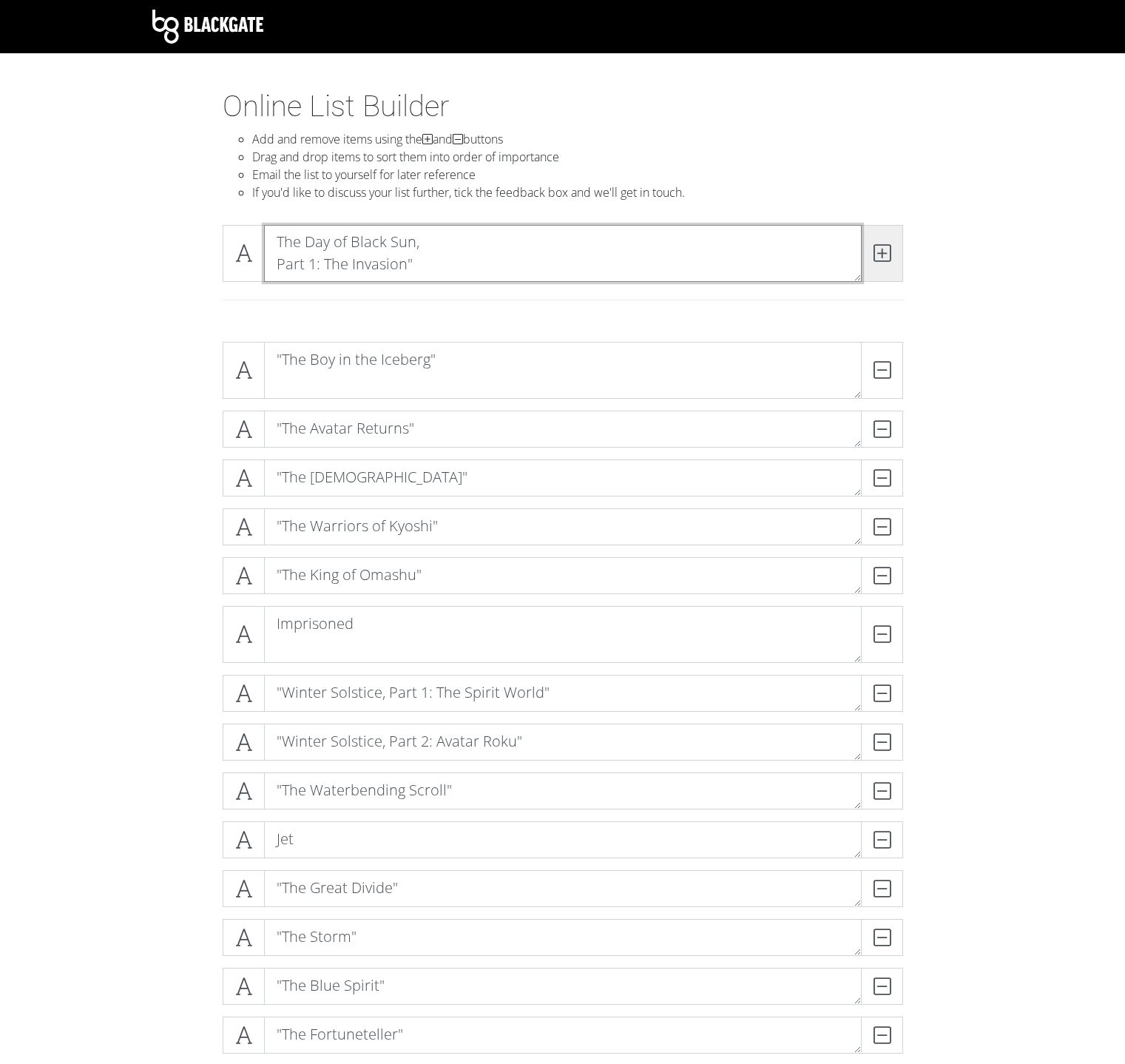
type textarea "The Day of Black Sun, Part 1: The Invasion""
click at [898, 244] on span at bounding box center [882, 253] width 42 height 57
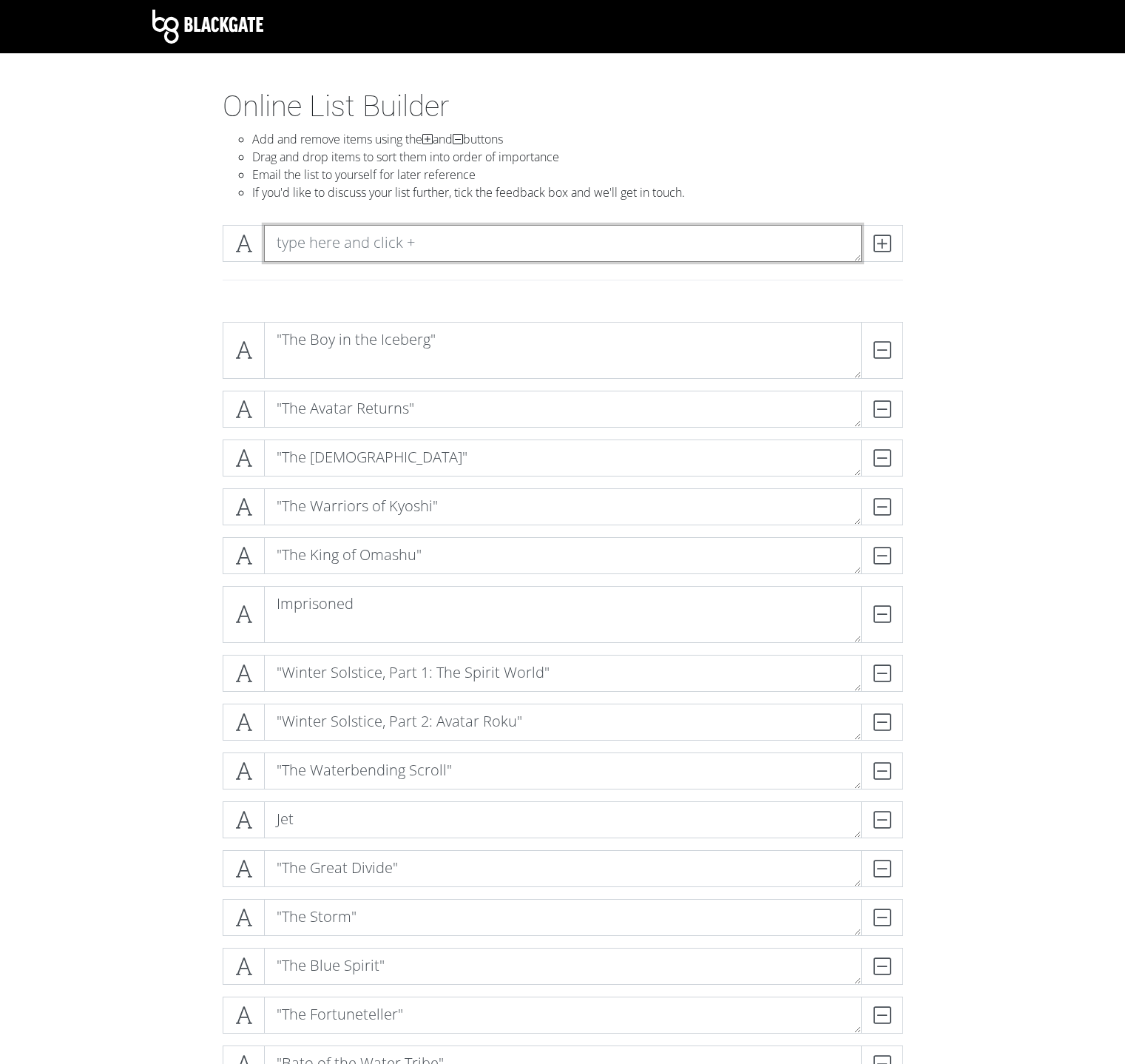
click at [666, 255] on textarea at bounding box center [563, 244] width 598 height 37
paste textarea "The Day of Black Sun, Part 2: The Eclipse""
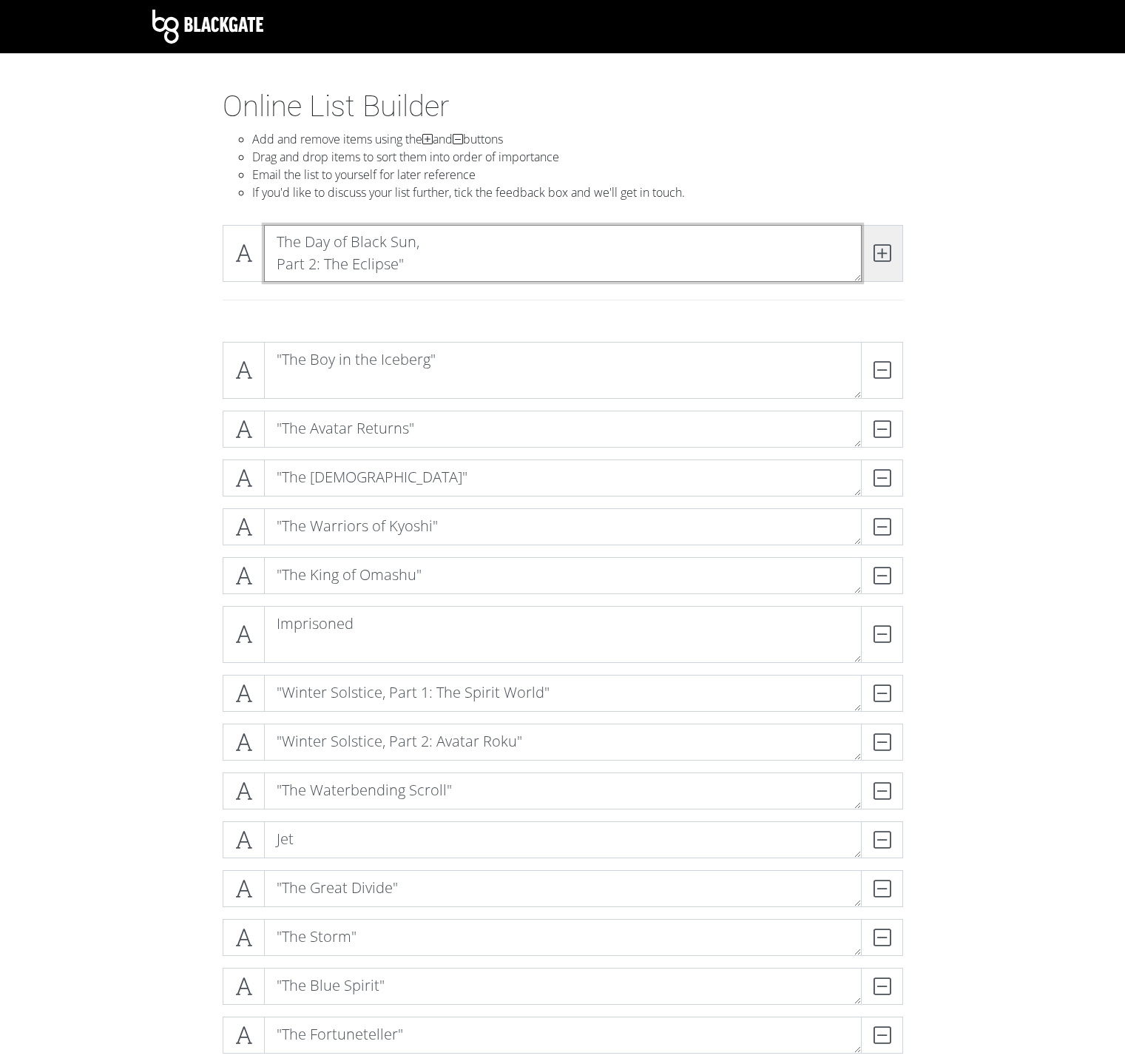
type textarea "The Day of Black Sun, Part 2: The Eclipse""
click at [894, 262] on span at bounding box center [882, 253] width 42 height 57
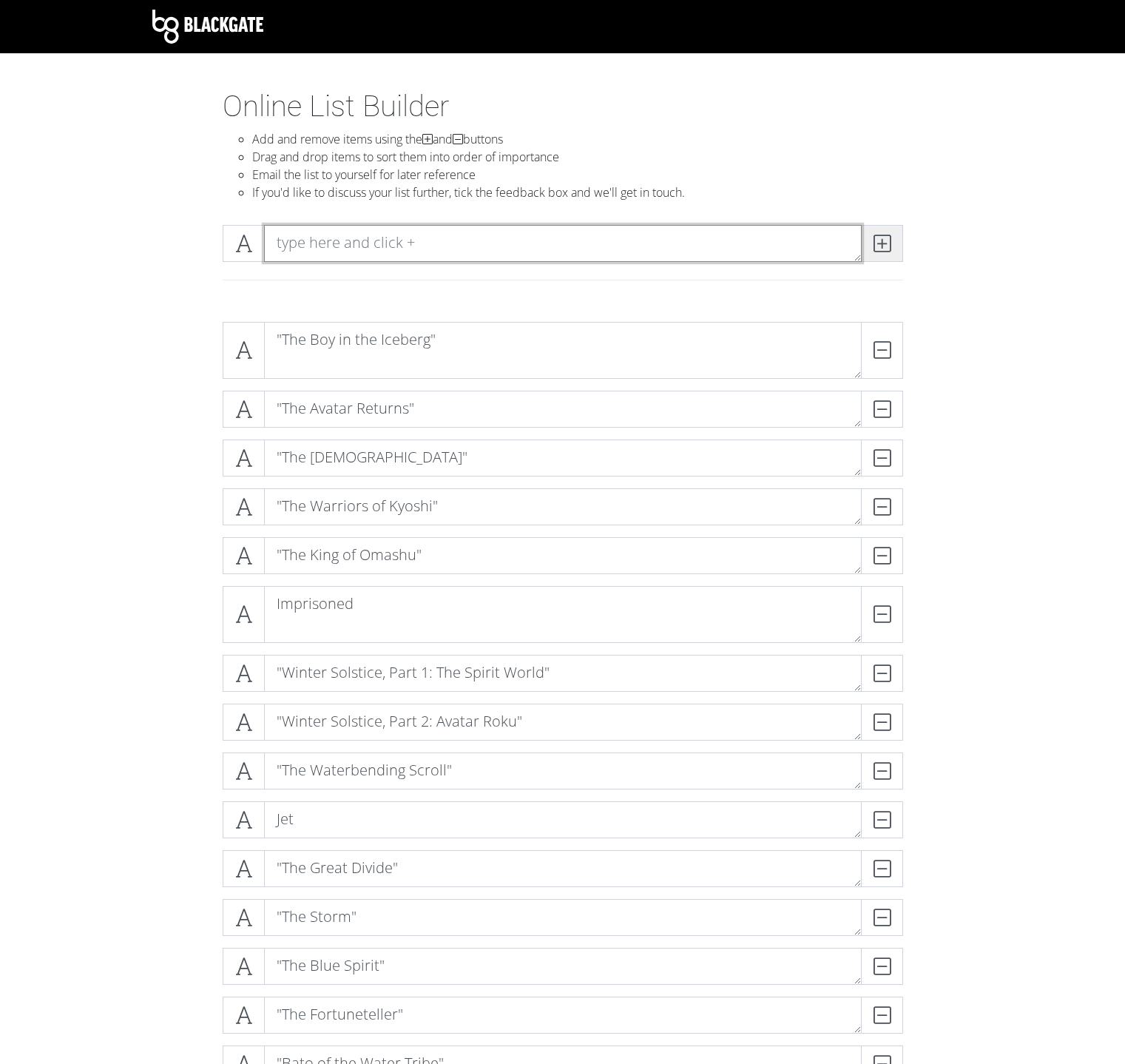
scroll to position [0, 0]
click at [547, 241] on textarea at bounding box center [563, 244] width 598 height 37
paste textarea ""The [DEMOGRAPHIC_DATA]""
type textarea ""The [DEMOGRAPHIC_DATA]""
click at [883, 239] on icon at bounding box center [882, 243] width 17 height 15
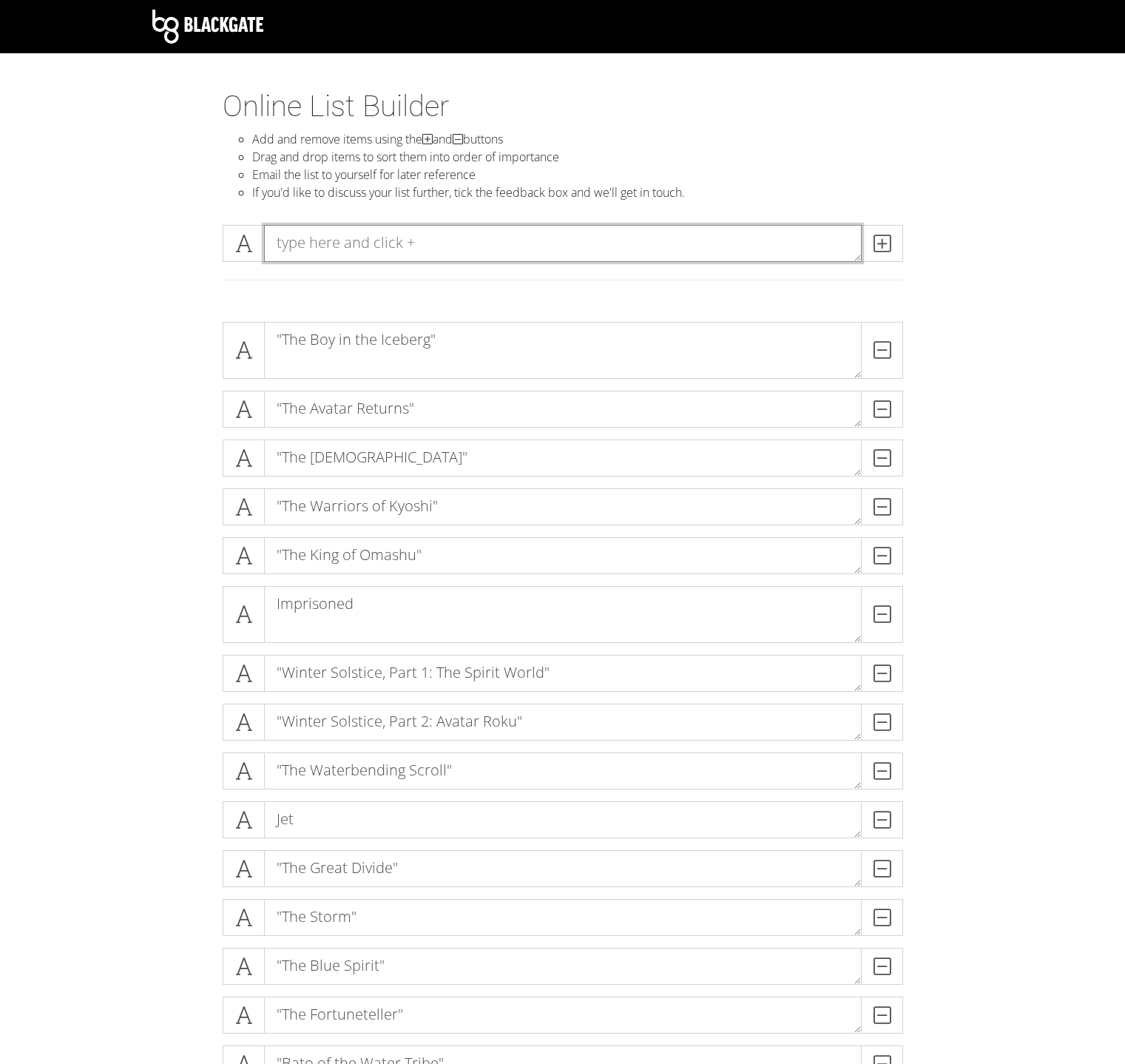
paste textarea ""The Firebending Masters""
type textarea ""The Firebending Masters""
click at [869, 245] on span at bounding box center [882, 244] width 42 height 37
paste textarea ""The Boiling Rock""
type textarea ""The Boiling Rock""
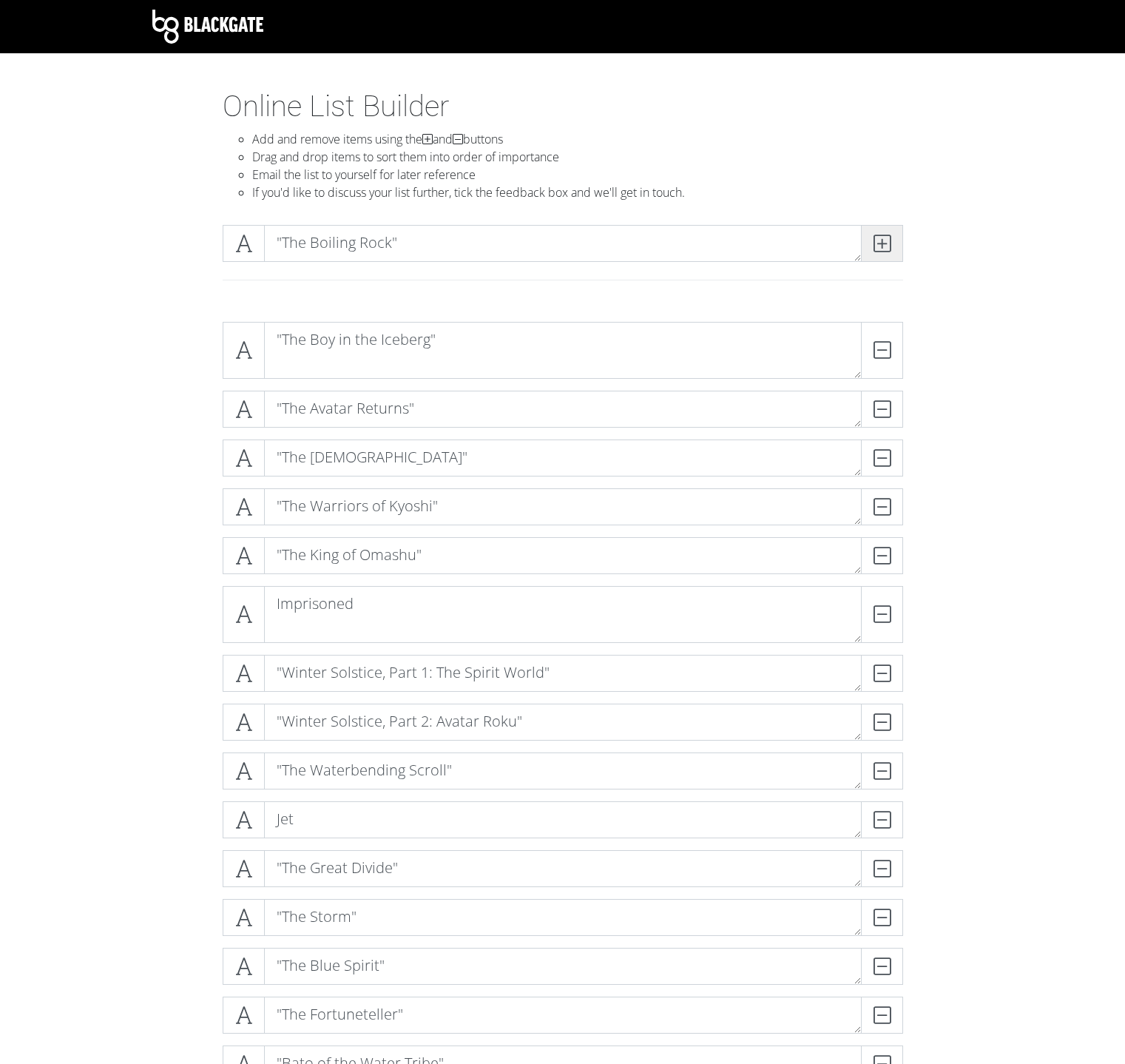
click at [895, 255] on span at bounding box center [882, 244] width 42 height 37
paste textarea ""The Southern Raiders""
type textarea ""The Southern Raiders""
click at [871, 233] on span at bounding box center [882, 244] width 42 height 37
paste textarea ""The Ember Island Players""
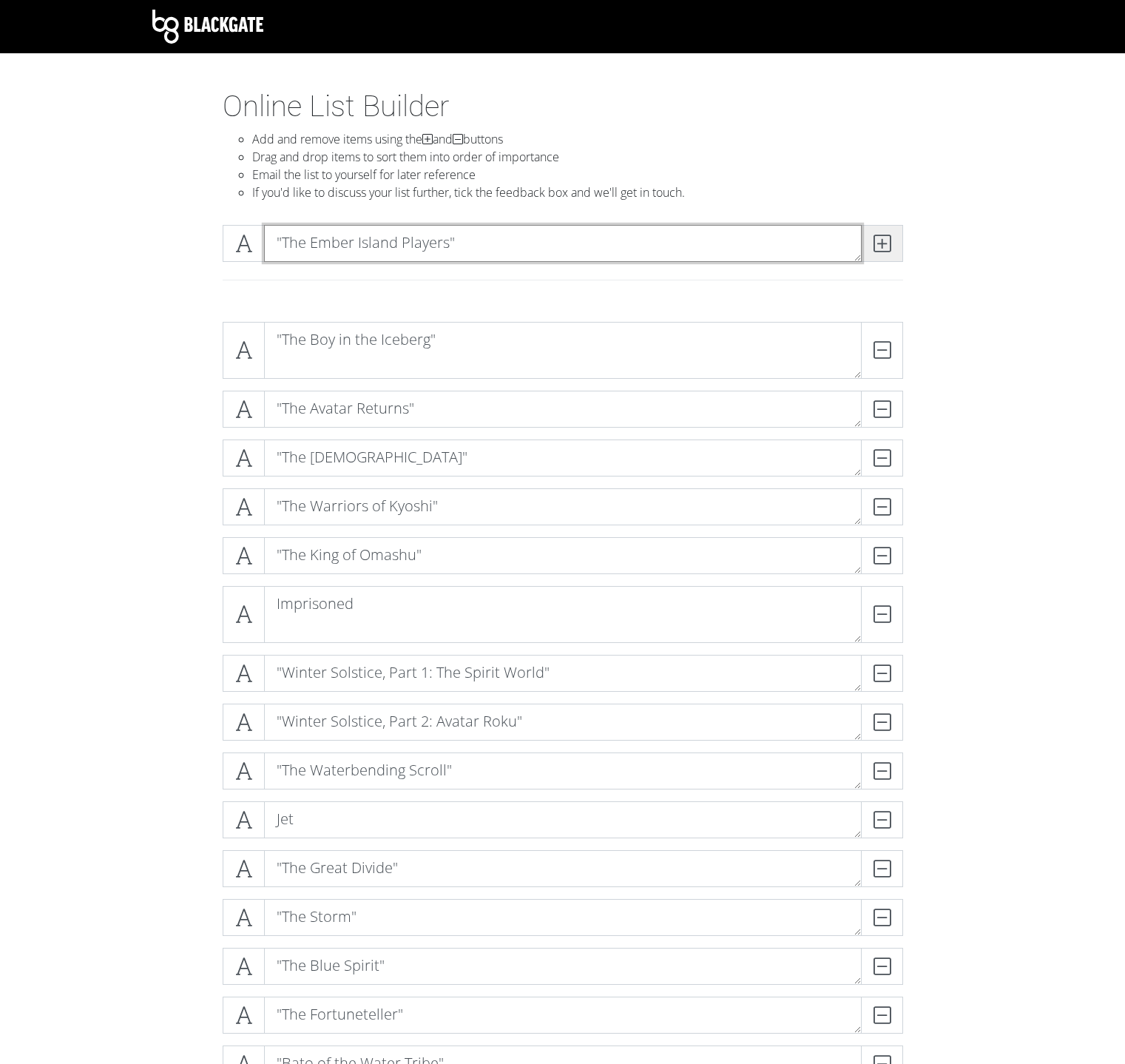
type textarea ""The Ember Island Players""
click at [870, 240] on span at bounding box center [882, 244] width 42 height 37
paste textarea "[PERSON_NAME]'s Comet, Part 1: The Phoenix King""
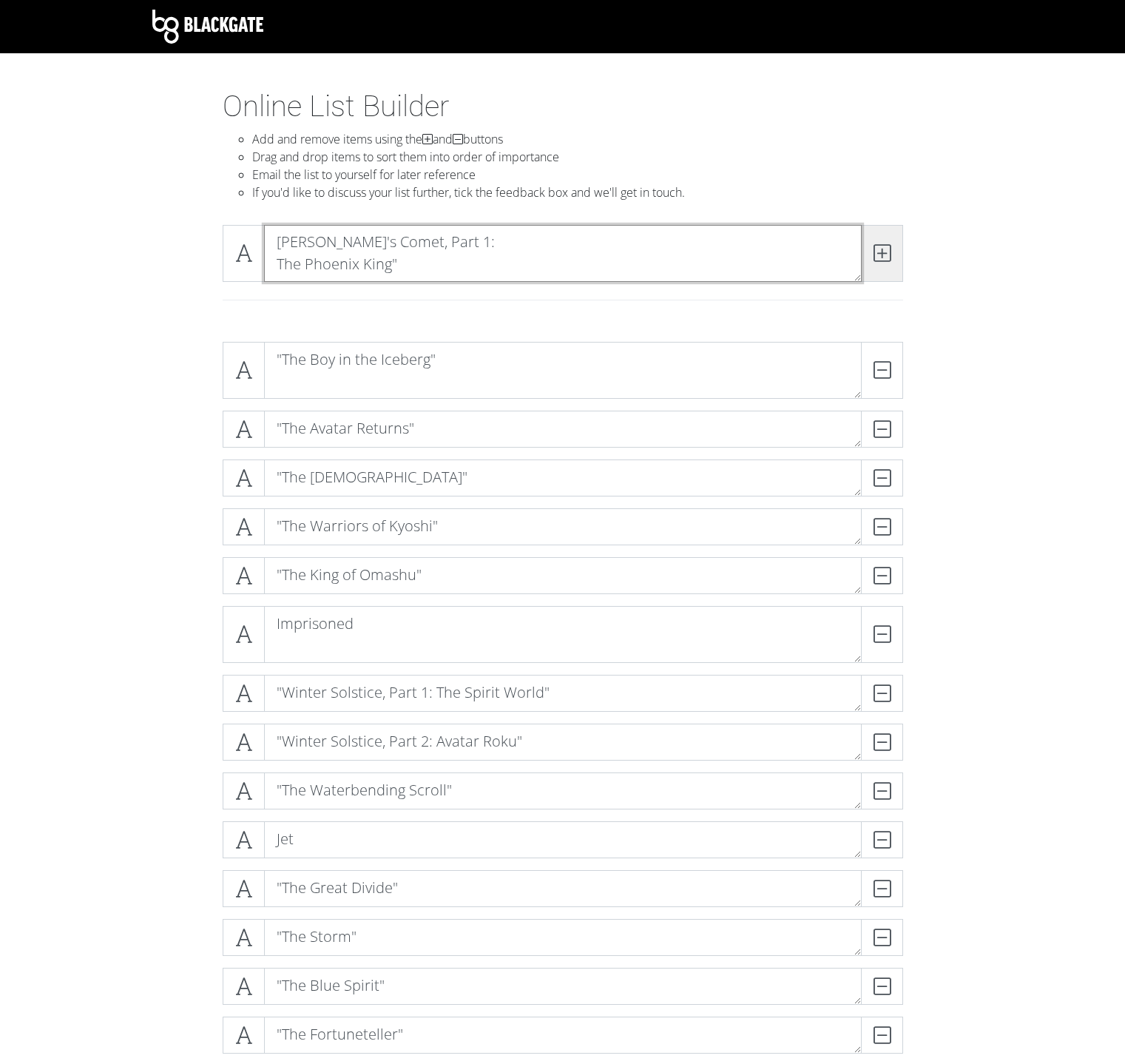
type textarea "[PERSON_NAME]'s Comet, Part 1: The Phoenix King""
click at [882, 249] on icon at bounding box center [882, 253] width 17 height 15
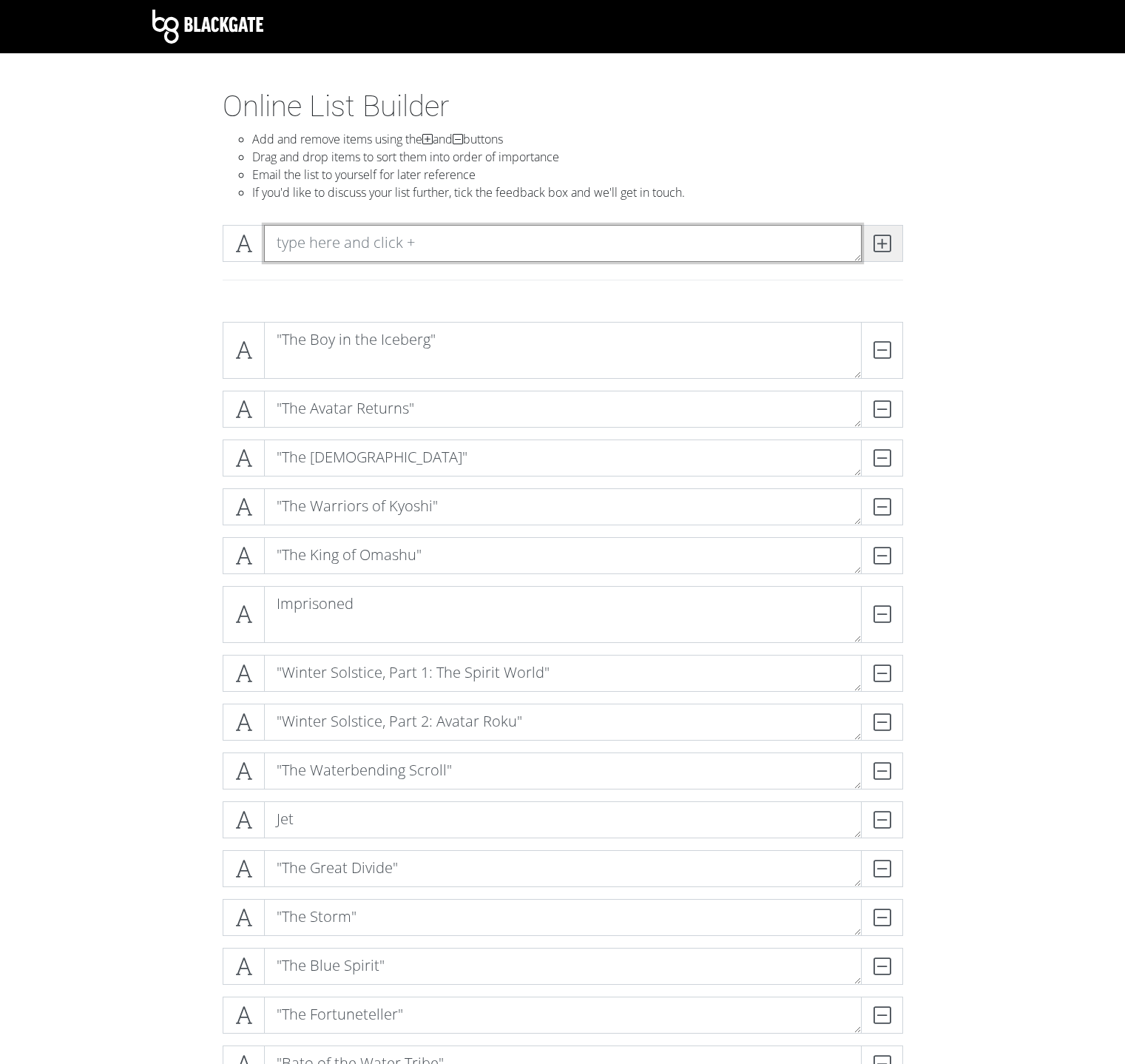
paste textarea ""[PERSON_NAME]'s Comet, Part 2: The [PERSON_NAME]""
type textarea ""[PERSON_NAME]'s Comet, Part 2: The [PERSON_NAME]""
click at [886, 246] on icon at bounding box center [882, 243] width 17 height 15
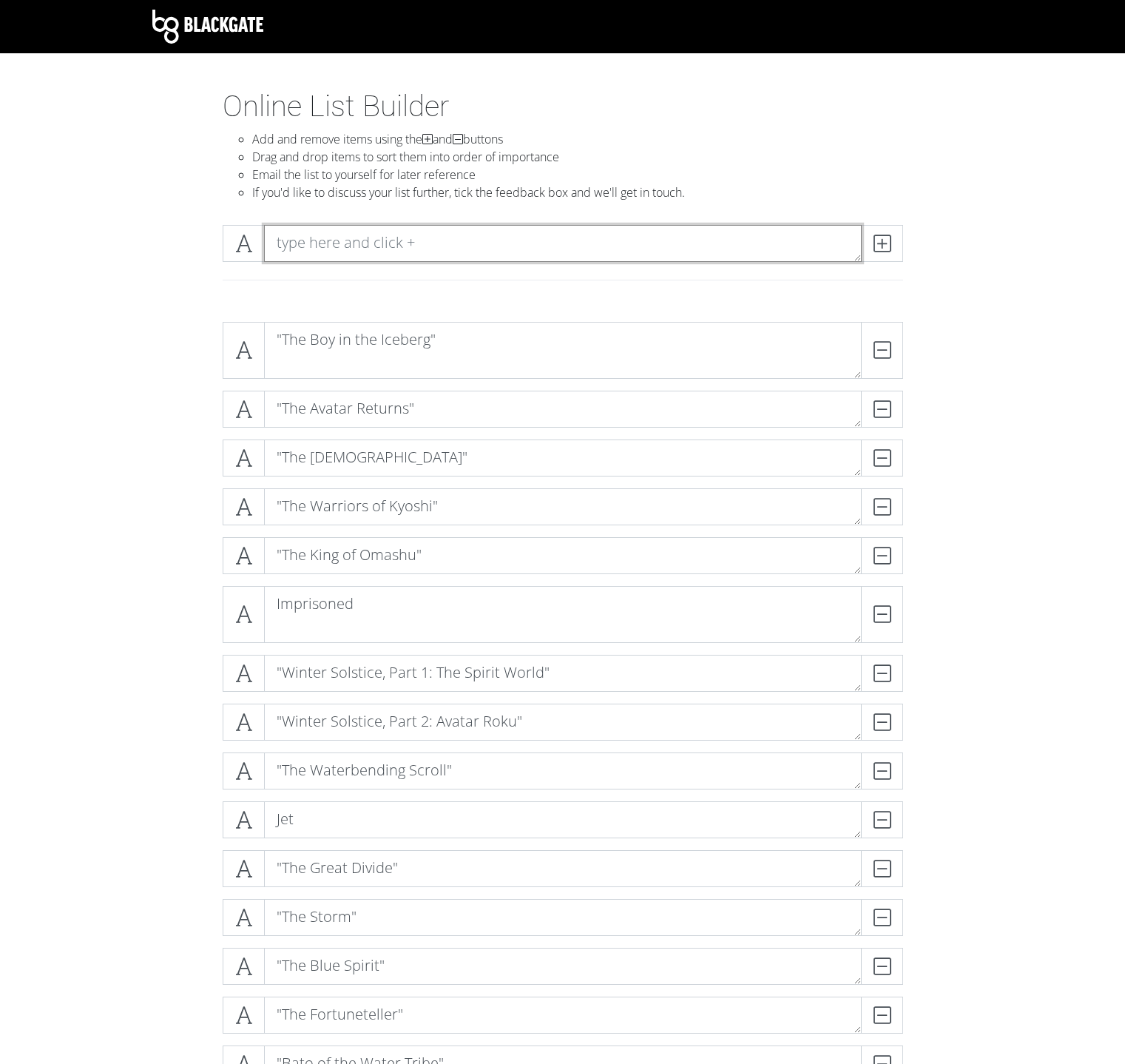
paste textarea ""[PERSON_NAME]'s Comet, Part 3: Into the Inferno""
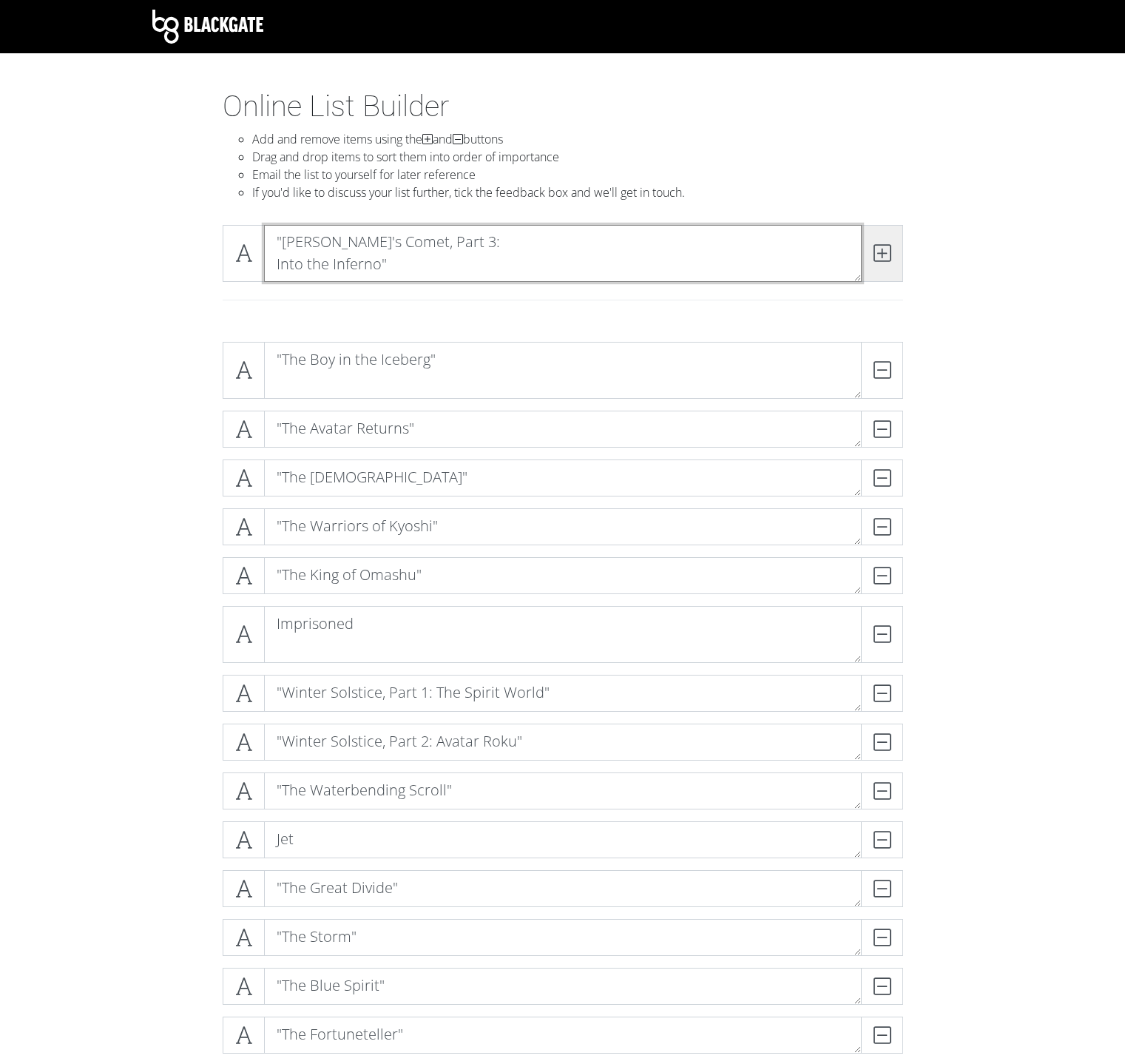
type textarea ""[PERSON_NAME]'s Comet, Part 3: Into the Inferno""
click at [889, 246] on icon at bounding box center [882, 253] width 17 height 15
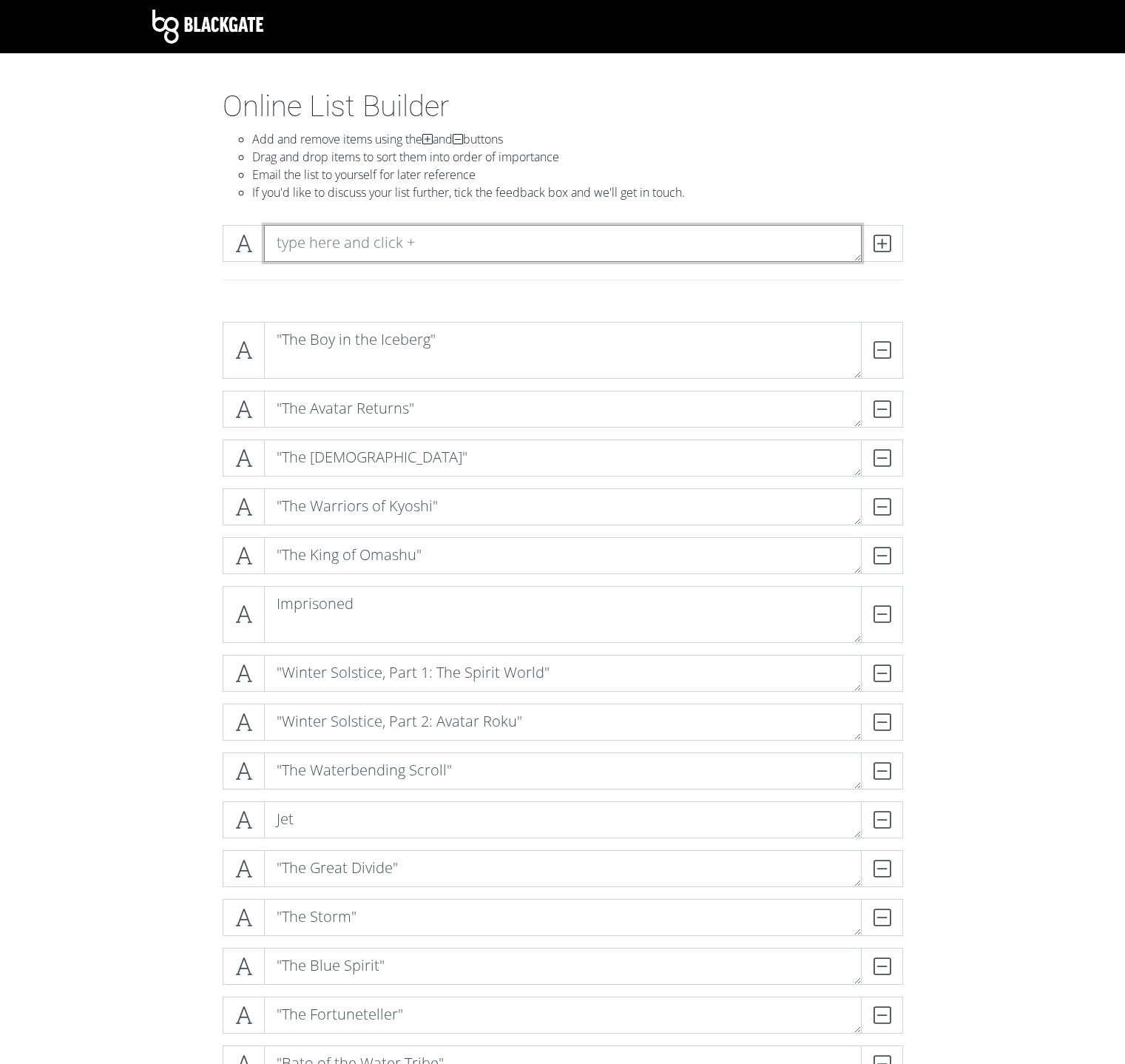
paste textarea ""Sozin's Comet, Part 4: Avatar Aang""
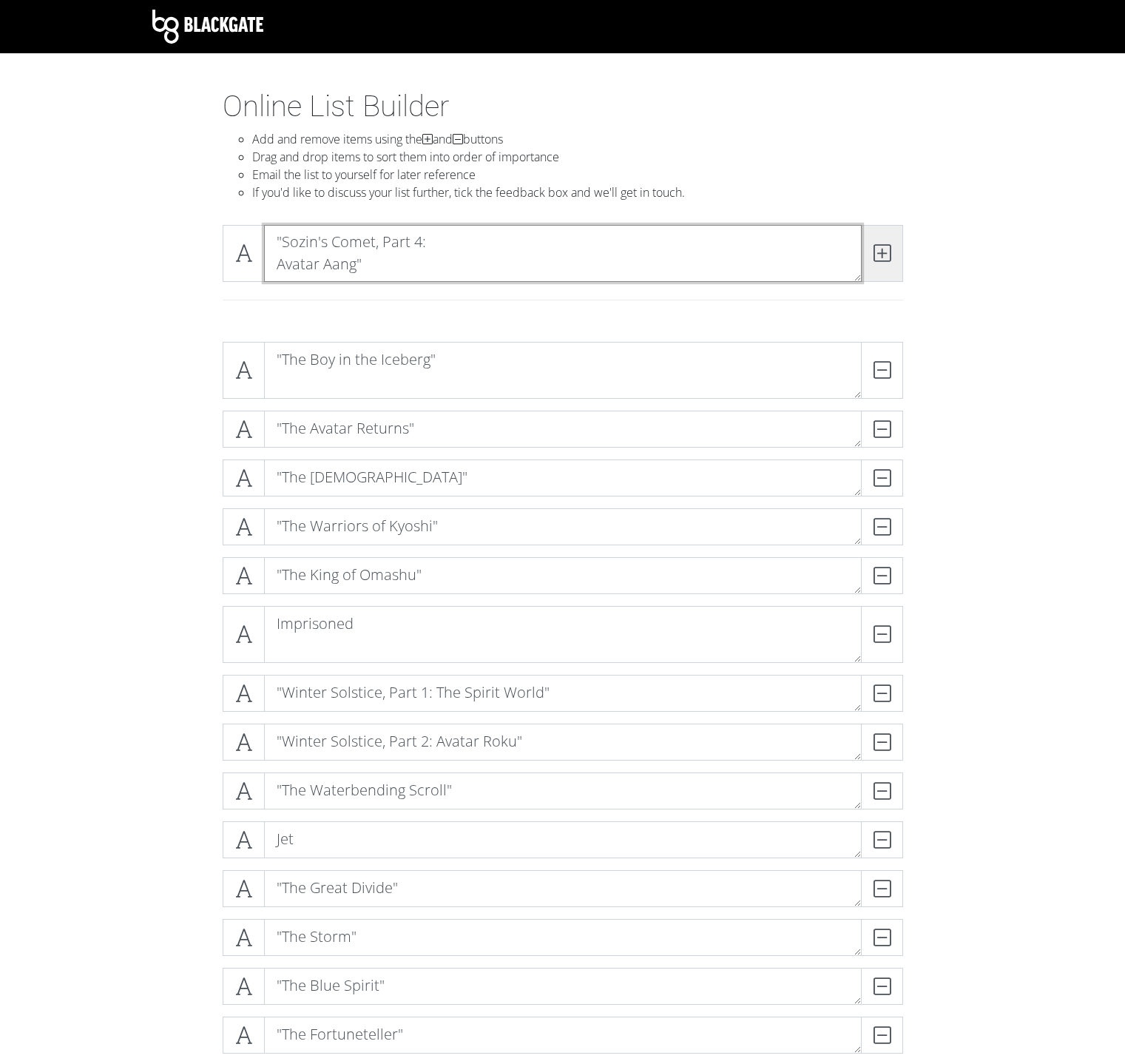
scroll to position [1, 0]
type textarea ""Sozin's Comet, Part 4: Avatar Aang""
click at [894, 258] on span at bounding box center [882, 253] width 42 height 57
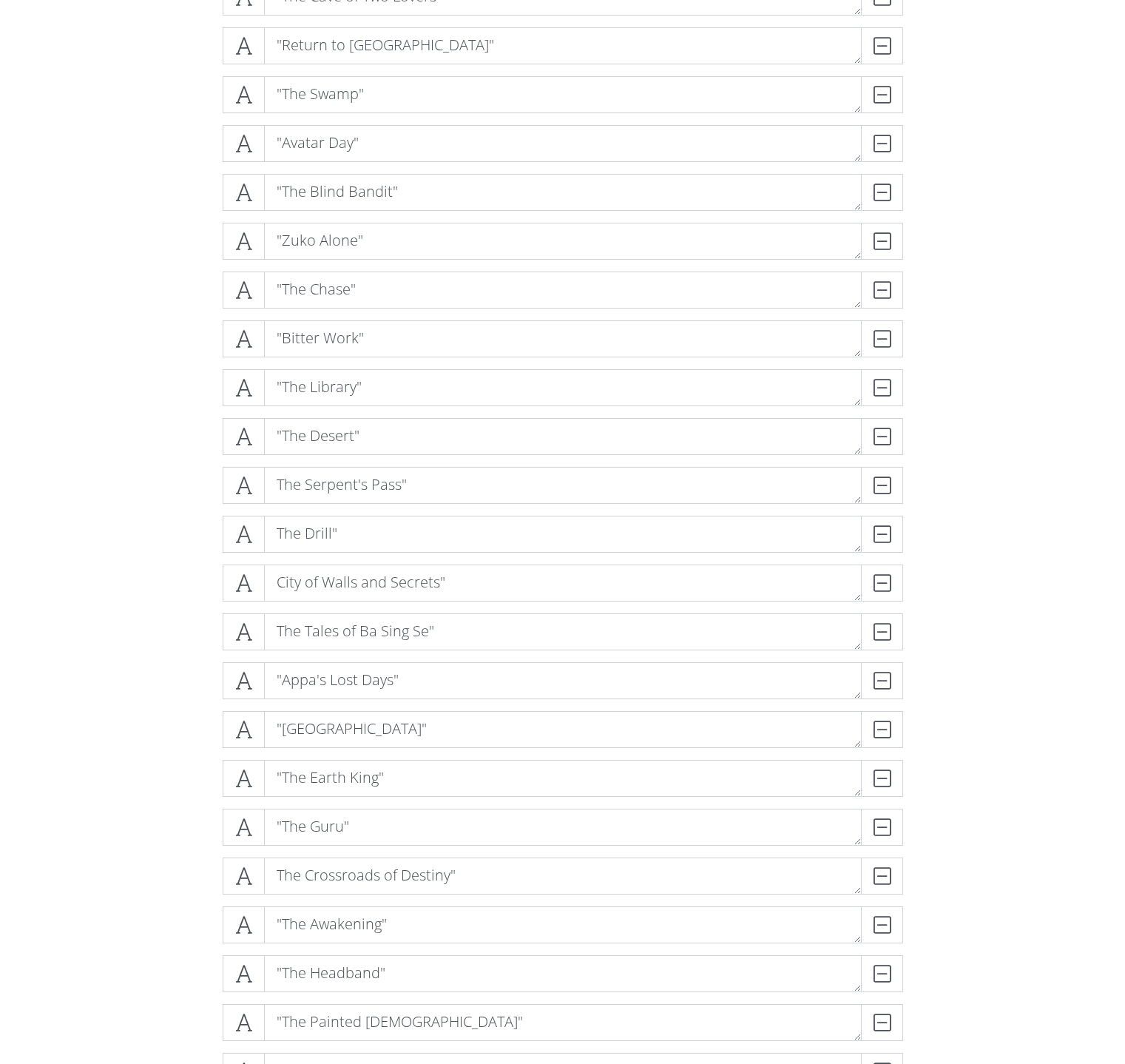
scroll to position [2609, 0]
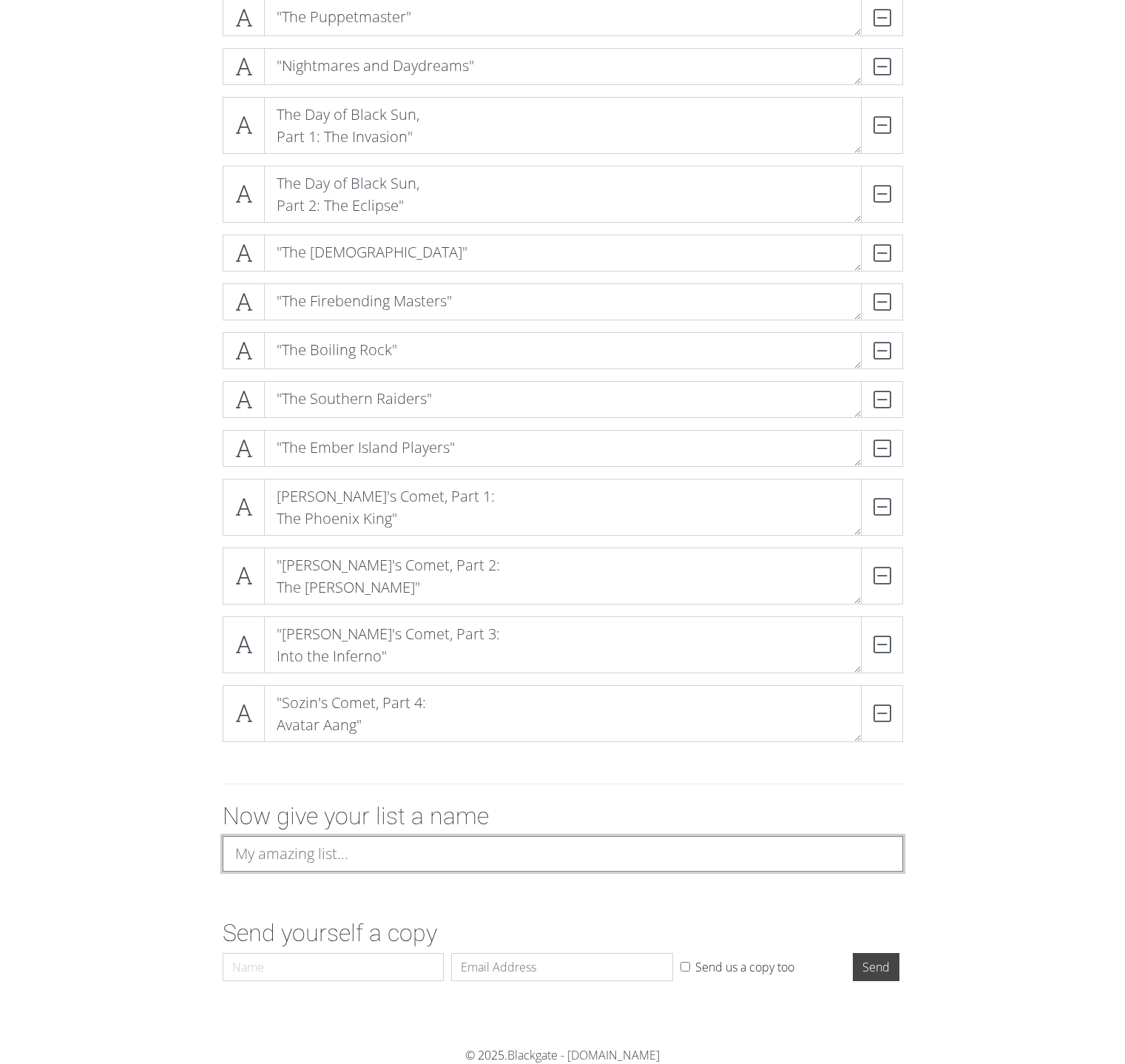
click at [578, 862] on input at bounding box center [563, 854] width 681 height 36
type input "Avatar The last airbender ranking episodes"
click at [853, 953] on input "Send" at bounding box center [876, 967] width 47 height 28
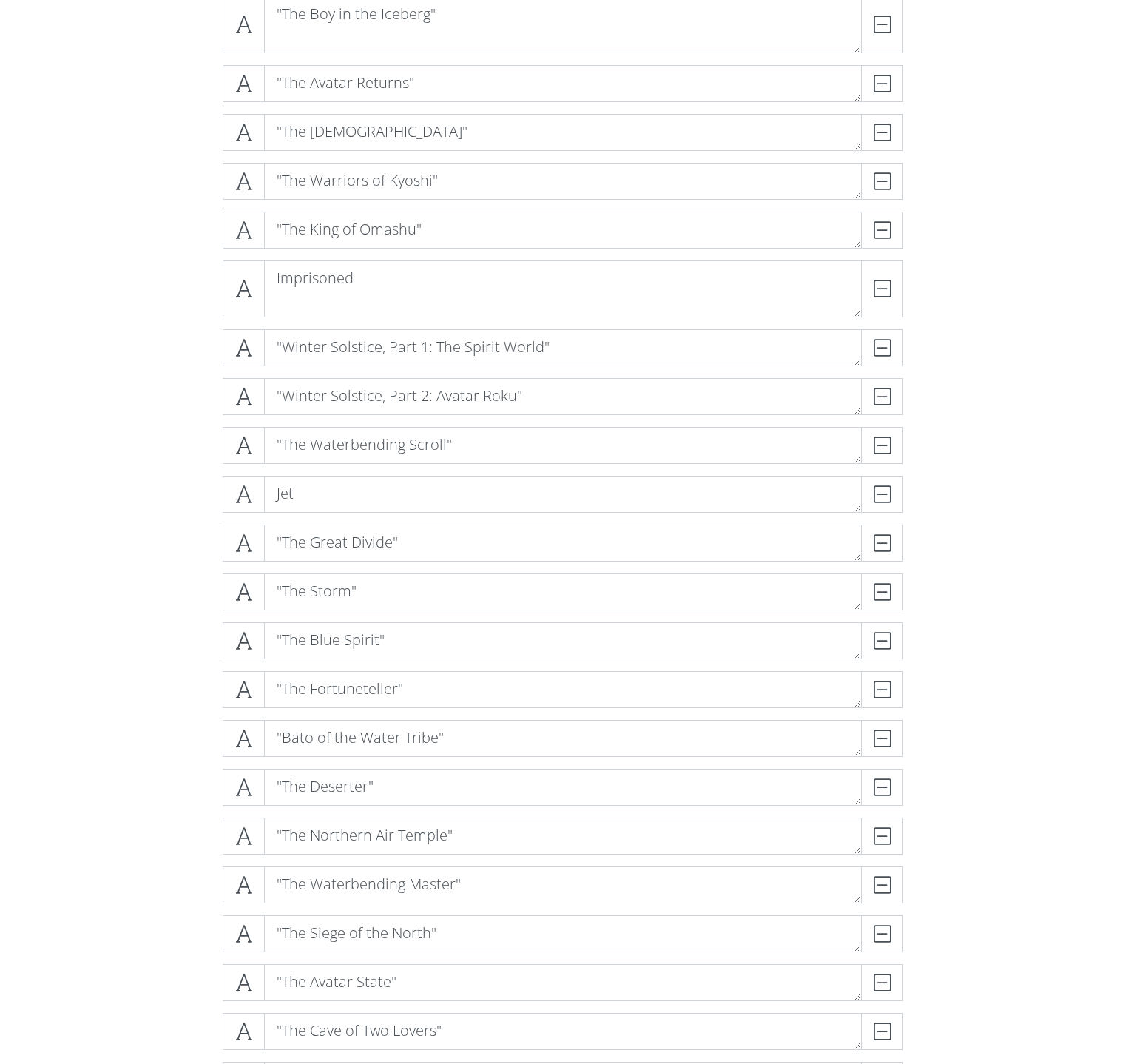
scroll to position [0, 0]
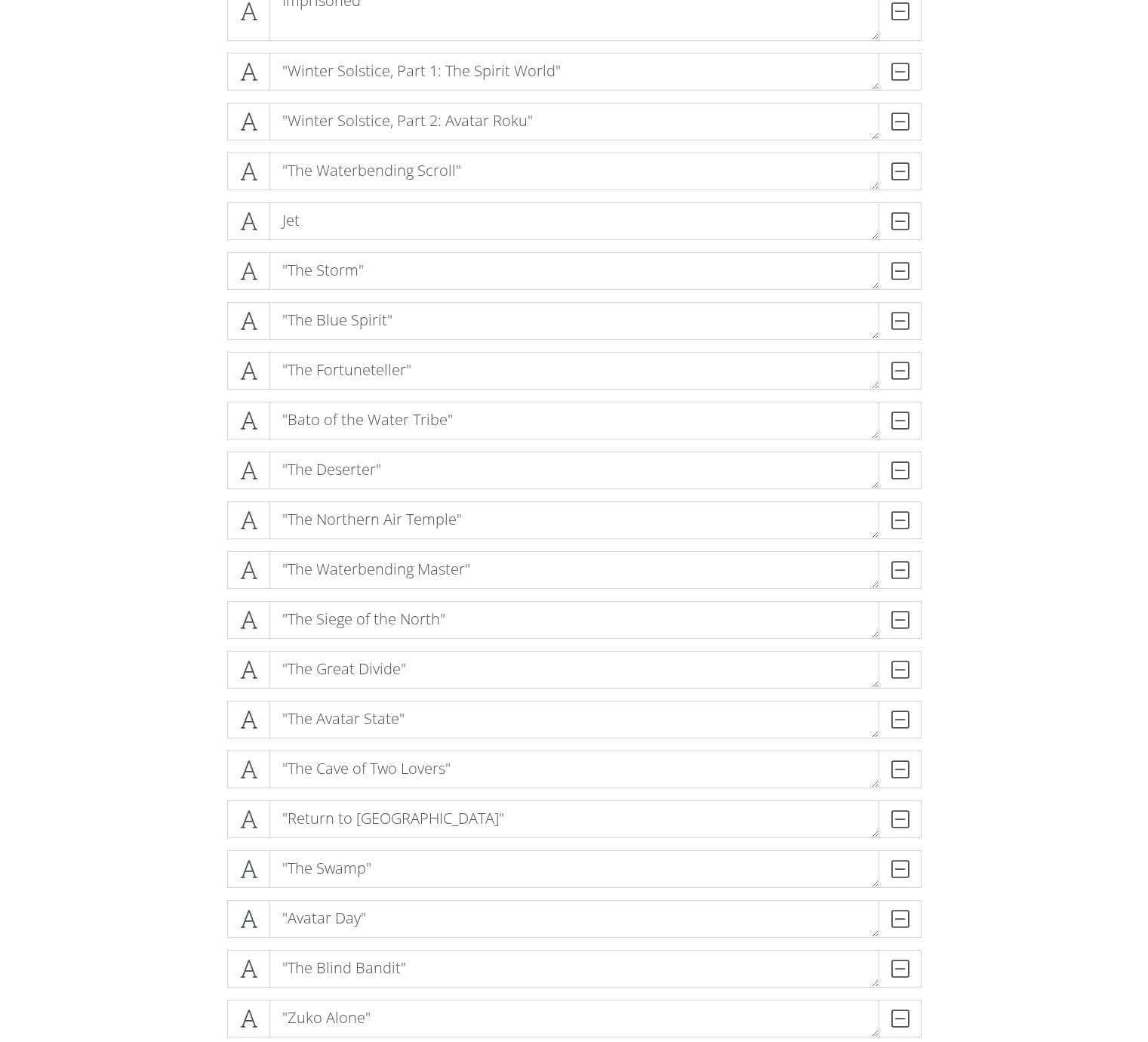
scroll to position [693, 0]
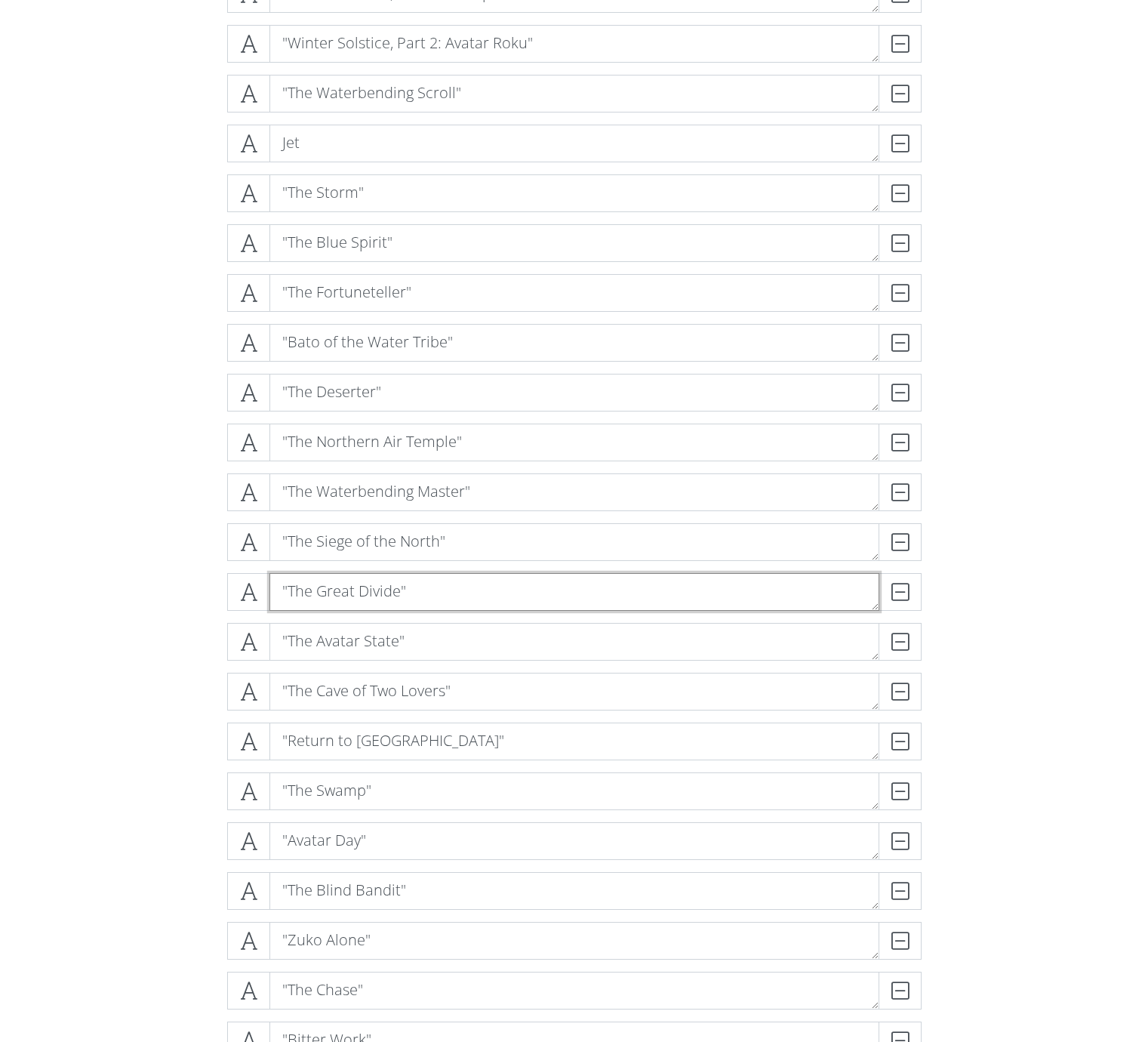
drag, startPoint x: 339, startPoint y: 597, endPoint x: 390, endPoint y: 779, distance: 189.0
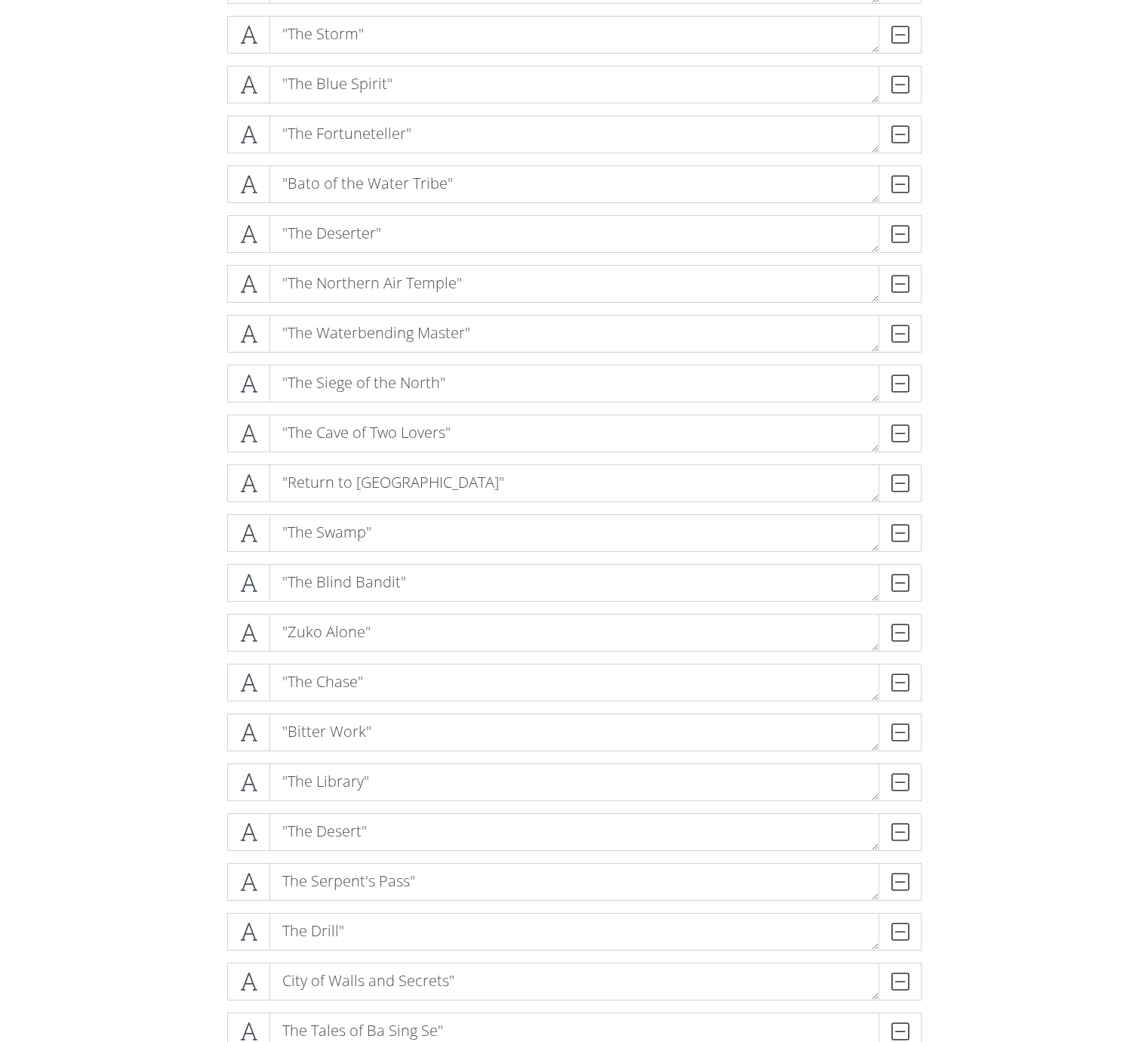
scroll to position [1085, 0]
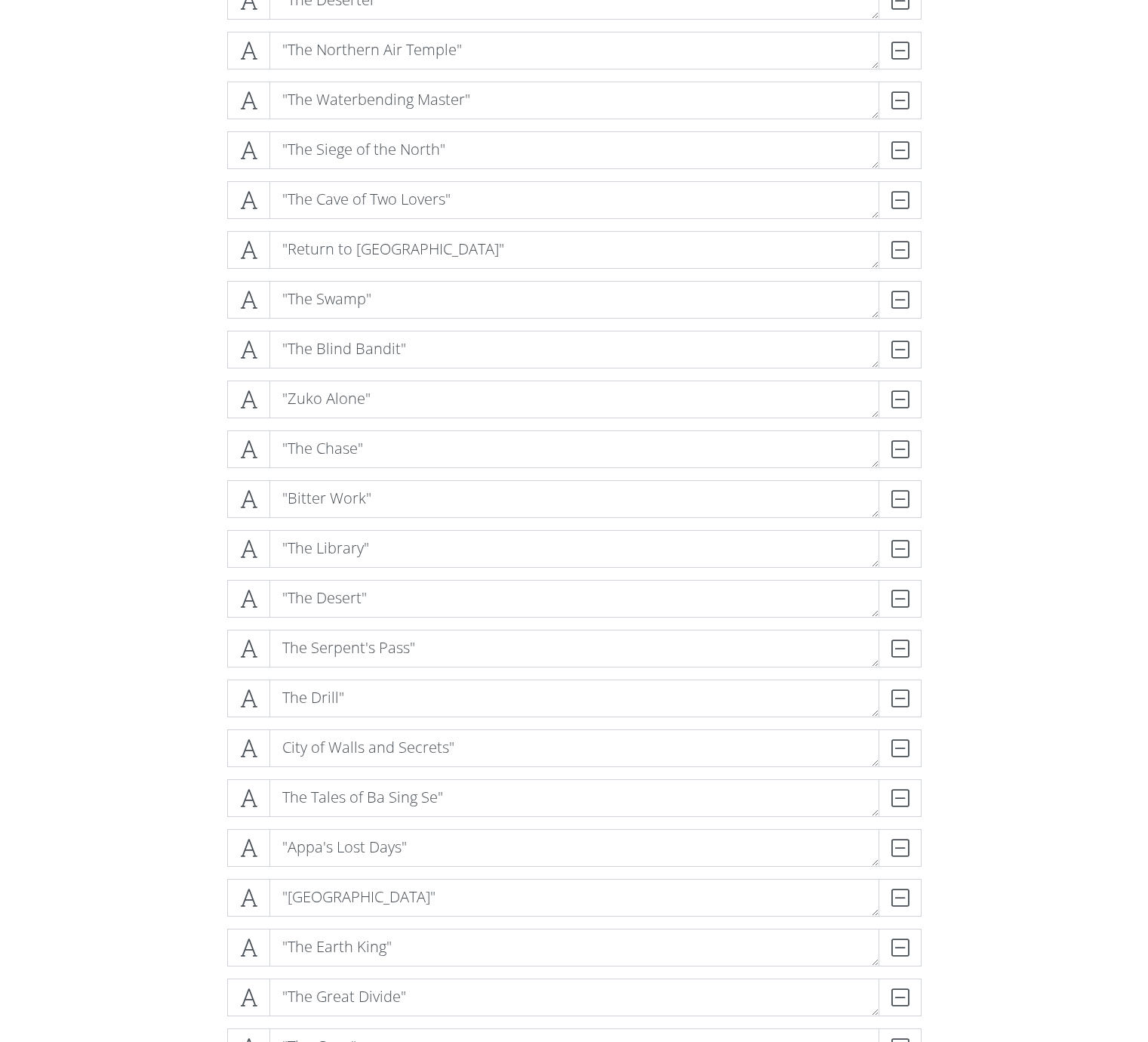
drag, startPoint x: 255, startPoint y: 646, endPoint x: 711, endPoint y: 399, distance: 518.6
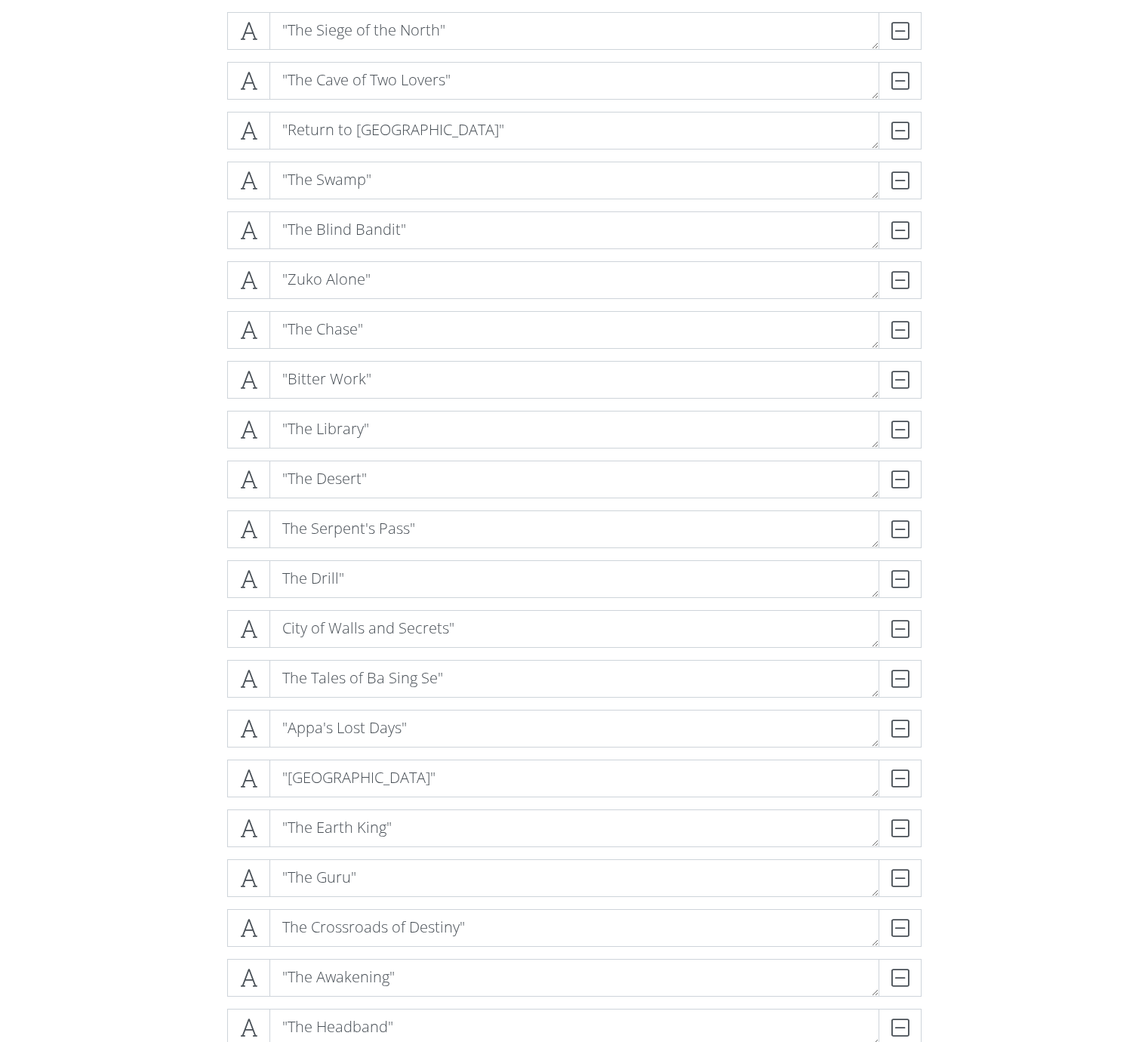
scroll to position [1320, 0]
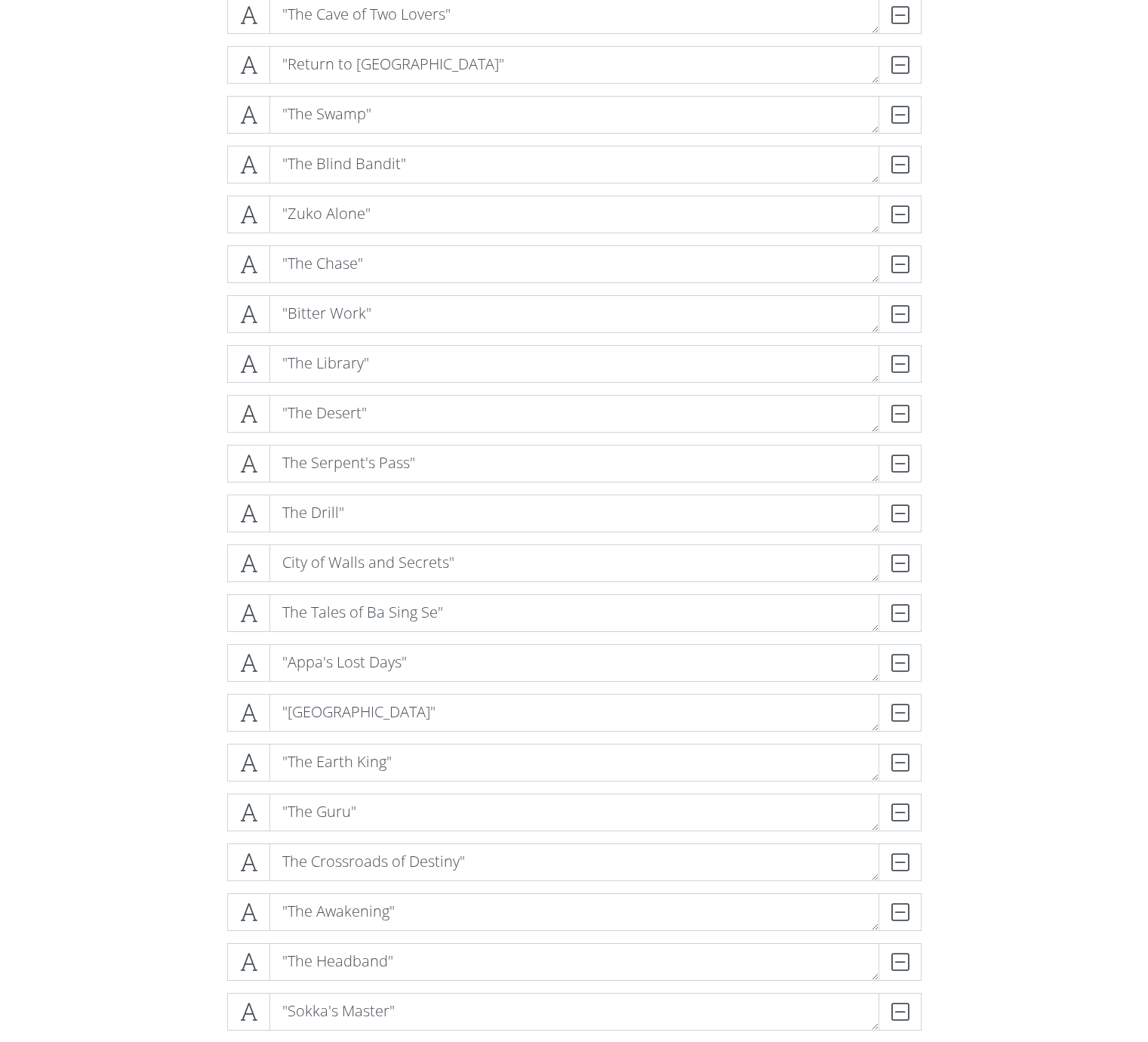
drag, startPoint x: 255, startPoint y: 503, endPoint x: 223, endPoint y: 650, distance: 150.4
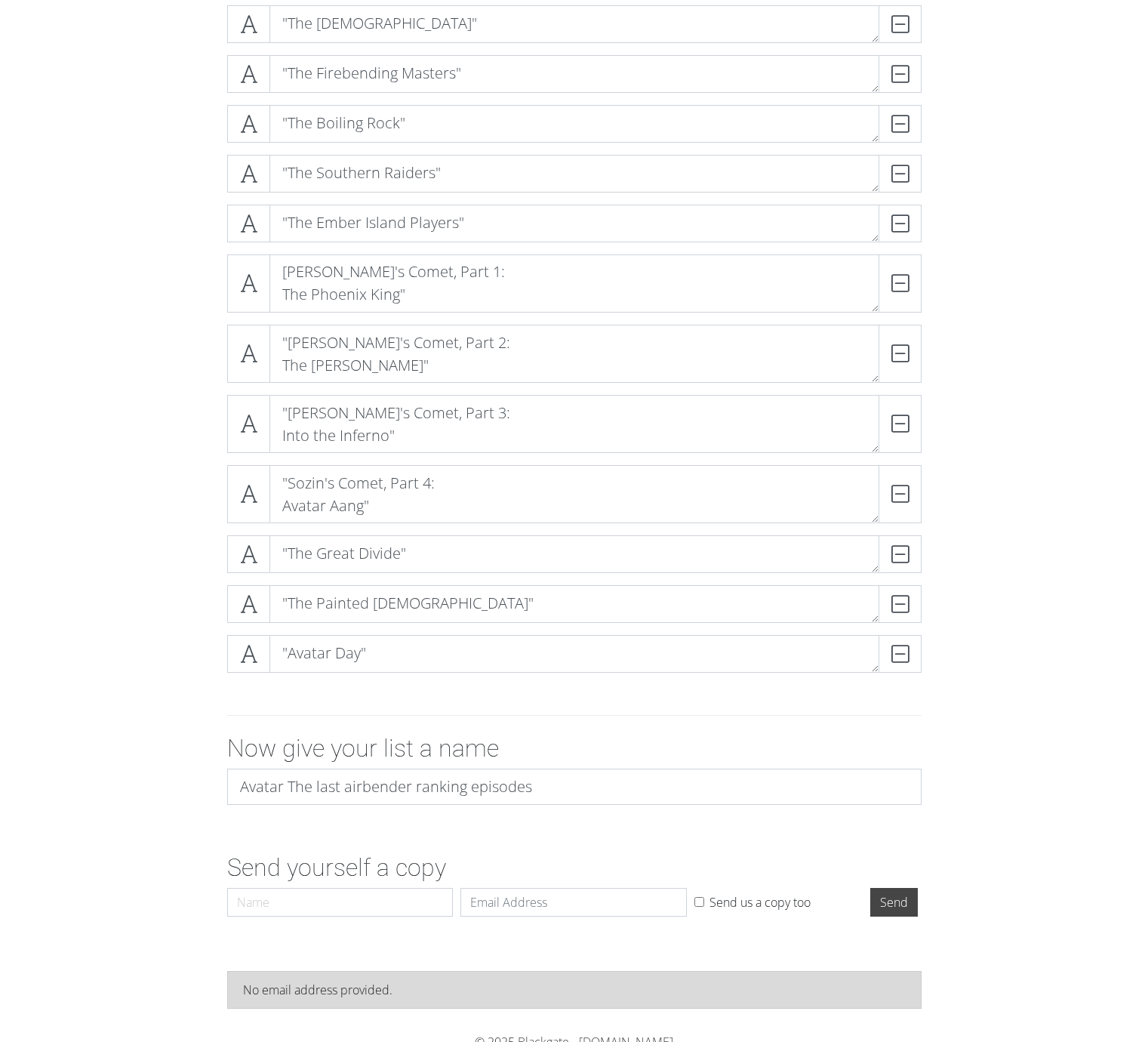
scroll to position [2755, 0]
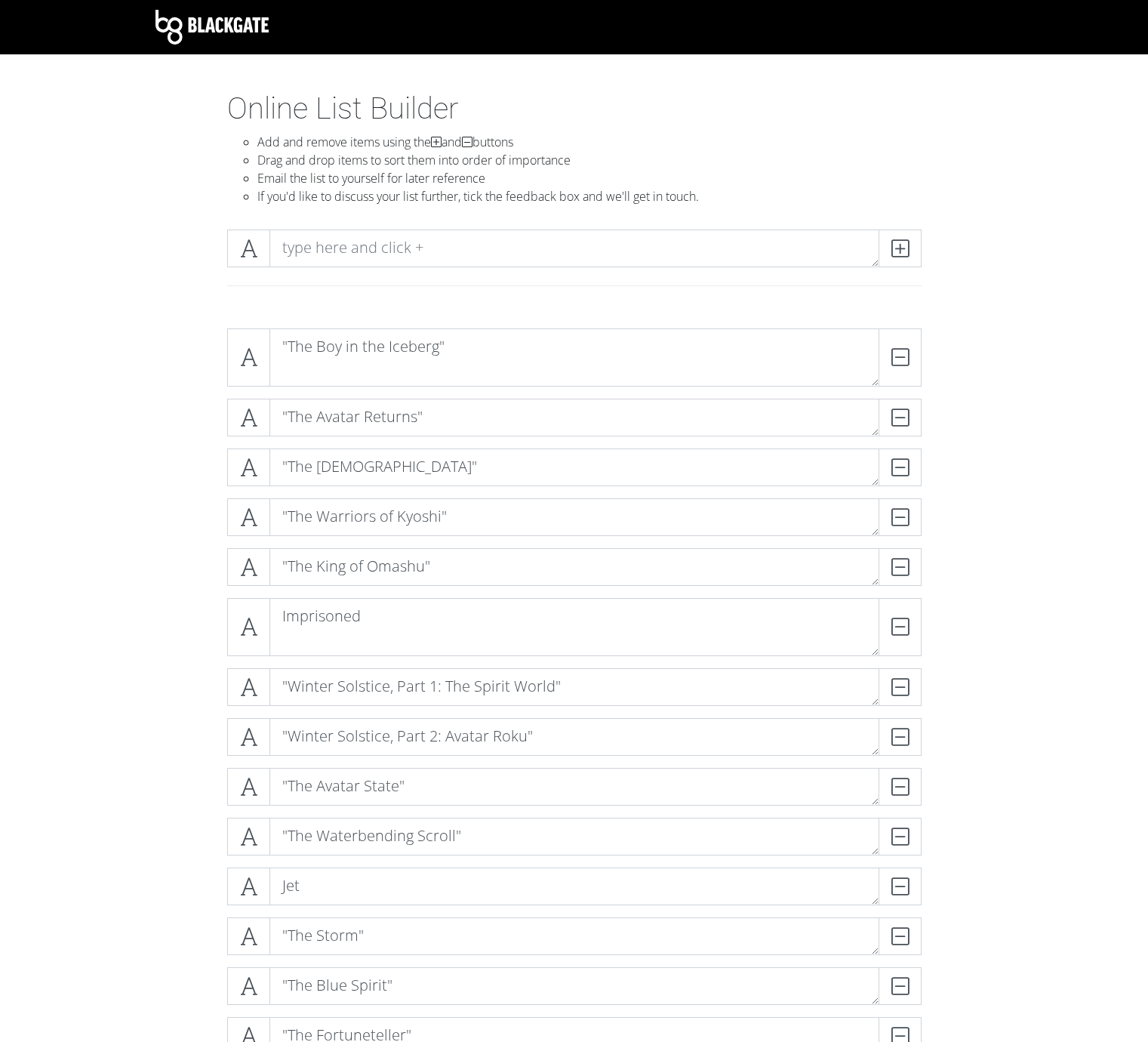
scroll to position [530, 0]
